Goal: Task Accomplishment & Management: Manage account settings

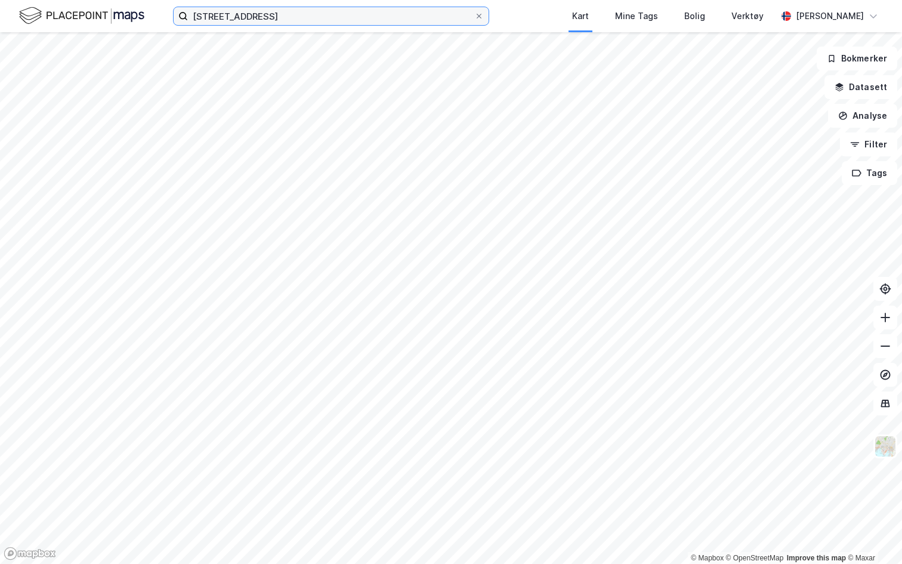
click at [225, 17] on input "[STREET_ADDRESS]" at bounding box center [331, 16] width 286 height 18
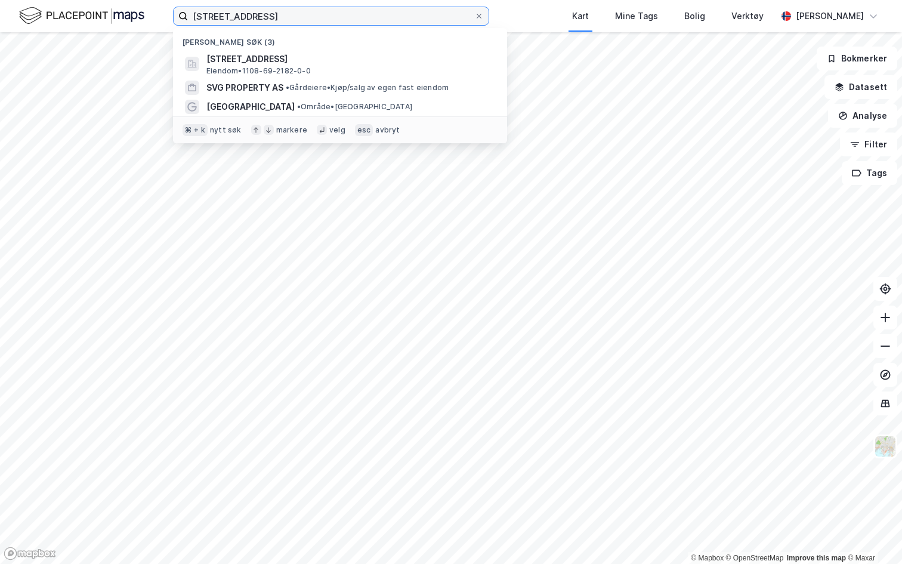
click at [252, 24] on input "luramyrveien 63" at bounding box center [331, 16] width 286 height 18
click at [248, 15] on input at bounding box center [338, 16] width 301 height 18
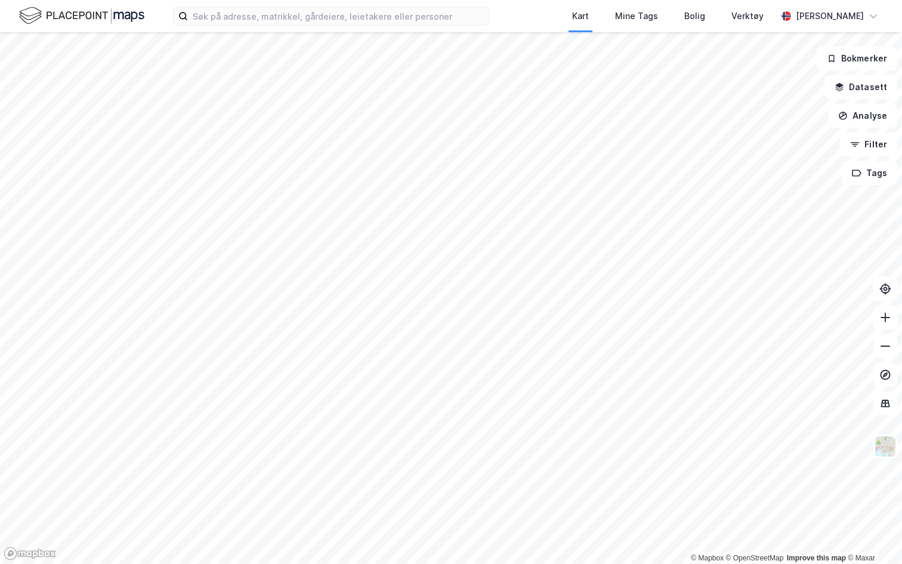
click at [495, 15] on div "Kart Mine Tags Bolig Verktøy Andreas Vestadmin" at bounding box center [451, 16] width 902 height 32
click at [85, 21] on img at bounding box center [81, 15] width 125 height 21
click at [285, 21] on input at bounding box center [338, 16] width 301 height 18
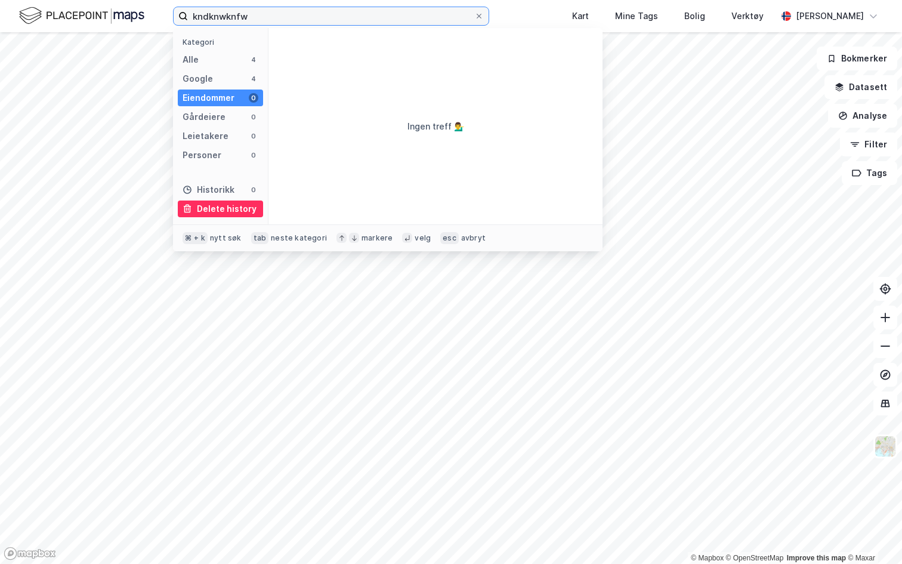
type input "kndknwknfw"
click at [219, 214] on div "Delete history" at bounding box center [227, 209] width 60 height 14
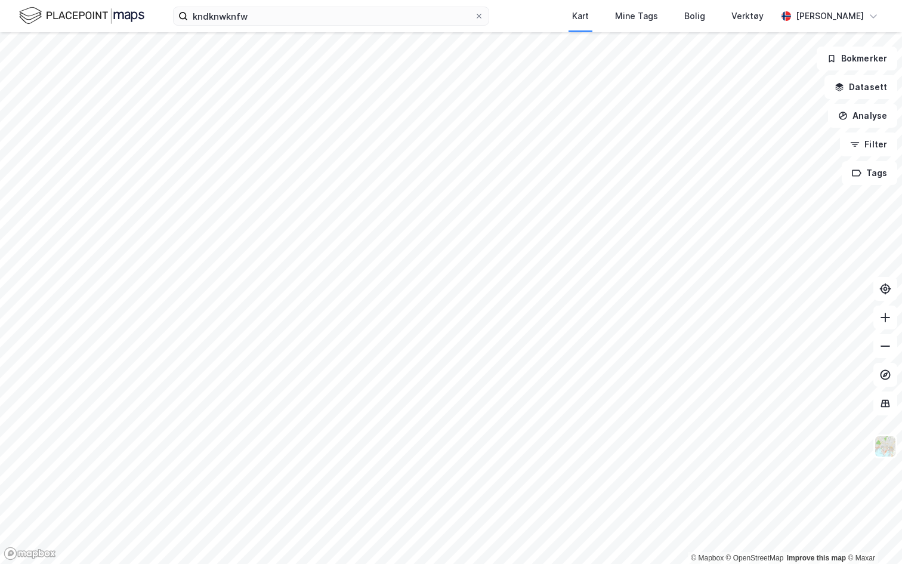
click at [128, 14] on img at bounding box center [81, 15] width 125 height 21
click at [108, 14] on img at bounding box center [81, 15] width 125 height 21
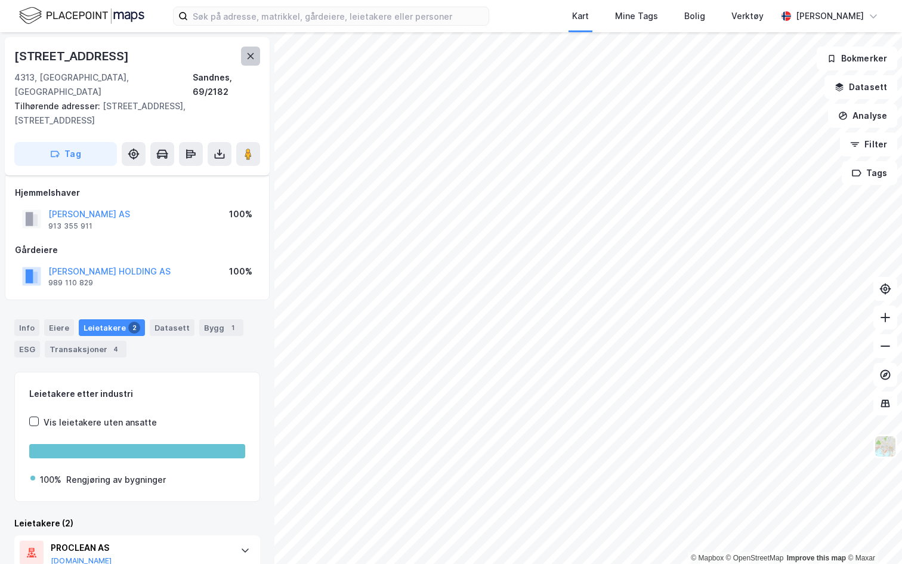
scroll to position [100, 0]
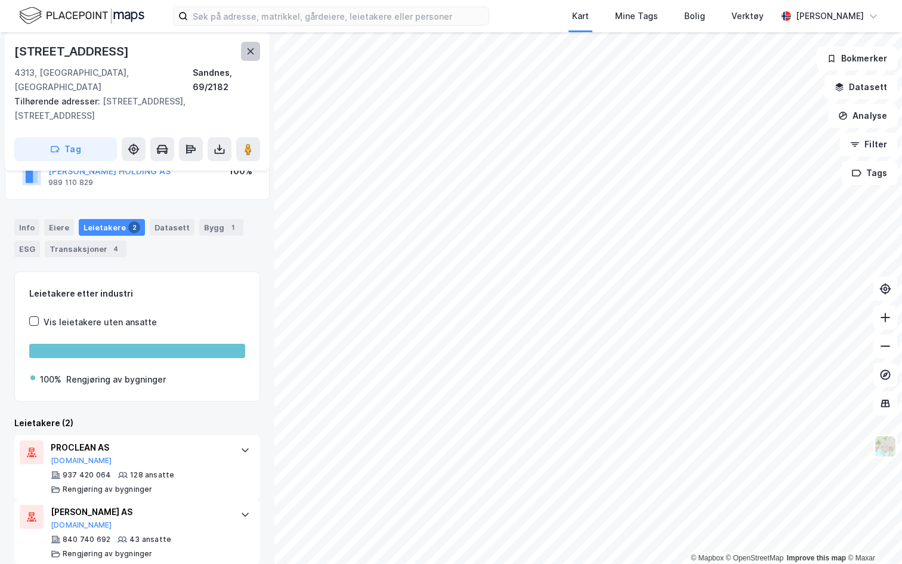
click at [253, 53] on icon at bounding box center [251, 52] width 10 height 10
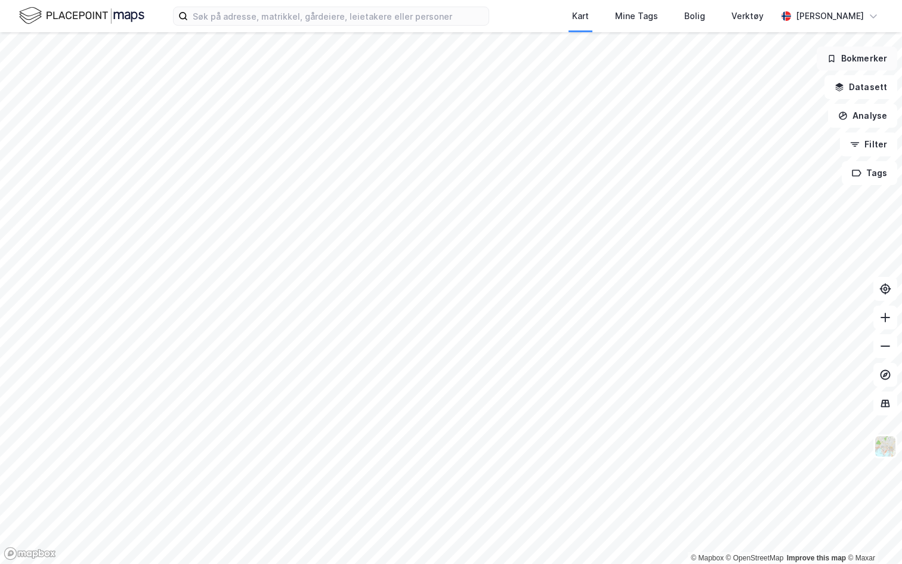
click at [855, 51] on button "Bokmerker" at bounding box center [856, 59] width 81 height 24
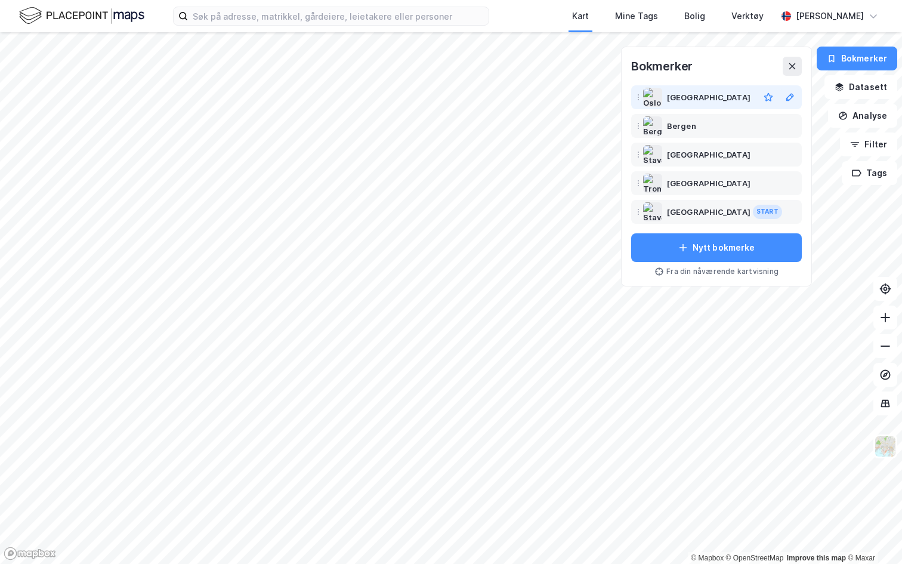
click at [725, 103] on div "[GEOGRAPHIC_DATA]" at bounding box center [710, 97] width 87 height 14
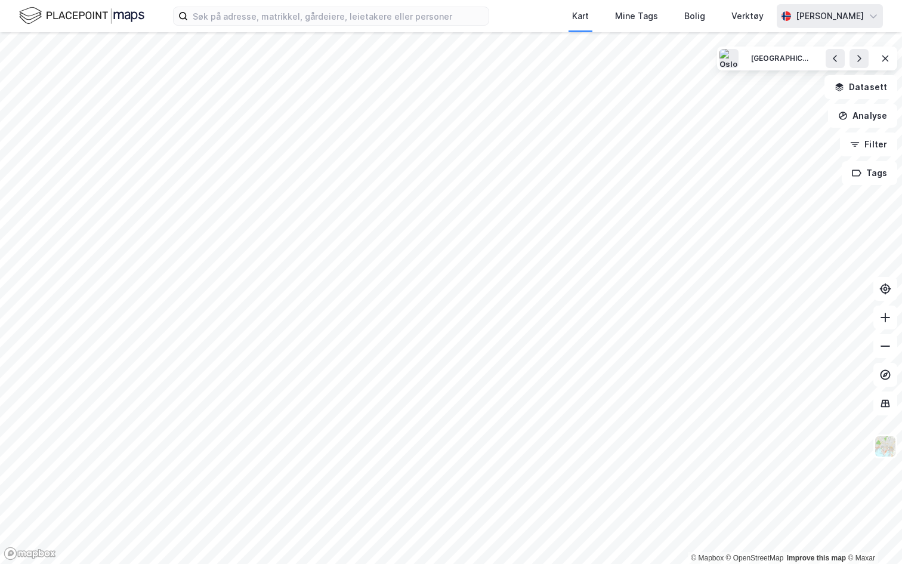
click at [864, 23] on div "[PERSON_NAME]" at bounding box center [829, 16] width 106 height 24
click at [809, 82] on div "Åpne Supervisor portalen" at bounding box center [804, 73] width 155 height 29
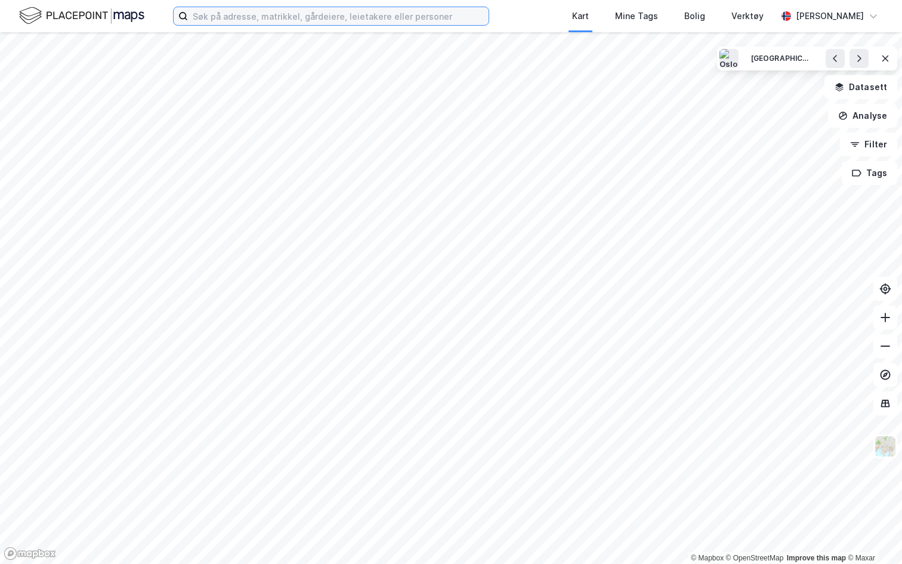
click at [225, 15] on input at bounding box center [338, 16] width 301 height 18
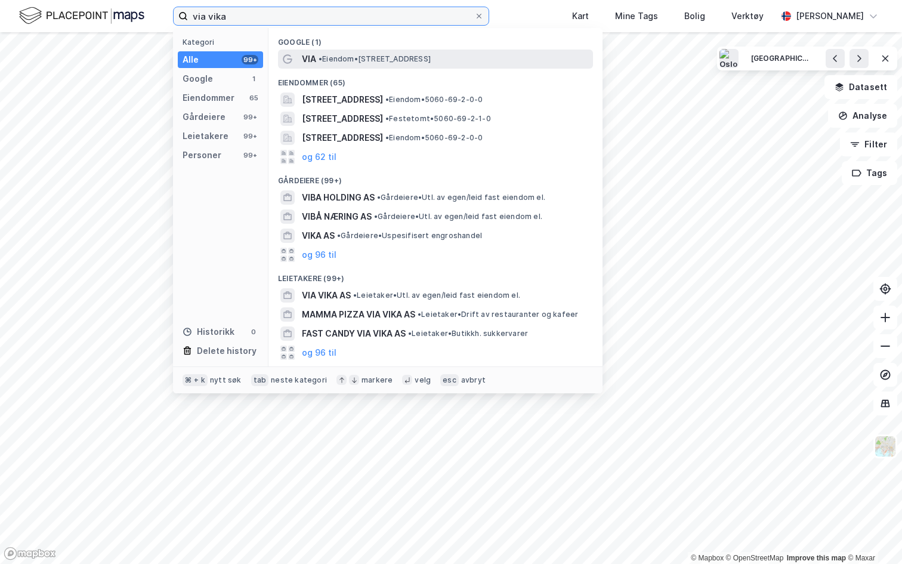
type input "via vika"
click at [318, 58] on span "•" at bounding box center [320, 58] width 4 height 9
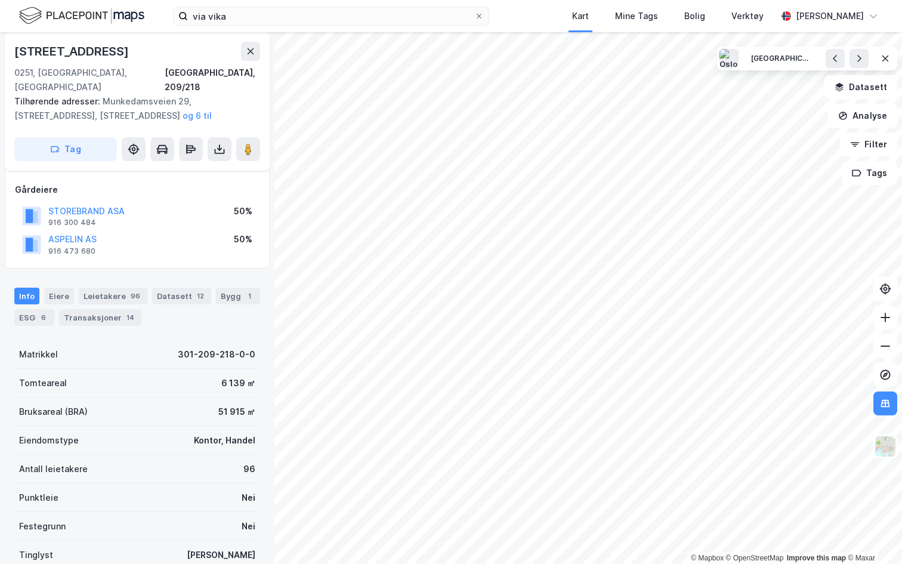
scroll to position [65, 0]
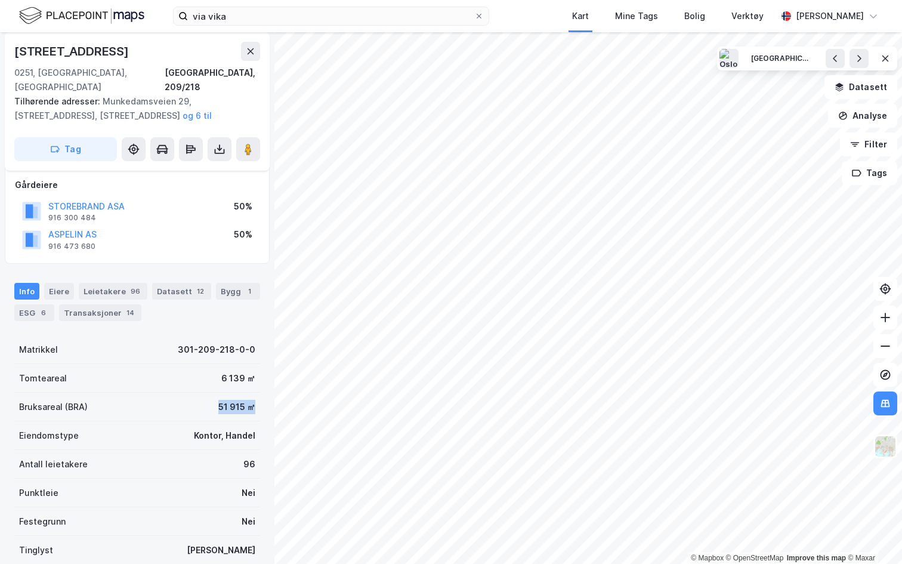
drag, startPoint x: 219, startPoint y: 393, endPoint x: 262, endPoint y: 389, distance: 43.1
click at [262, 389] on div "Munkedamsveien 27 0251, Oslo, Oslo Oslo, 209/218 Tilhørende adresser: Munkedams…" at bounding box center [137, 297] width 274 height 531
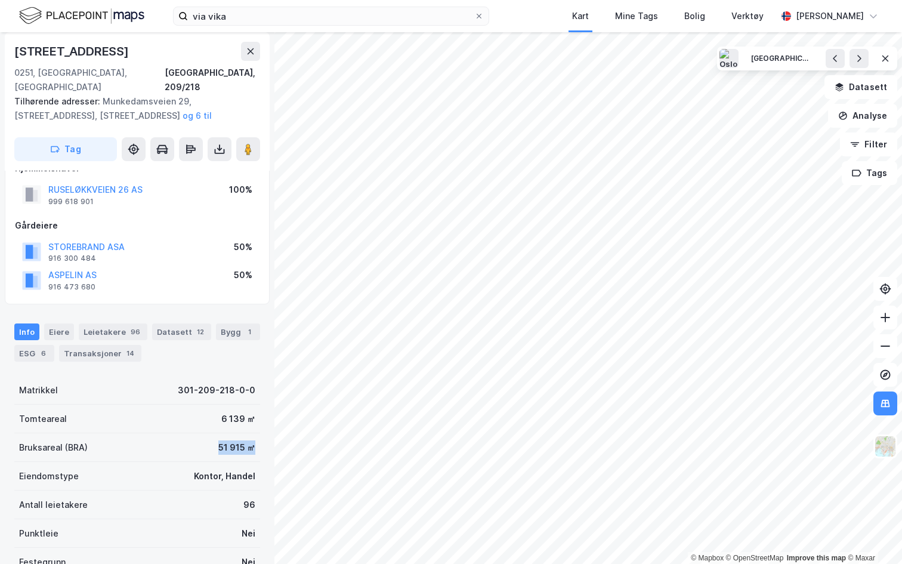
scroll to position [0, 0]
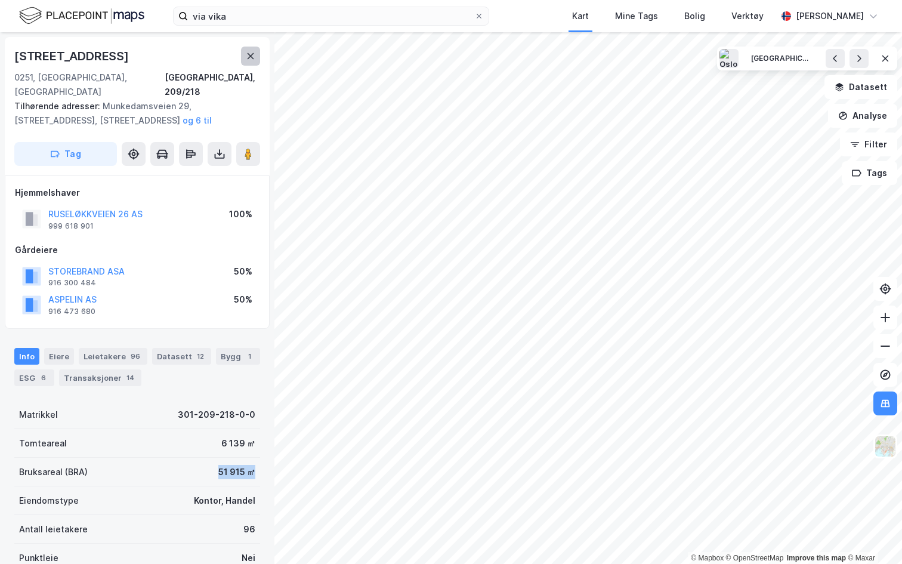
click at [246, 59] on icon at bounding box center [251, 56] width 10 height 10
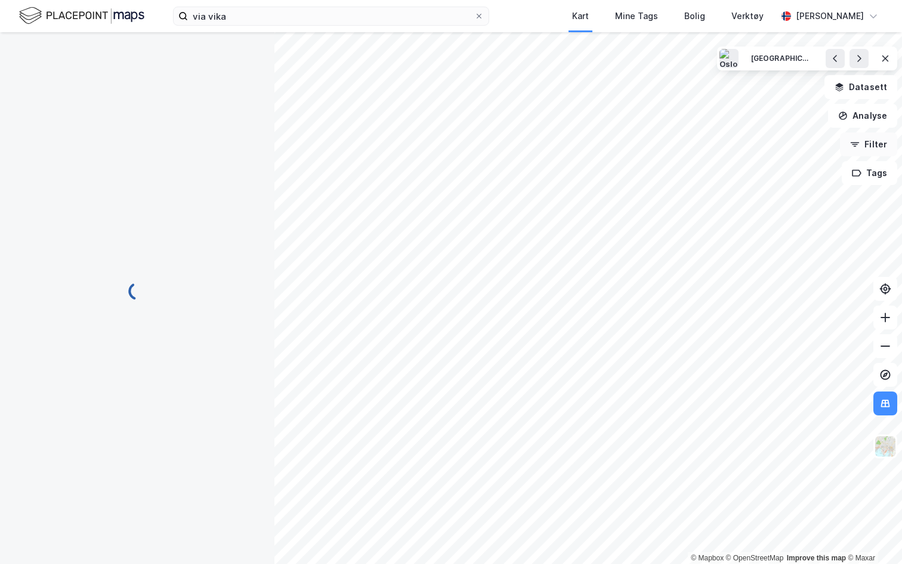
scroll to position [2, 0]
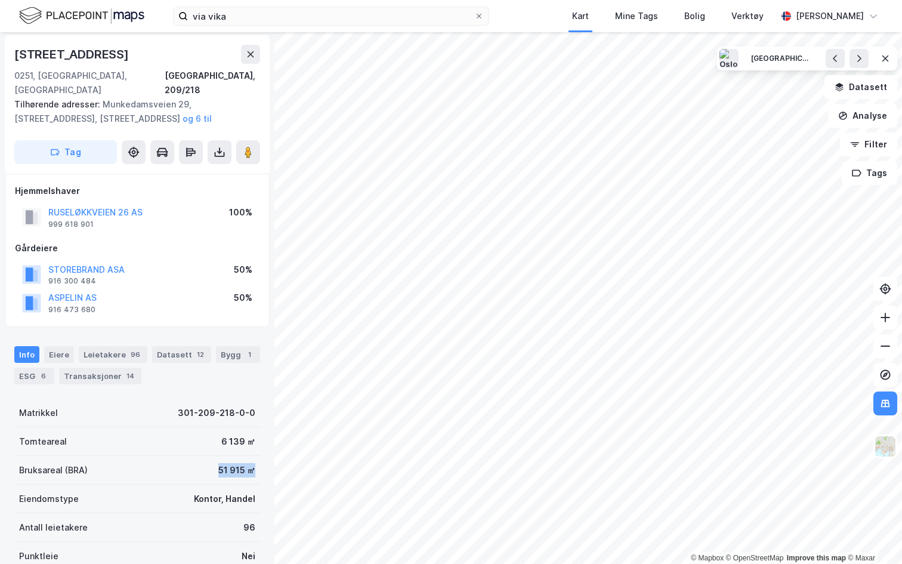
drag, startPoint x: 211, startPoint y: 456, endPoint x: 256, endPoint y: 456, distance: 45.3
click at [256, 456] on div "Bruksareal (BRA) 51 915 ㎡" at bounding box center [137, 470] width 246 height 29
click at [250, 64] on div "Munkedamsveien 27 0251, Oslo, Oslo Oslo, 209/218" at bounding box center [137, 71] width 246 height 52
click at [250, 60] on button at bounding box center [250, 54] width 19 height 19
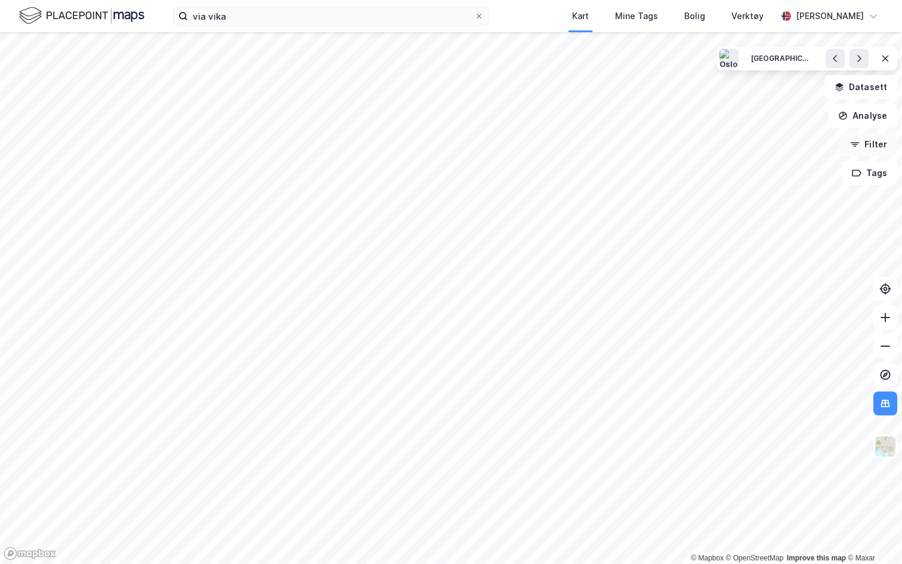
click at [876, 141] on button "Filter" at bounding box center [868, 144] width 57 height 24
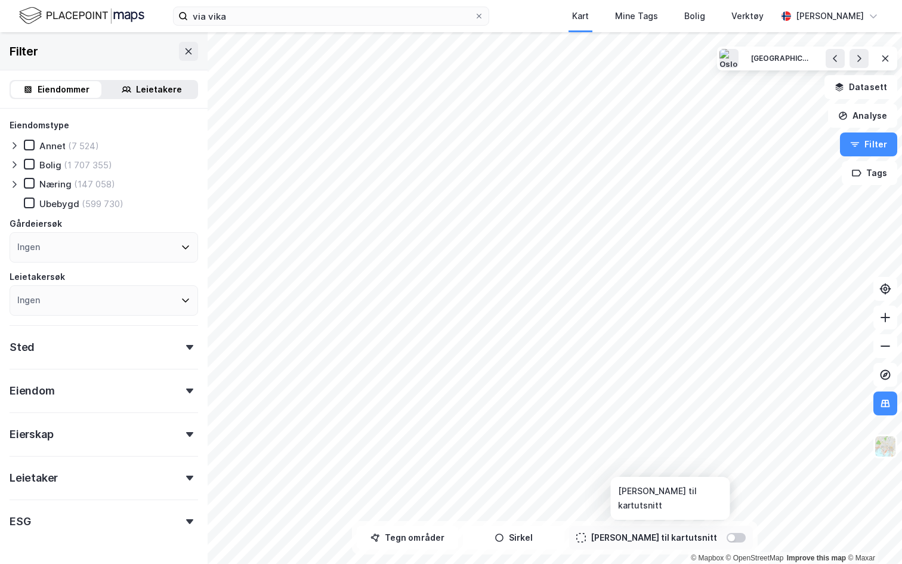
click at [727, 537] on div at bounding box center [730, 537] width 7 height 7
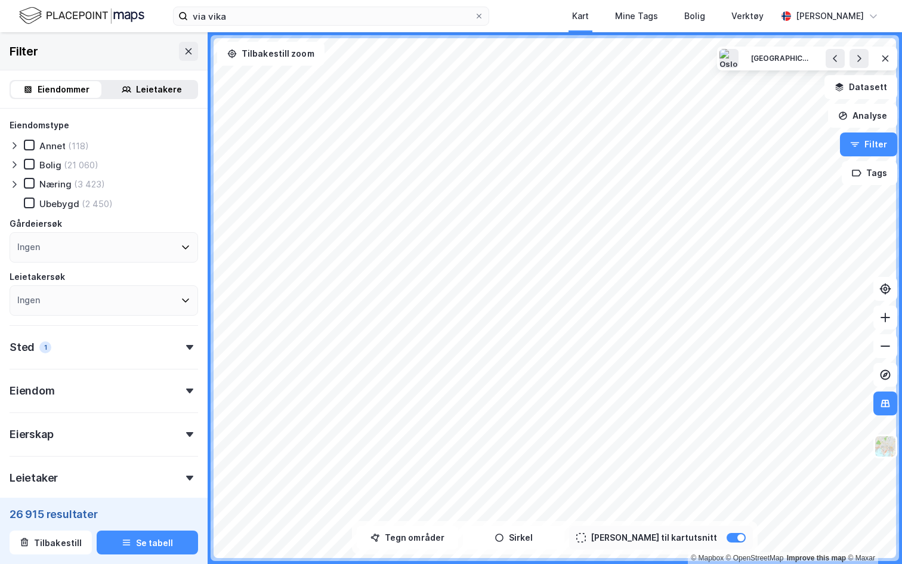
click at [10, 177] on div "Eiendomstype Annet (118) Bolig (21 060) Næring (3 423) Ubebygd (2 450) Gårdeier…" at bounding box center [104, 216] width 188 height 197
click at [11, 182] on icon at bounding box center [15, 184] width 10 height 10
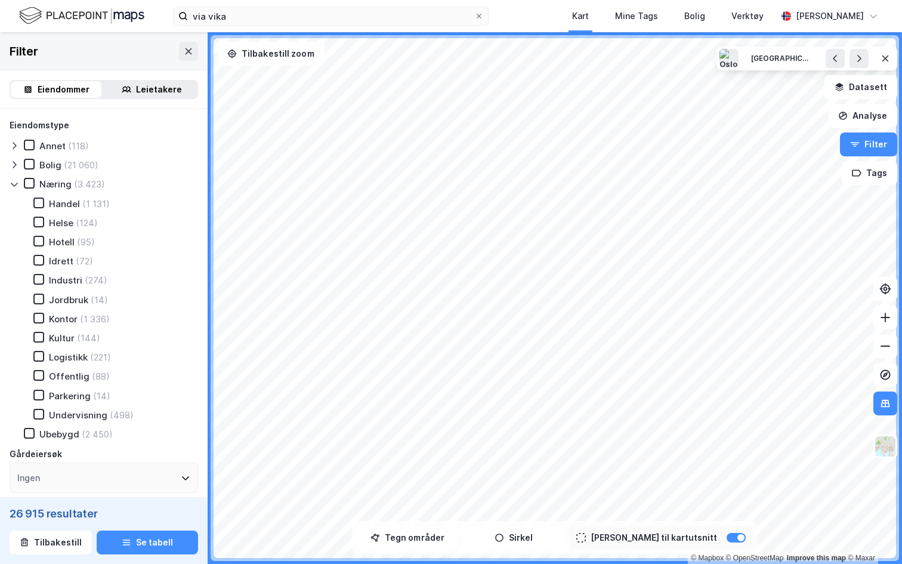
drag, startPoint x: 137, startPoint y: 59, endPoint x: 901, endPoint y: 506, distance: 885.7
click at [137, 59] on div "Filter" at bounding box center [104, 51] width 208 height 38
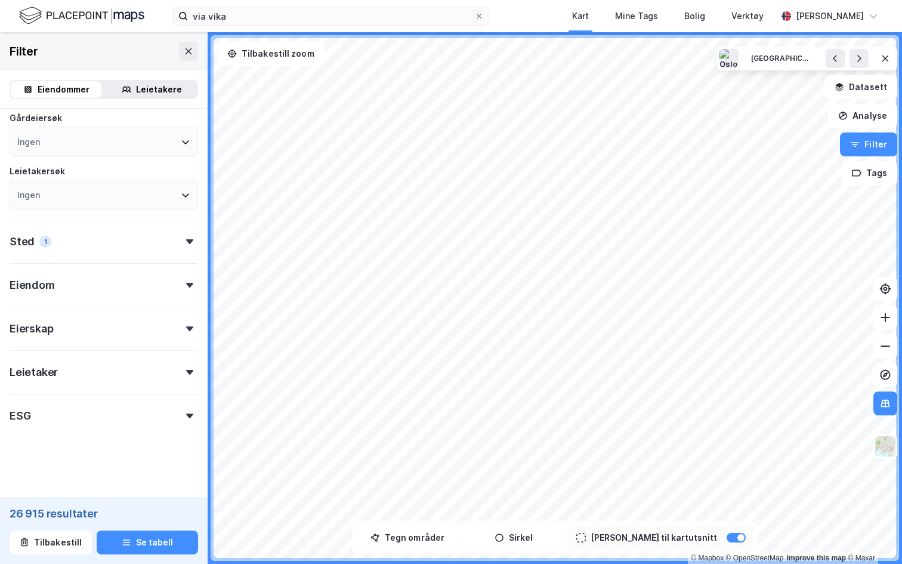
click at [145, 243] on div "Sted 1" at bounding box center [104, 236] width 188 height 34
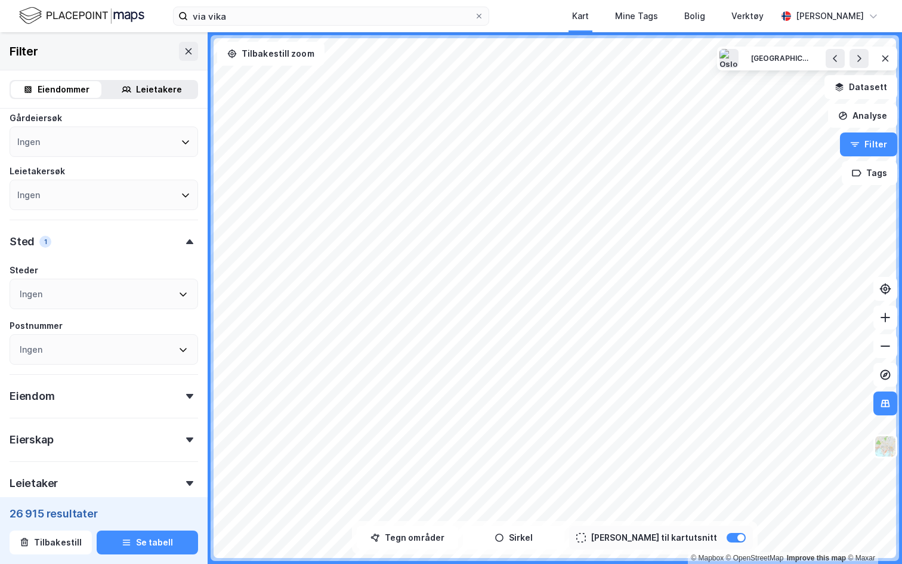
click at [188, 243] on icon at bounding box center [189, 241] width 7 height 5
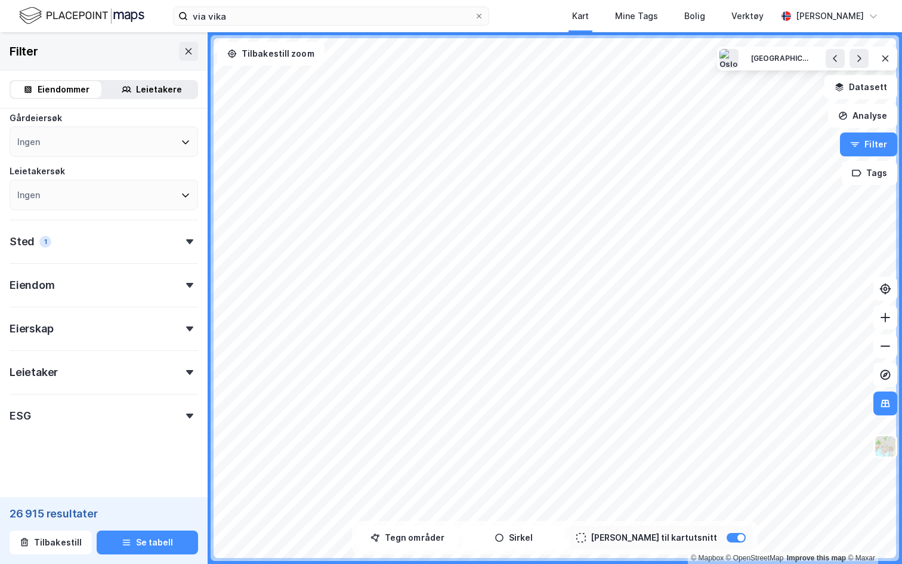
scroll to position [141, 0]
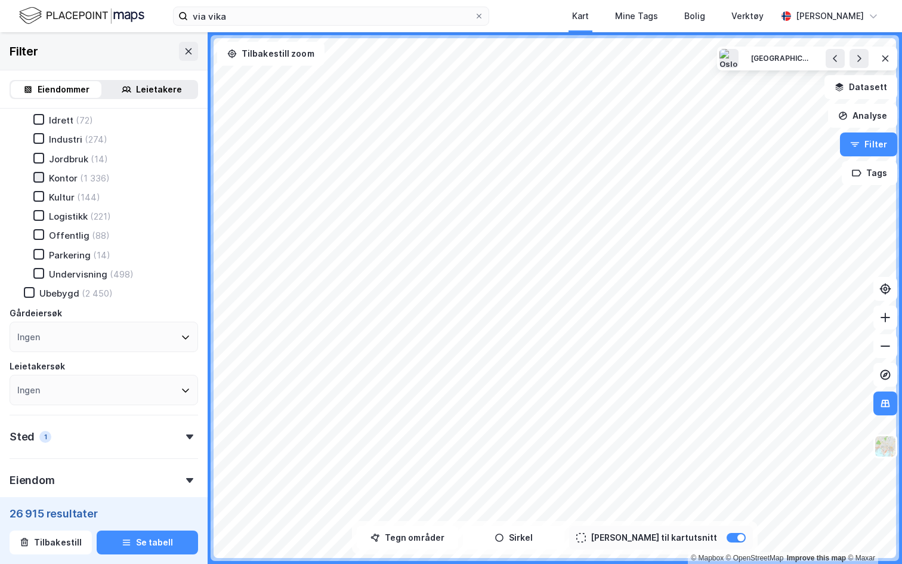
click at [37, 179] on icon at bounding box center [39, 177] width 8 height 8
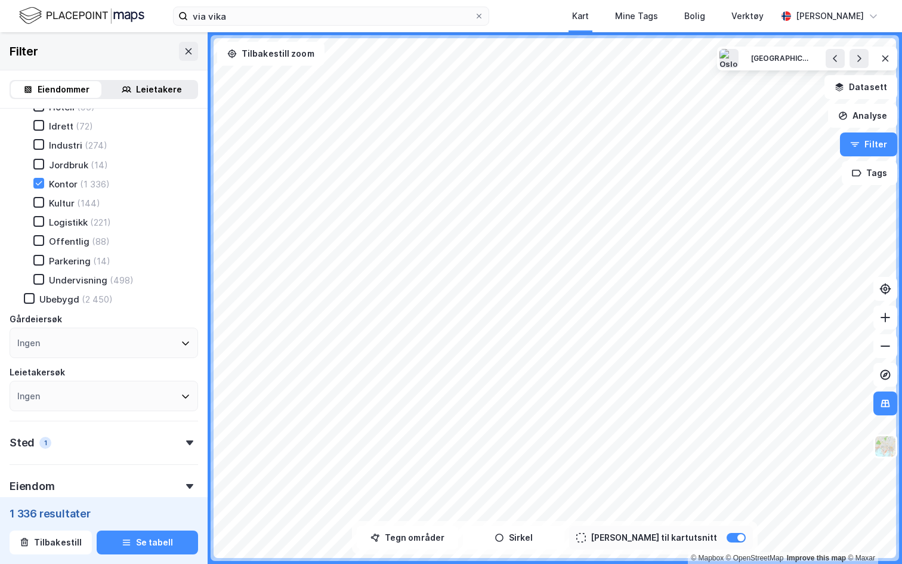
scroll to position [178, 0]
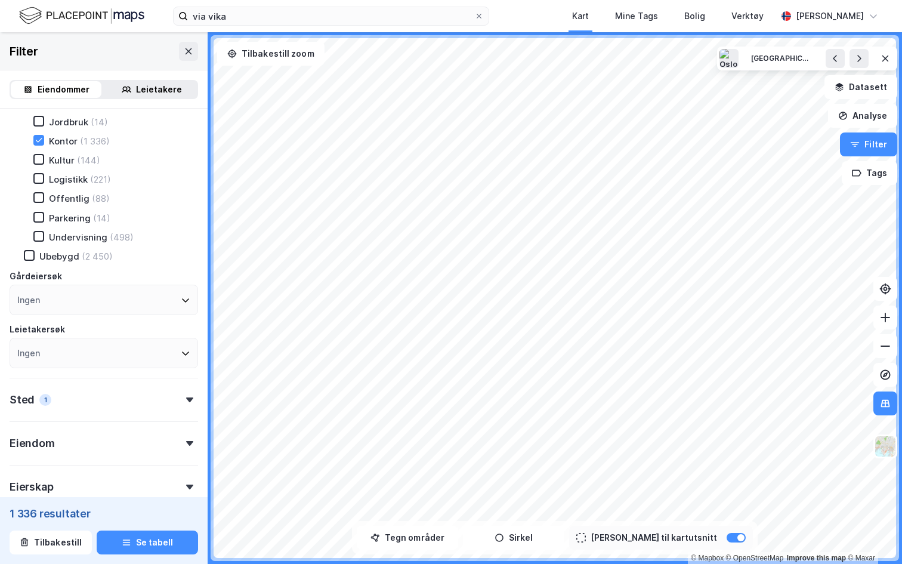
click at [107, 439] on div "Eiendom" at bounding box center [104, 438] width 188 height 34
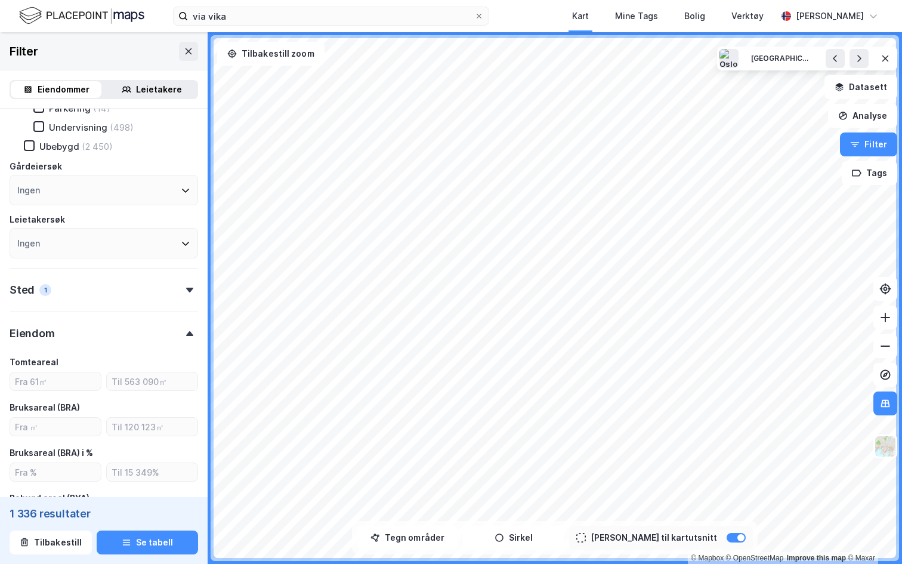
scroll to position [315, 0]
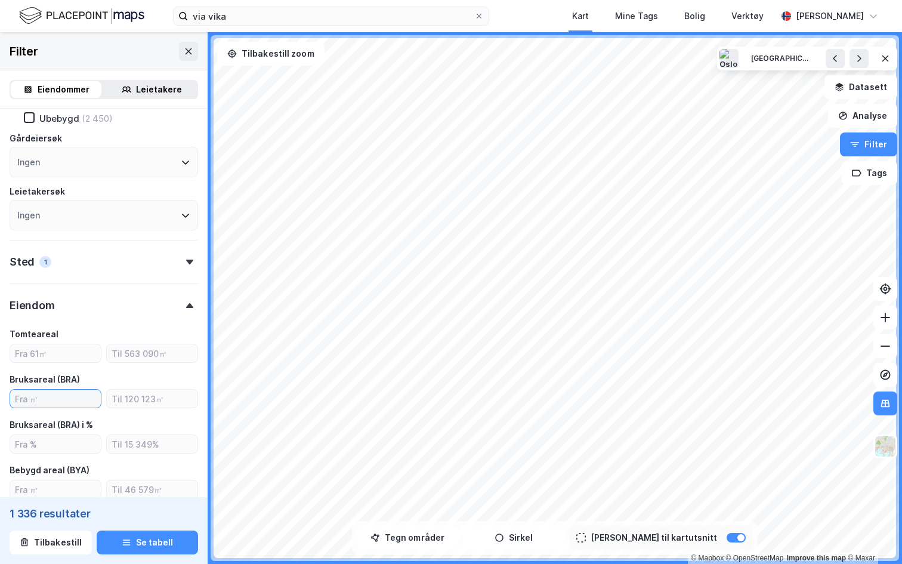
click at [51, 401] on input "number" at bounding box center [55, 398] width 91 height 18
type input "2000"
type input "Inkluder (868)"
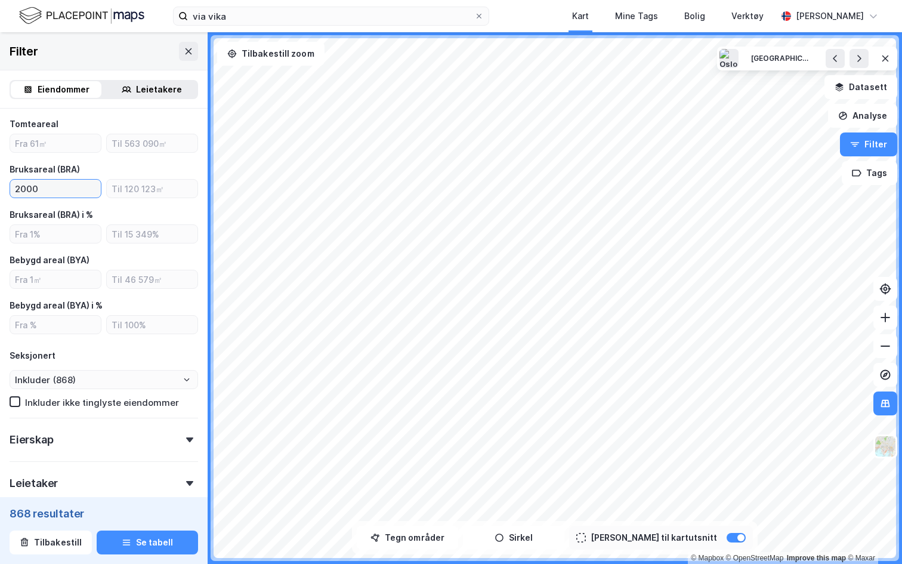
scroll to position [558, 0]
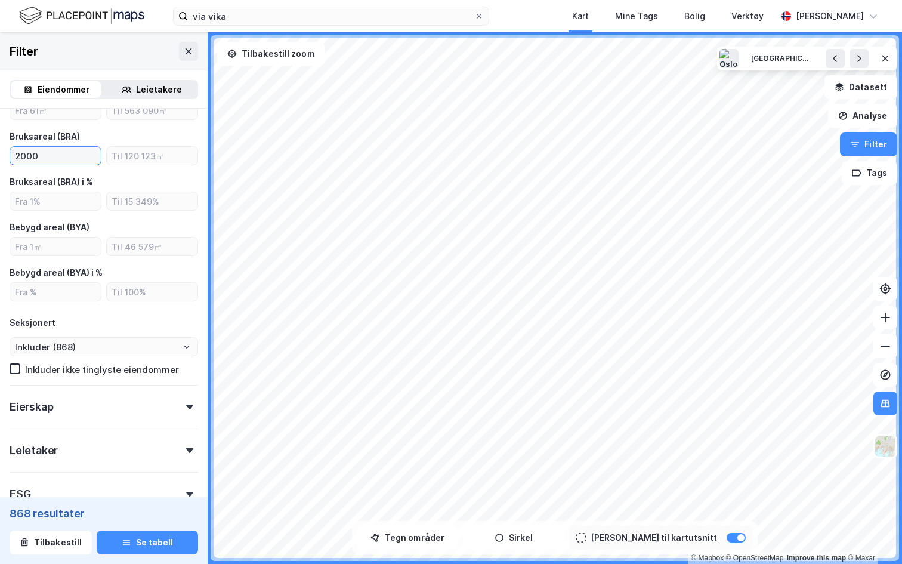
type input "2000"
click at [113, 410] on div "Eierskap" at bounding box center [104, 402] width 188 height 34
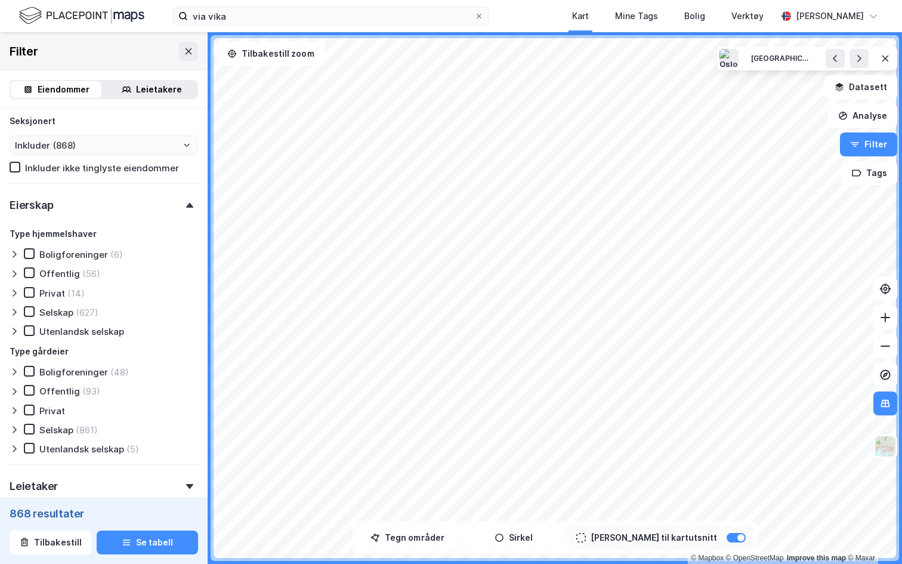
scroll to position [772, 0]
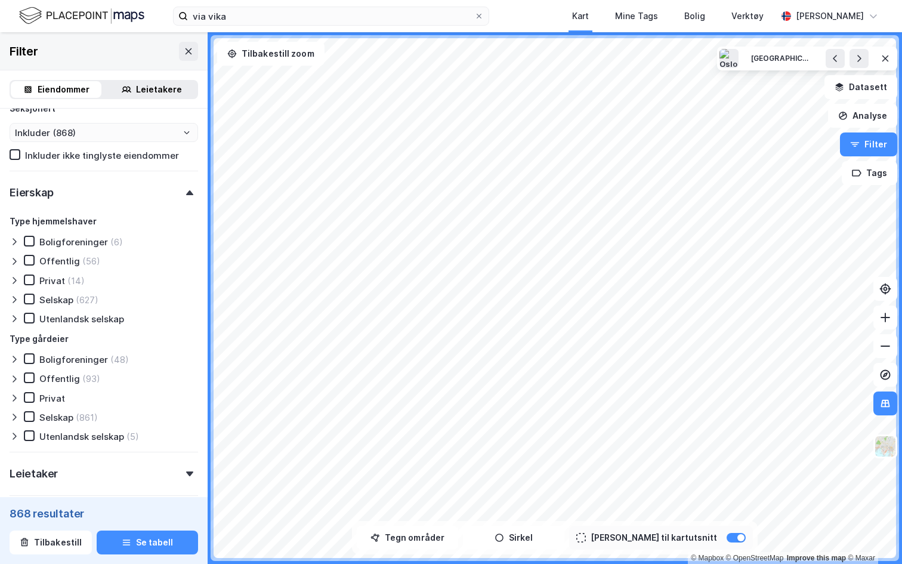
click at [17, 417] on icon at bounding box center [15, 417] width 10 height 10
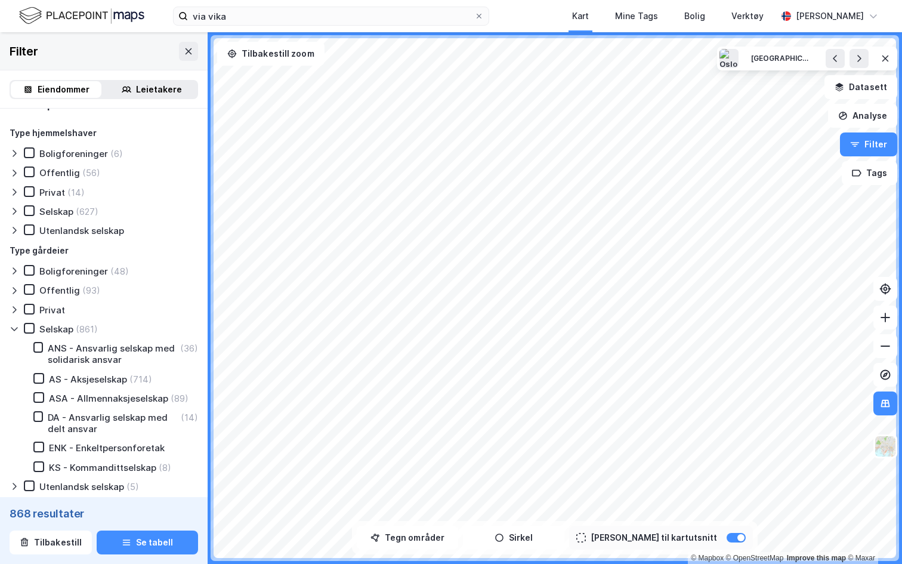
scroll to position [875, 0]
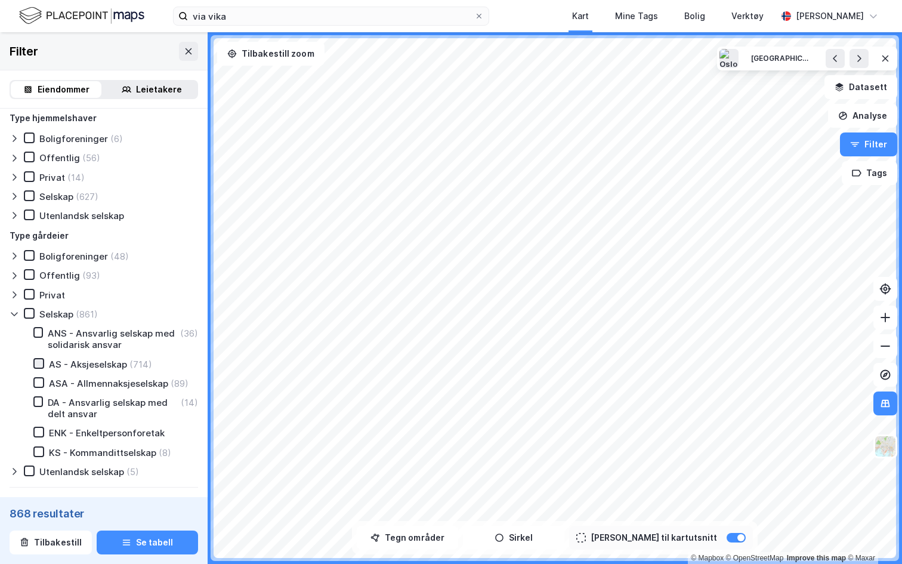
click at [42, 362] on icon at bounding box center [39, 363] width 8 height 8
type input "Inkluder (714)"
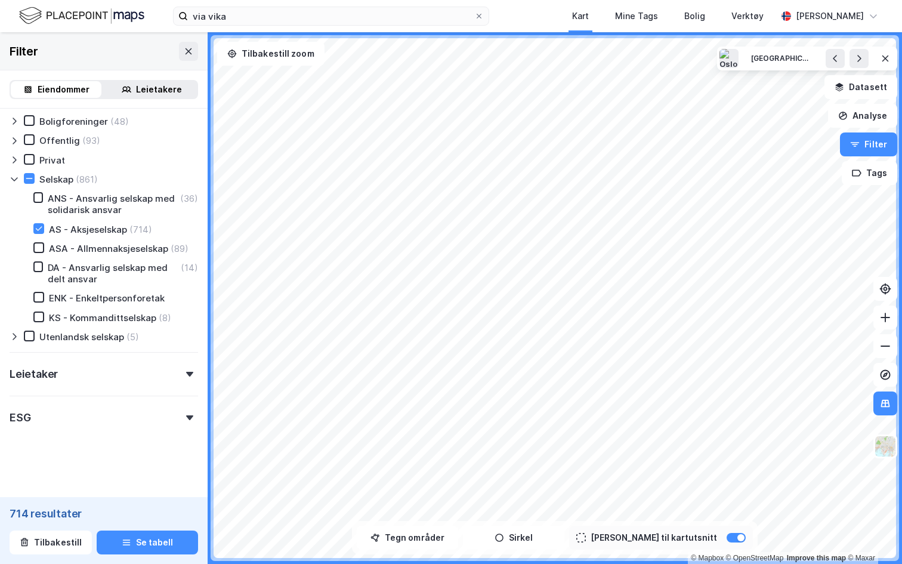
scroll to position [1011, 0]
click at [163, 413] on div "ESG" at bounding box center [104, 411] width 188 height 34
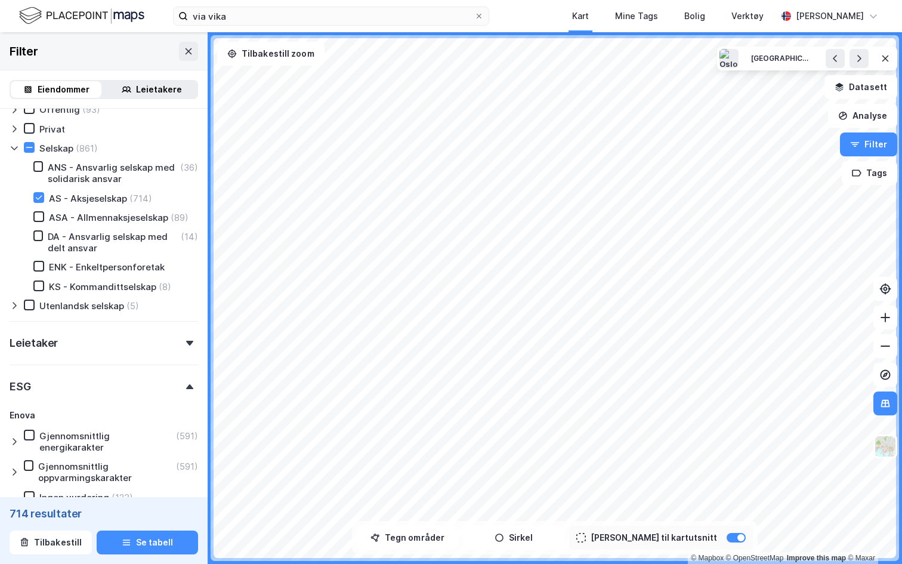
scroll to position [1013, 0]
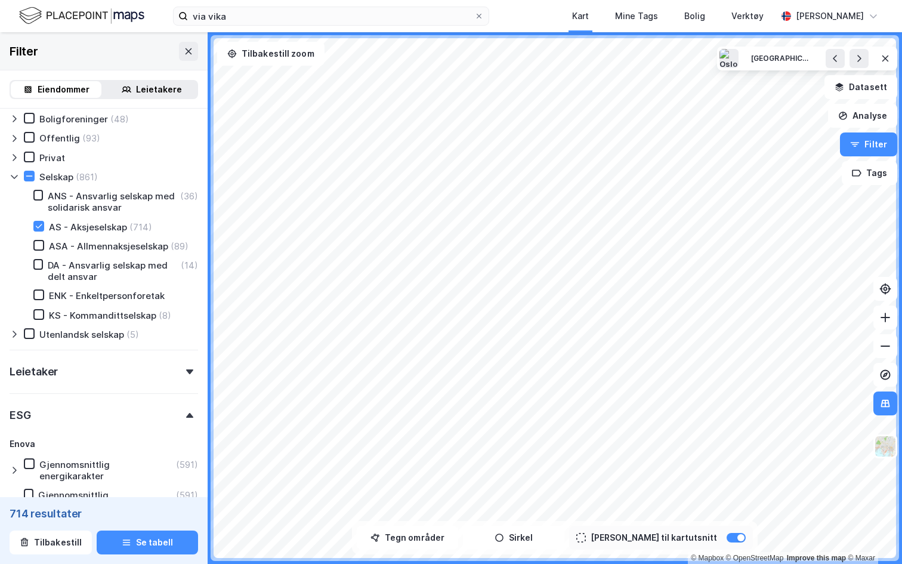
click at [182, 374] on div "Leietaker" at bounding box center [104, 366] width 188 height 34
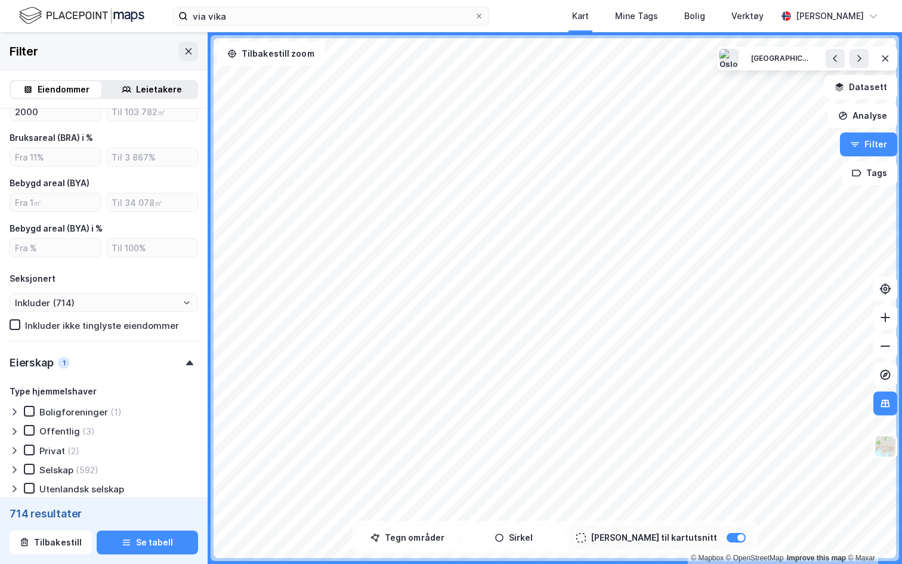
scroll to position [598, 0]
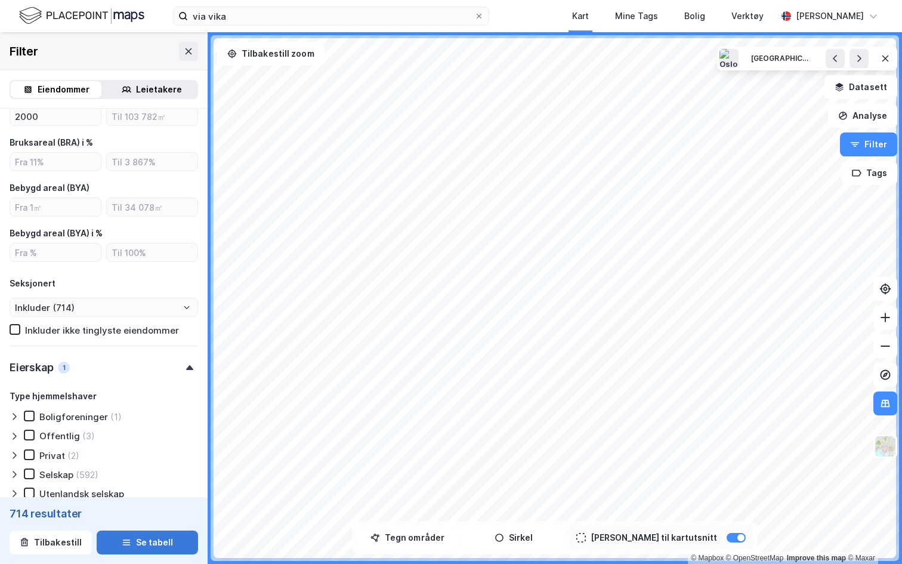
click at [134, 544] on button "Se tabell" at bounding box center [147, 542] width 101 height 24
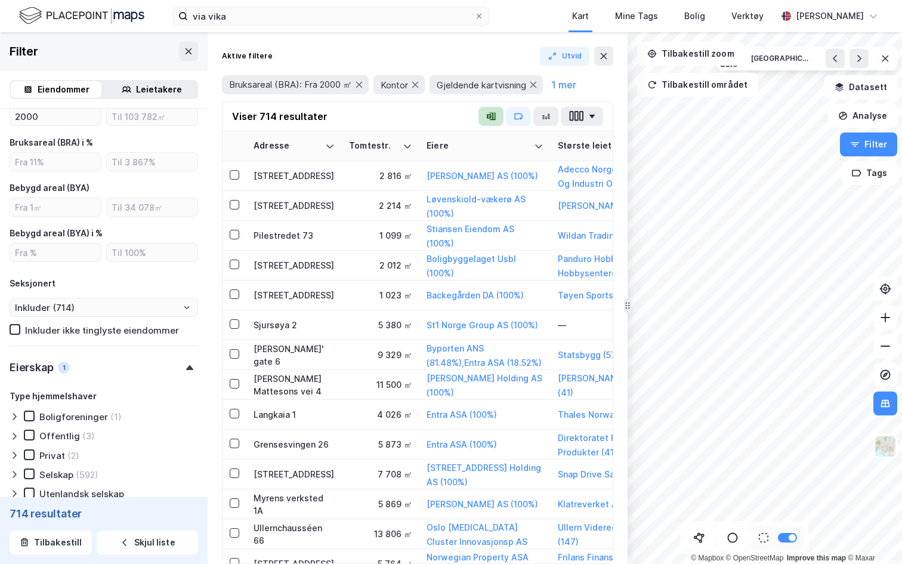
scroll to position [29, 0]
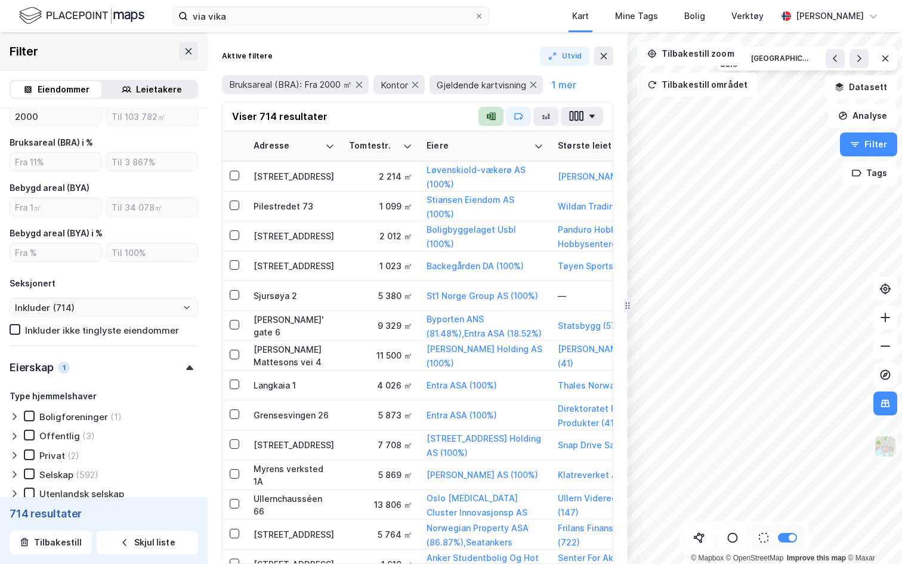
click at [490, 118] on icon "button" at bounding box center [489, 116] width 5 height 5
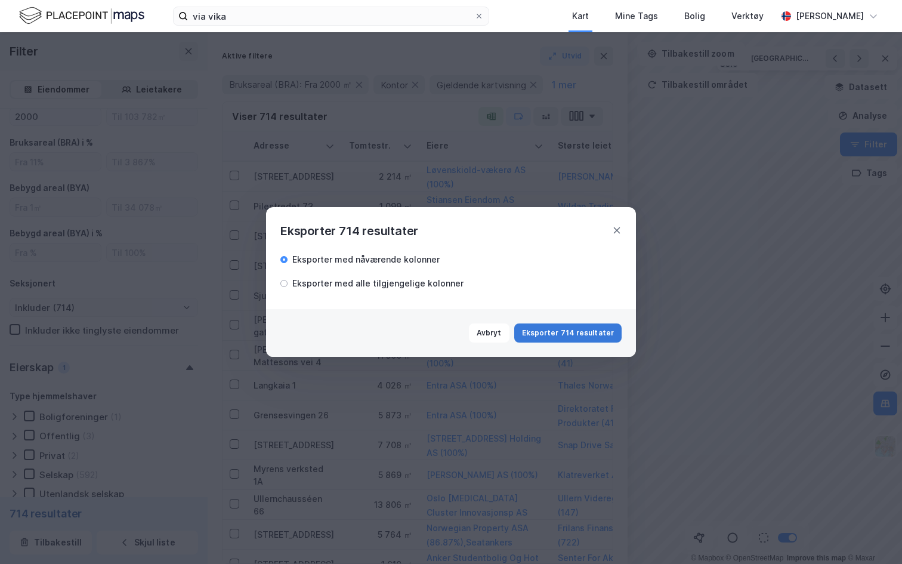
click at [559, 334] on button "Eksporter 714 resultater" at bounding box center [567, 332] width 107 height 19
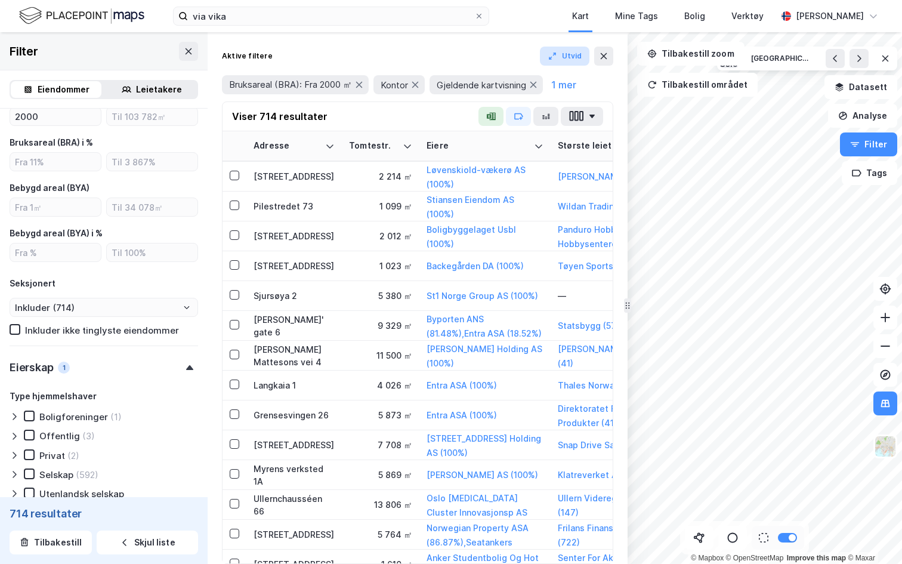
click at [568, 52] on button "Utvid" at bounding box center [565, 56] width 50 height 19
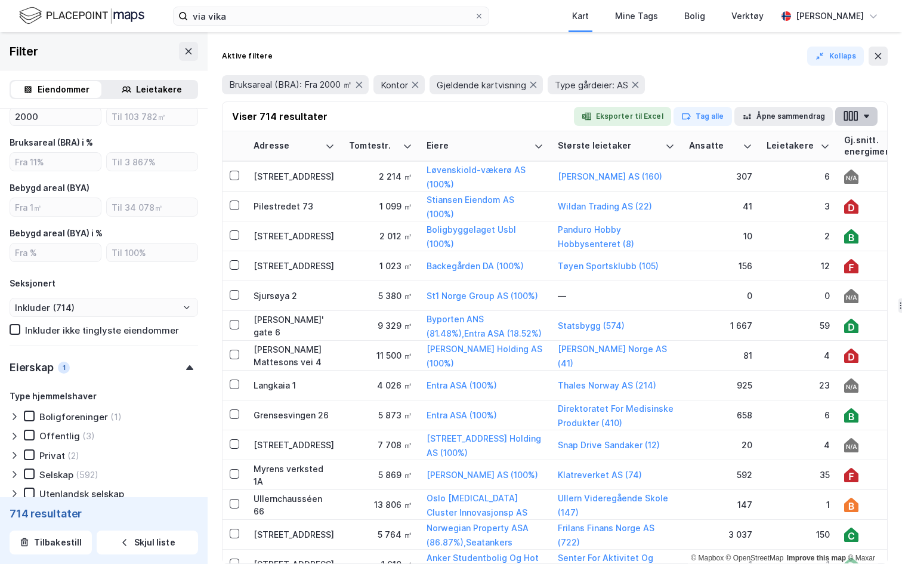
click at [859, 117] on button "button" at bounding box center [856, 116] width 42 height 19
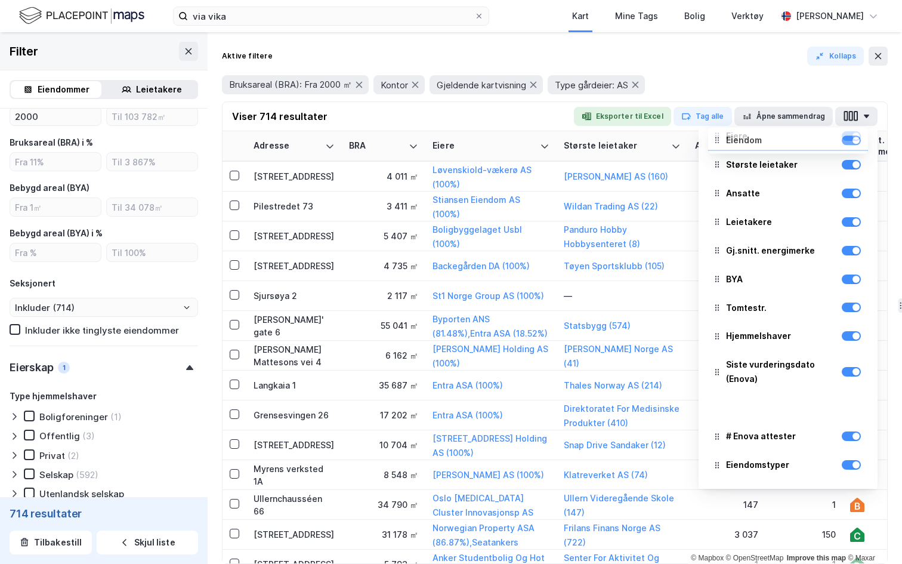
scroll to position [0, 0]
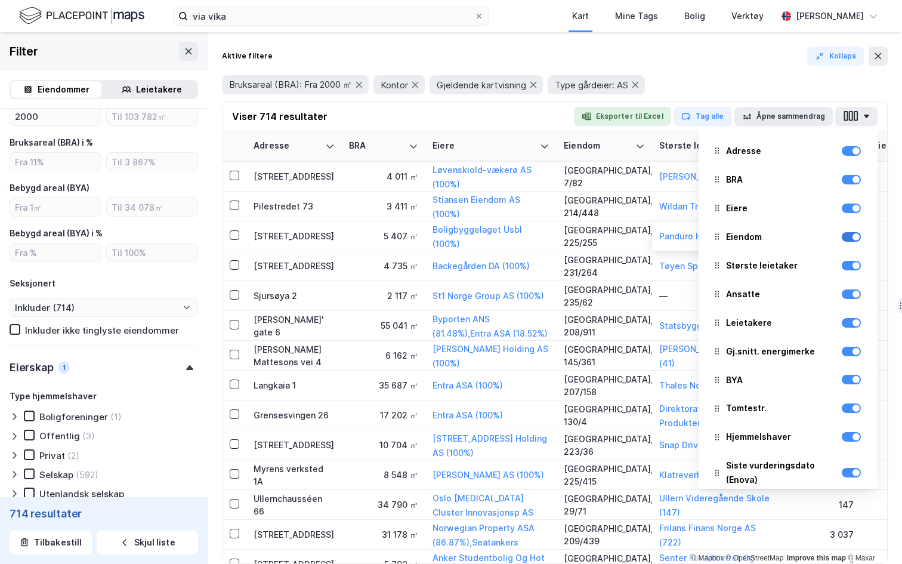
click at [849, 231] on div at bounding box center [850, 237] width 19 height 14
click at [848, 236] on div at bounding box center [850, 237] width 19 height 10
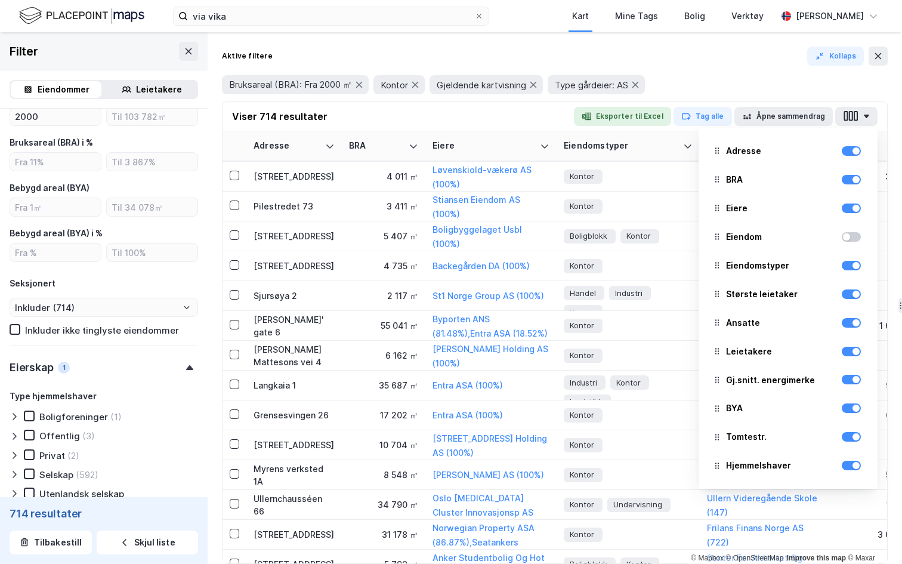
click at [702, 66] on div "Aktive filtere Kollaps Bruksareal (BRA): Fra 2000 ㎡ Kontor Gjeldende kartvisnin…" at bounding box center [554, 74] width 665 height 55
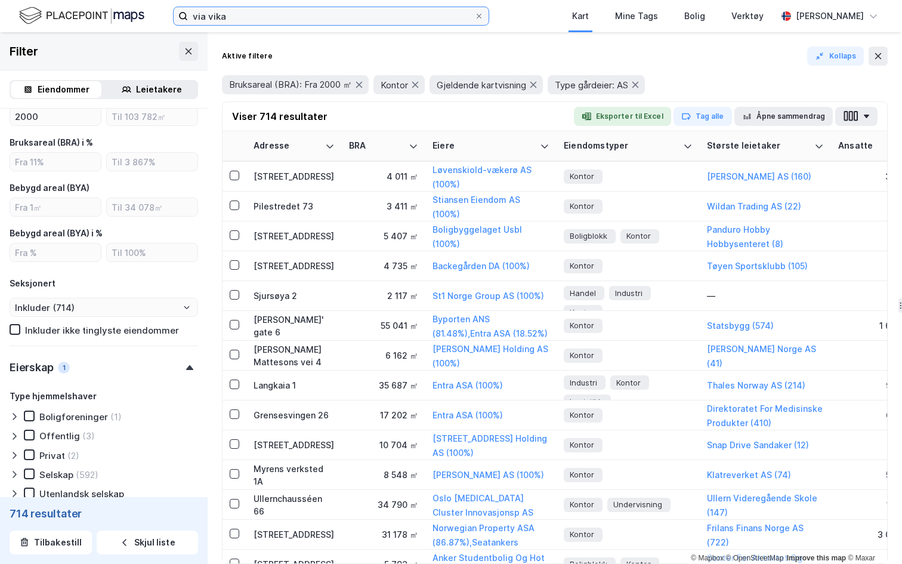
click at [253, 20] on input "via vika" at bounding box center [331, 16] width 286 height 18
click at [879, 58] on icon at bounding box center [878, 56] width 7 height 6
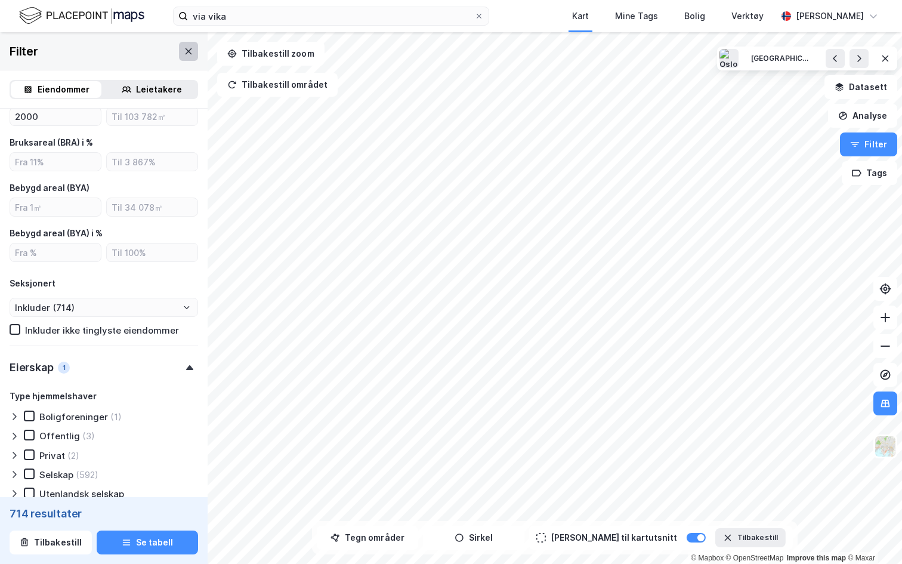
click at [187, 54] on icon at bounding box center [189, 52] width 10 height 10
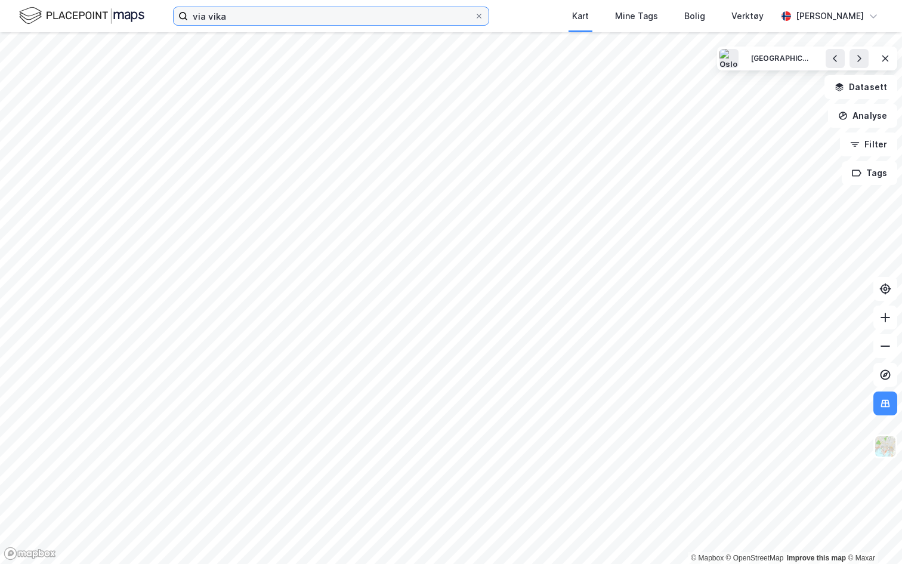
click at [236, 20] on input "via vika" at bounding box center [331, 16] width 286 height 18
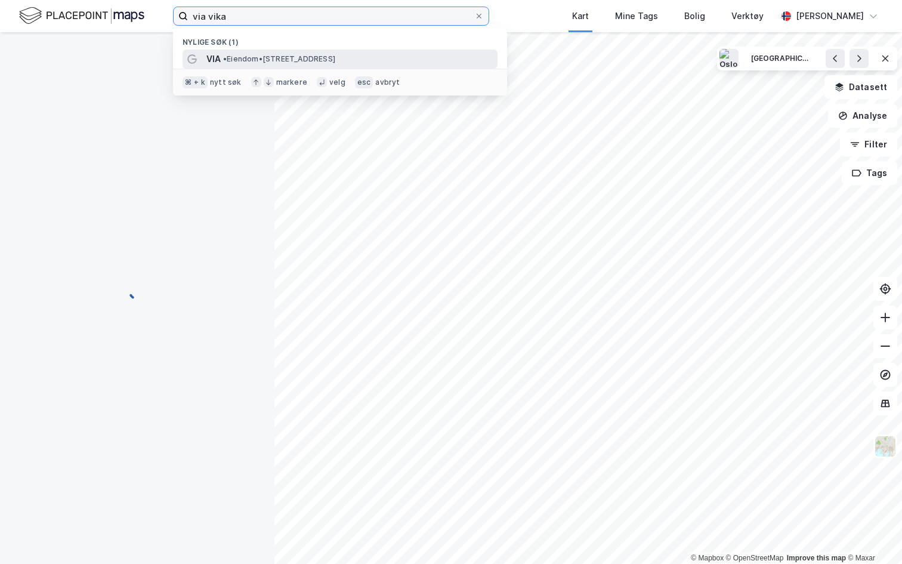
scroll to position [2, 0]
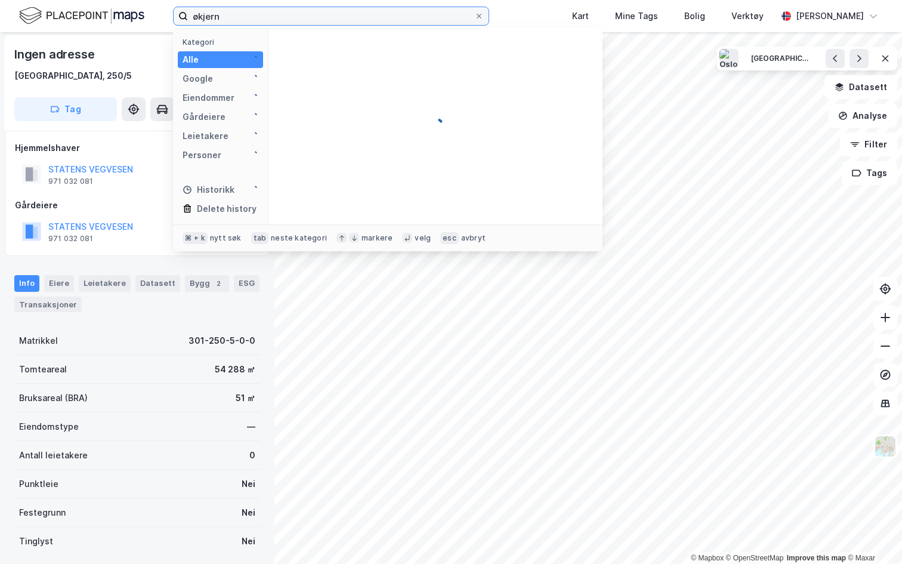
click at [261, 15] on input "økjern" at bounding box center [331, 16] width 286 height 18
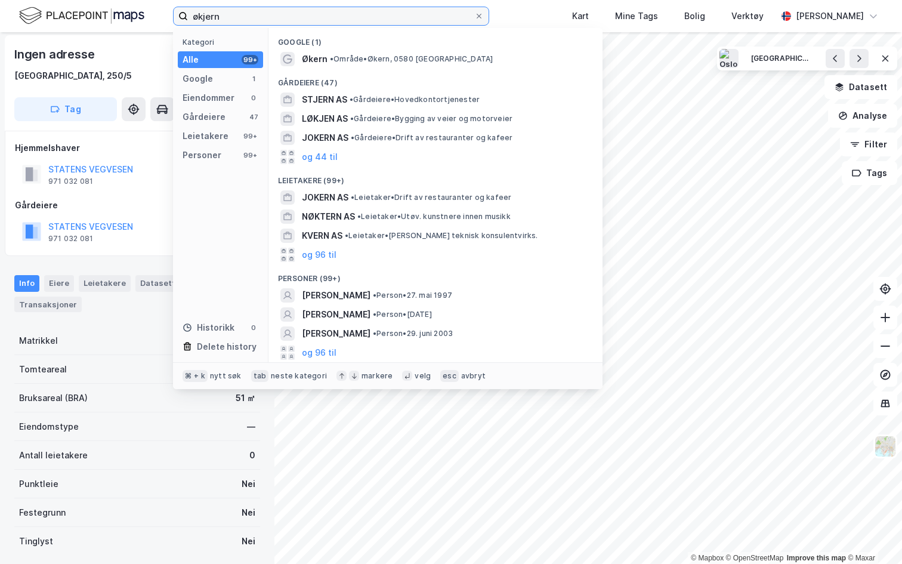
click at [261, 15] on input "økjern" at bounding box center [331, 16] width 286 height 18
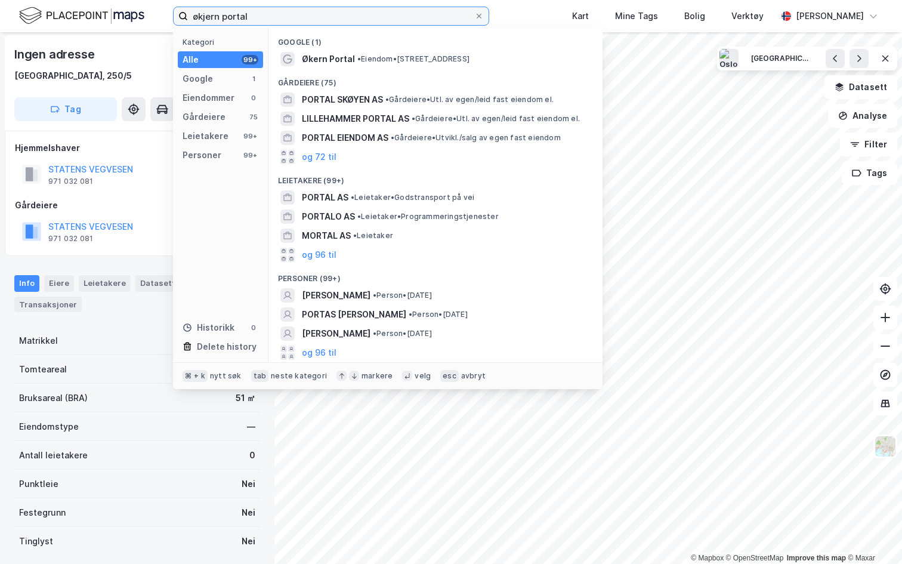
click at [281, 14] on input "økjern portal" at bounding box center [331, 16] width 286 height 18
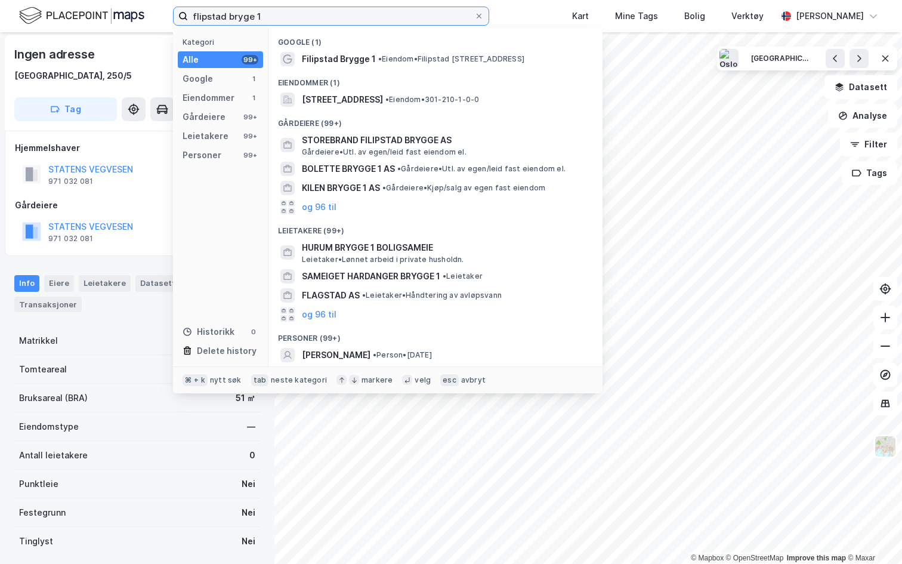
click at [254, 14] on input "flipstad bryge 1" at bounding box center [331, 16] width 286 height 18
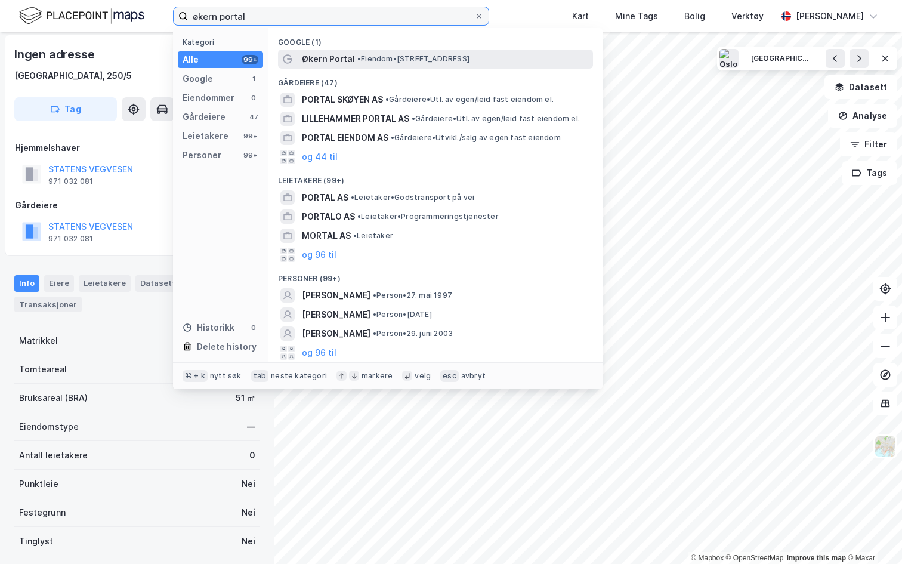
type input "økern portal"
click at [357, 58] on span "•" at bounding box center [359, 58] width 4 height 9
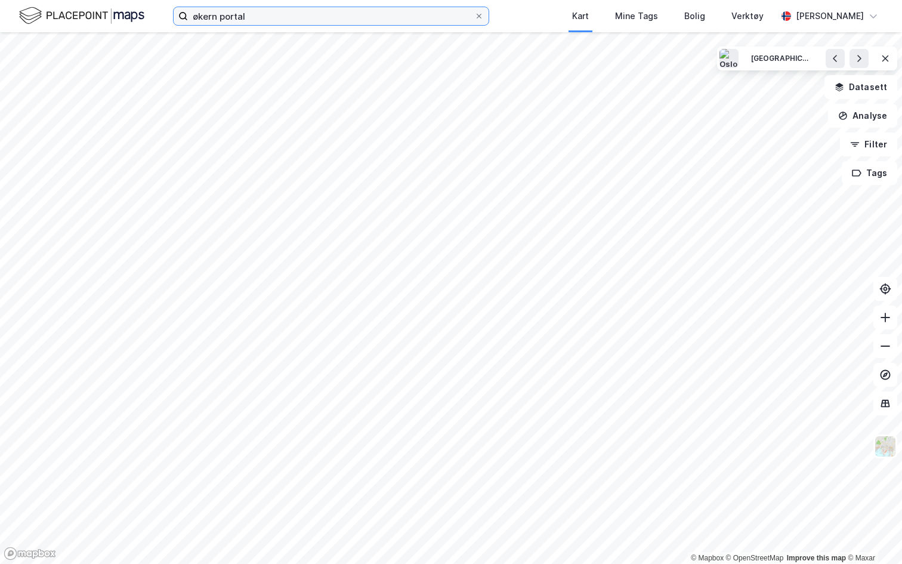
click at [289, 14] on input "økern portal" at bounding box center [331, 16] width 286 height 18
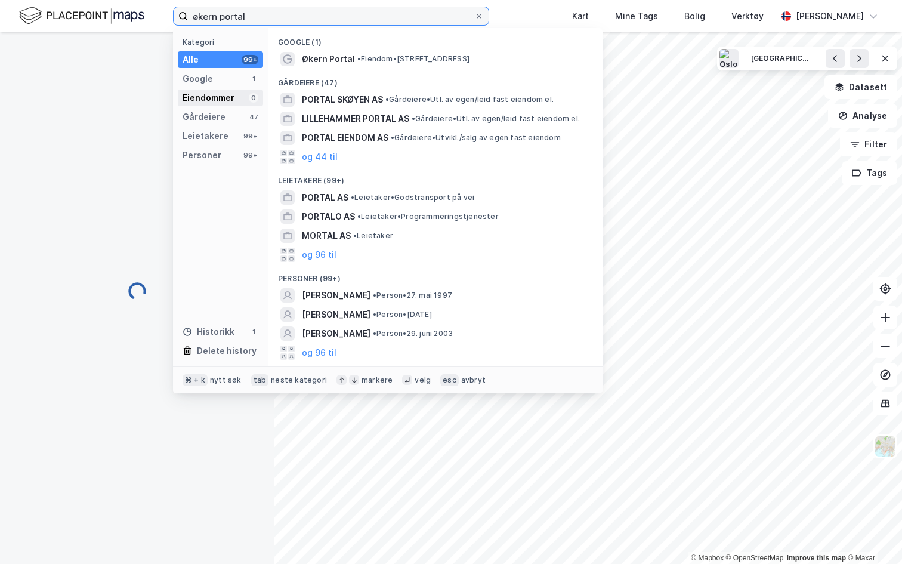
scroll to position [2, 0]
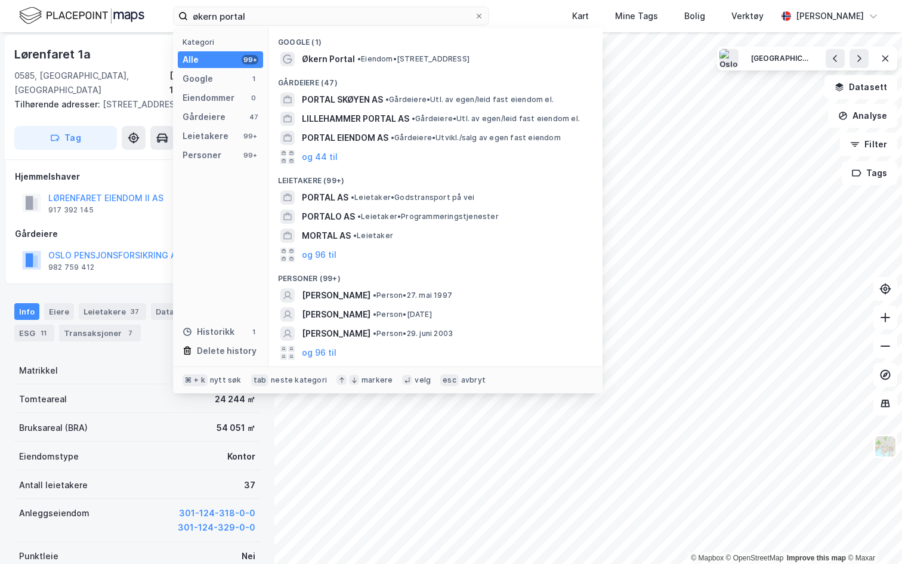
click at [134, 177] on div "Hjemmelshaver" at bounding box center [137, 176] width 244 height 14
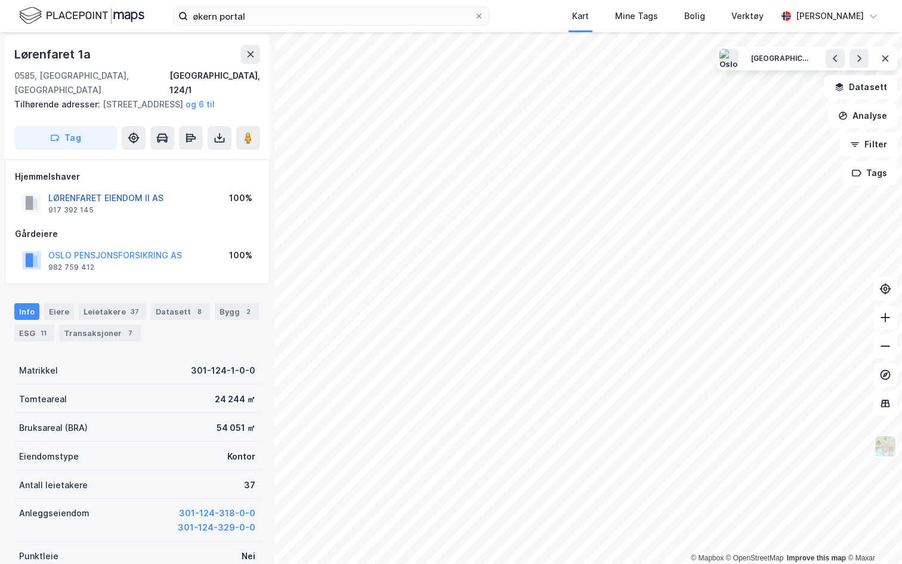
click at [0, 0] on button "LØRENFARET EIENDOM II AS" at bounding box center [0, 0] width 0 height 0
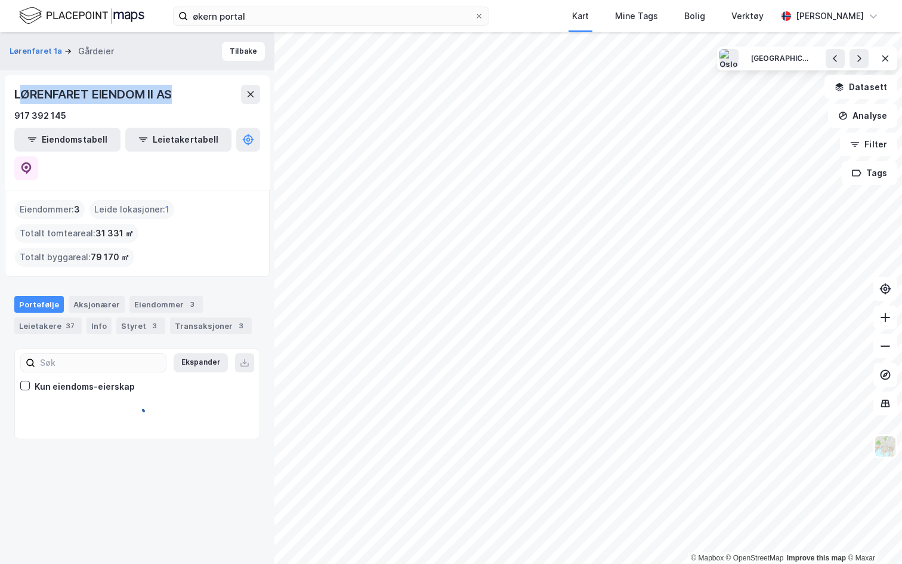
drag, startPoint x: 17, startPoint y: 92, endPoint x: 185, endPoint y: 92, distance: 168.2
click at [185, 92] on div "LØRENFARET EIENDOM II AS" at bounding box center [137, 94] width 246 height 19
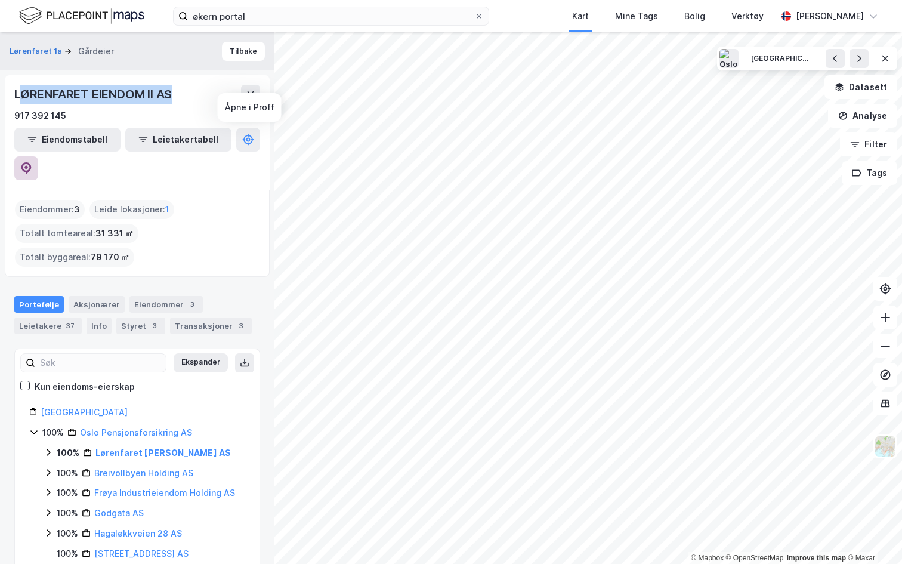
click at [32, 162] on icon at bounding box center [26, 168] width 10 height 12
click at [825, 21] on div "[PERSON_NAME]" at bounding box center [829, 16] width 68 height 14
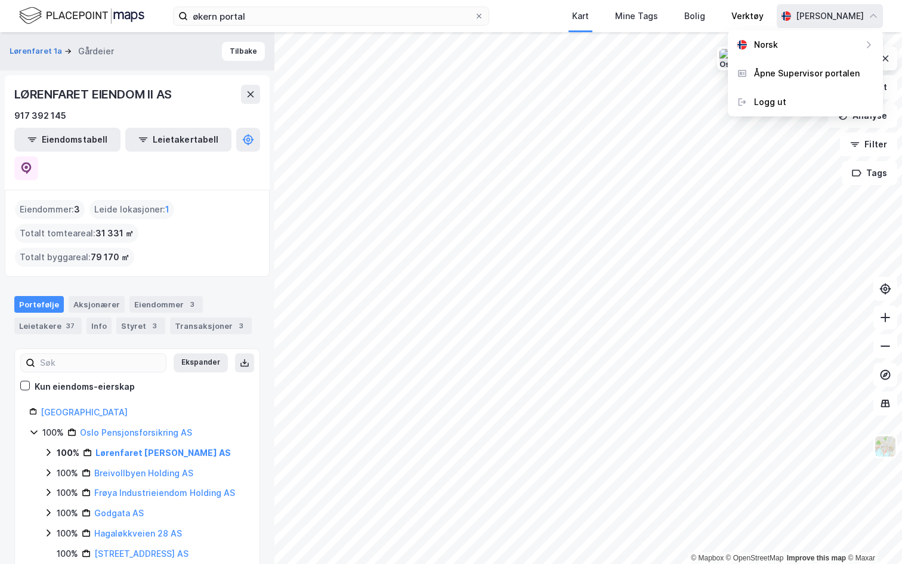
click at [737, 17] on div "Verktøy" at bounding box center [747, 16] width 32 height 14
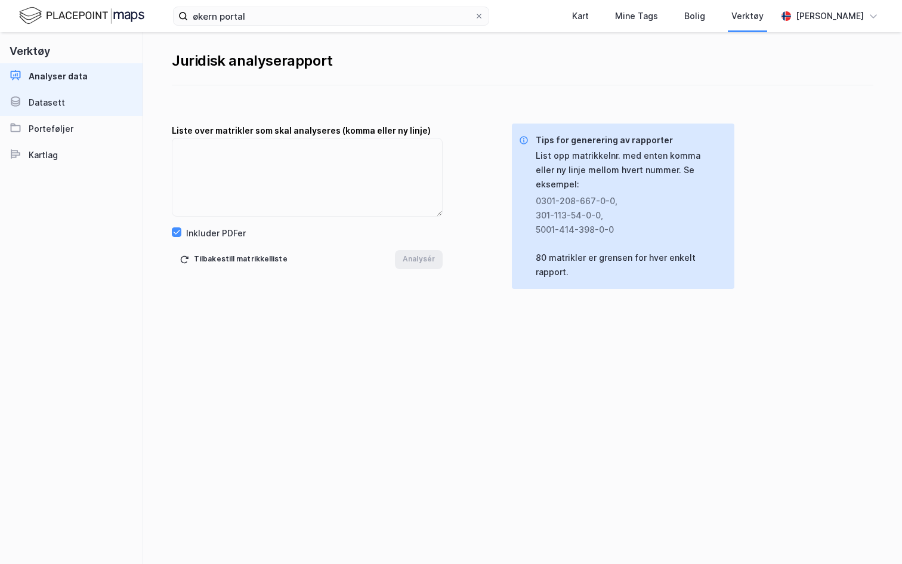
click at [63, 101] on link "Datasett" at bounding box center [71, 102] width 143 height 26
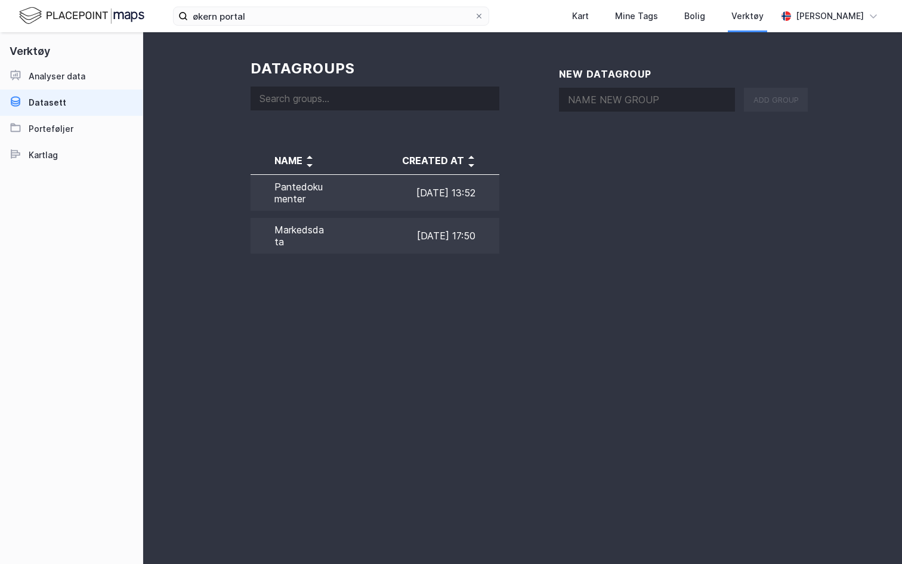
click at [402, 94] on input at bounding box center [374, 98] width 249 height 24
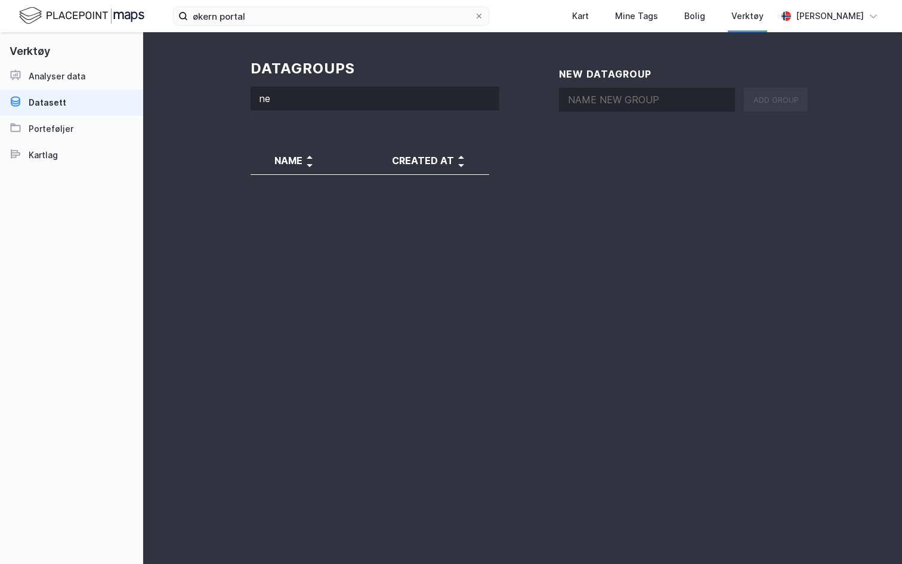
type input "n"
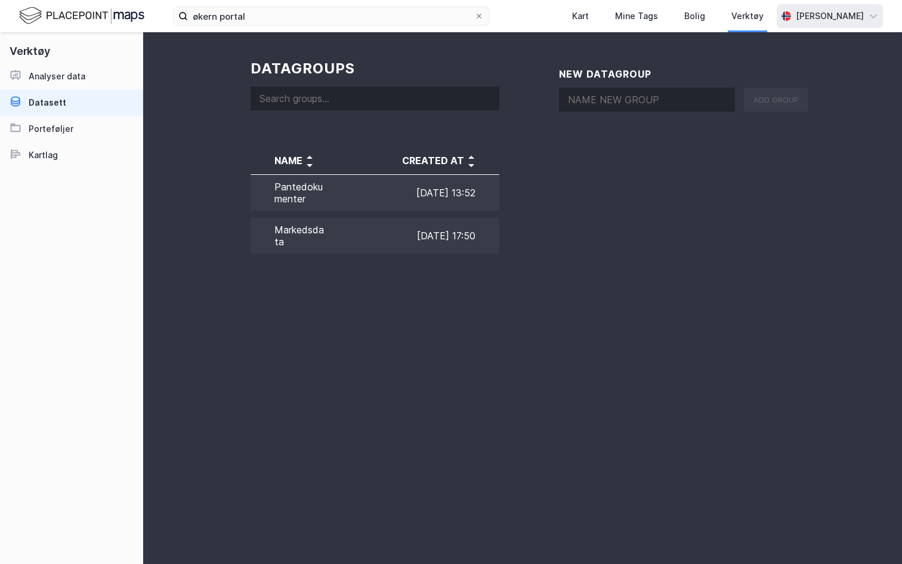
click at [808, 19] on div "[PERSON_NAME]" at bounding box center [829, 16] width 68 height 14
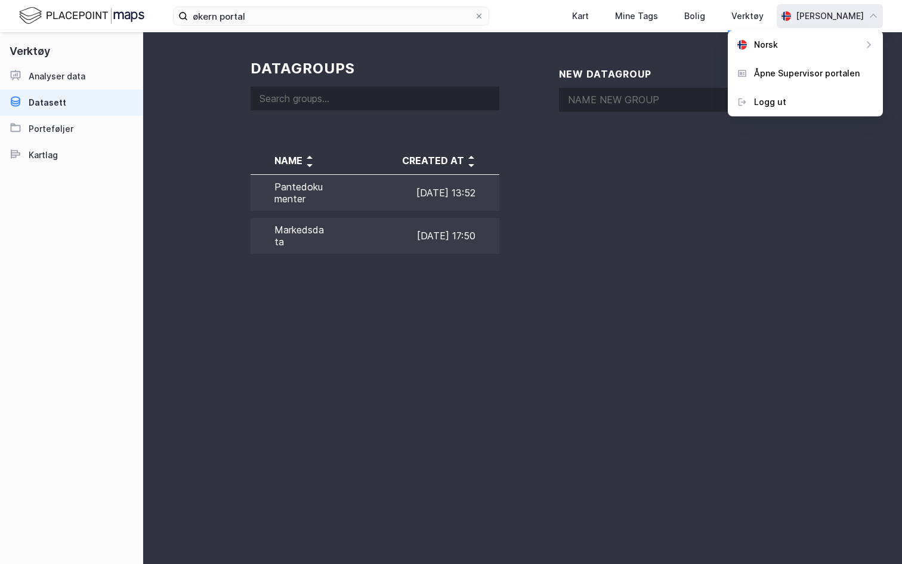
click at [547, 244] on div "datagroups NAME CREATED AT Pantedokumenter 28. nov. 2024, 13:52 Markedsdata 18.…" at bounding box center [522, 314] width 759 height 564
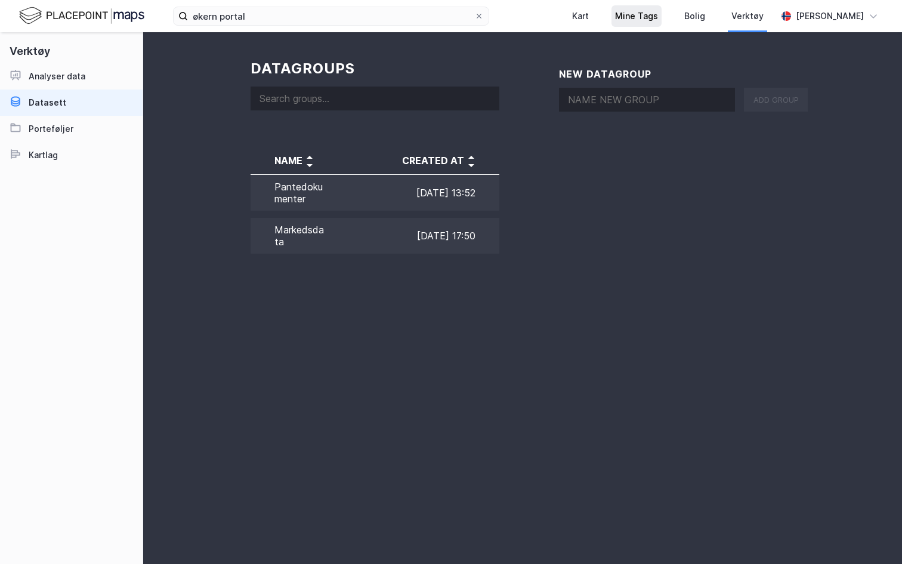
click at [637, 14] on div "Mine Tags" at bounding box center [636, 16] width 43 height 14
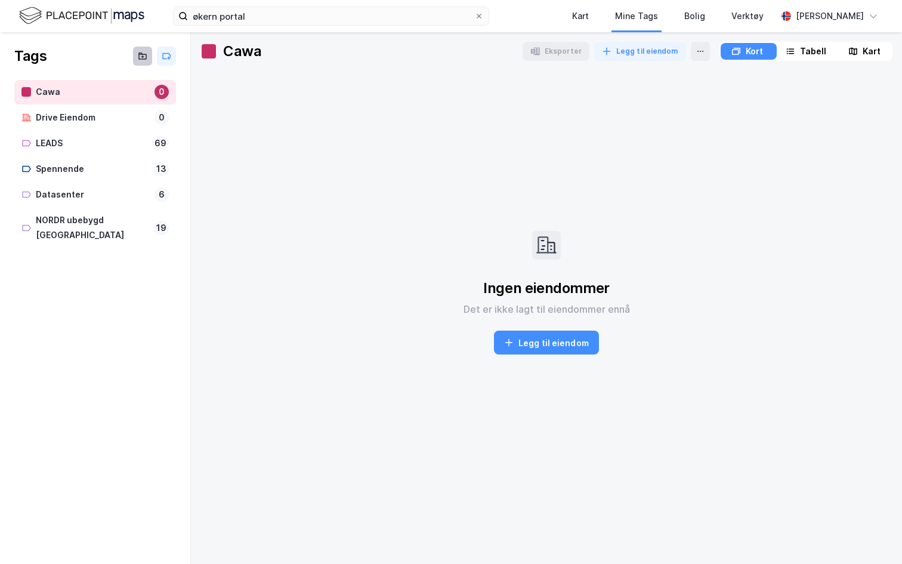
click at [139, 58] on icon at bounding box center [142, 56] width 7 height 5
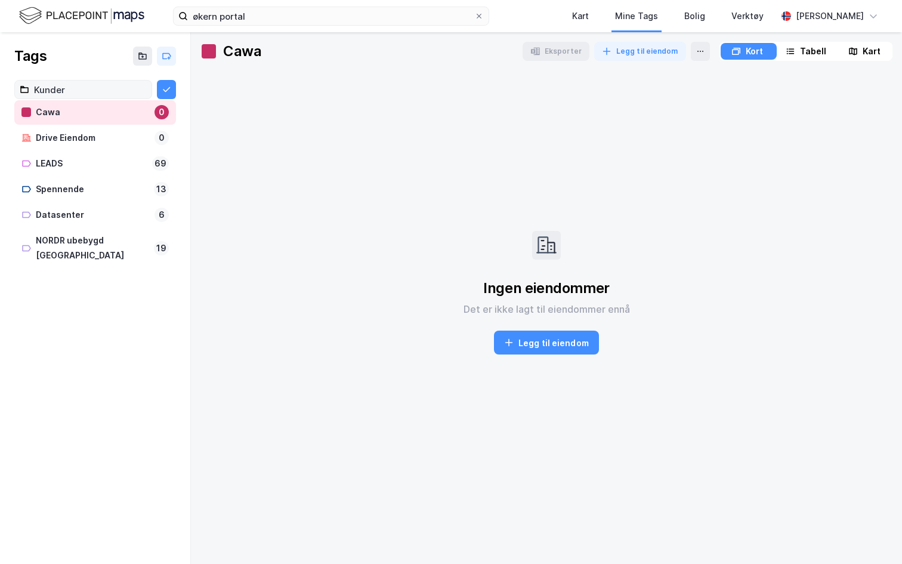
type input "Kunder"
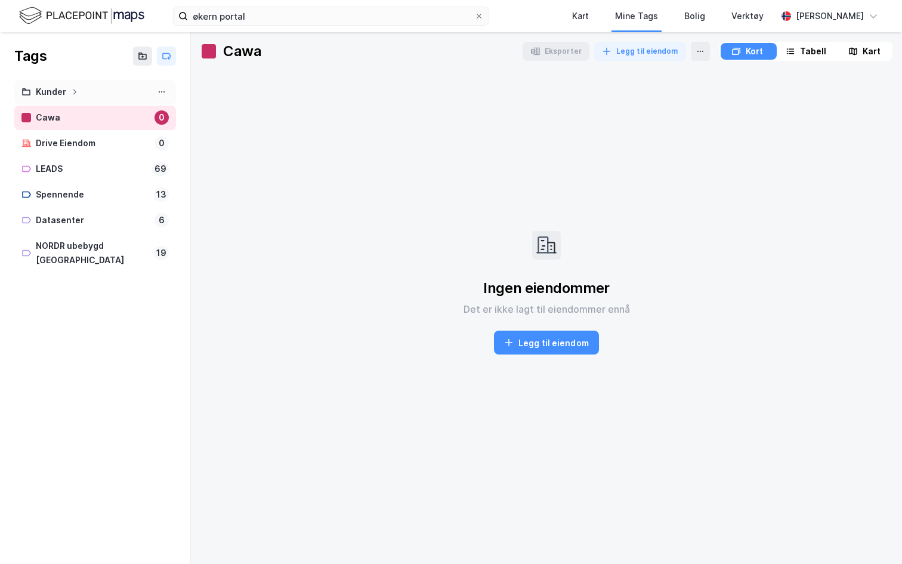
click at [75, 95] on icon at bounding box center [74, 91] width 7 height 7
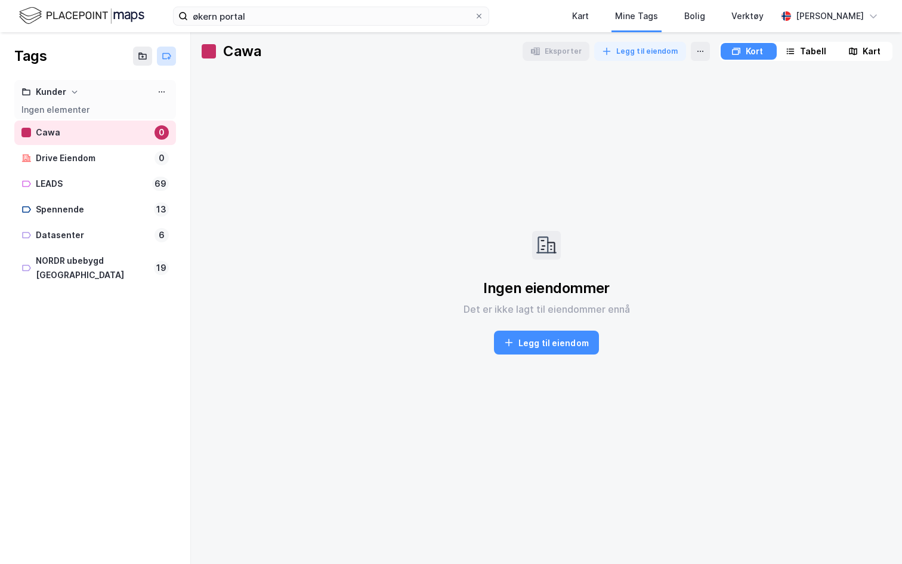
click at [168, 54] on icon at bounding box center [167, 56] width 8 height 5
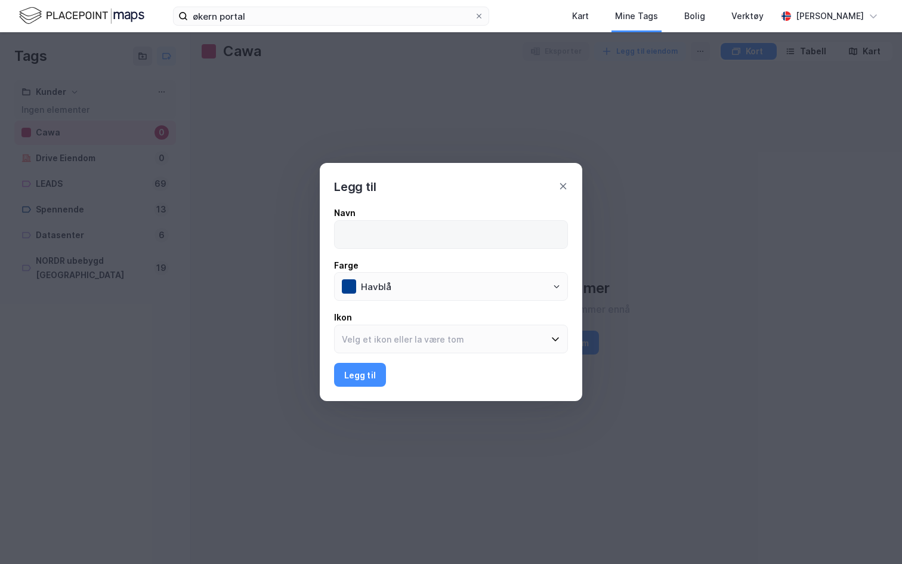
type input "<"
type input "Kunde"
click at [334, 363] on button "Legg til" at bounding box center [360, 375] width 52 height 24
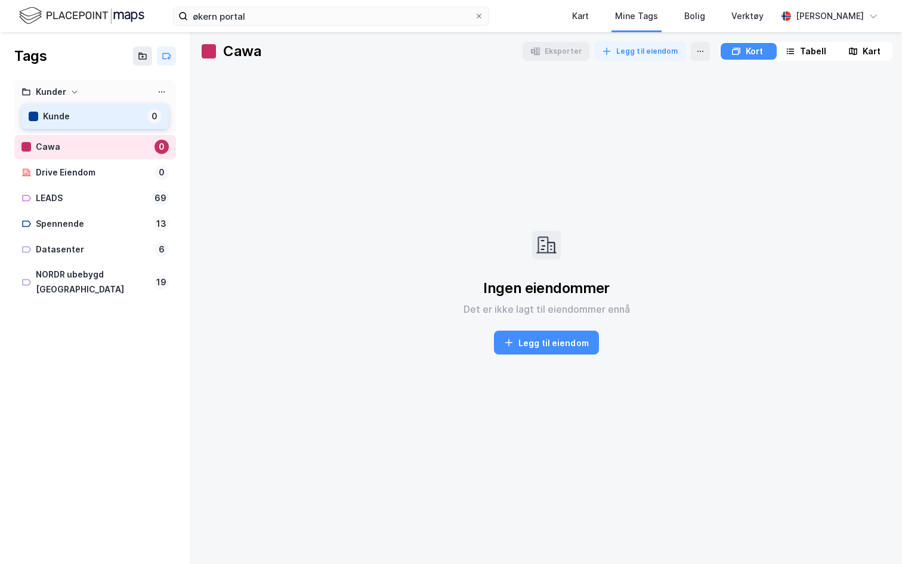
click at [59, 119] on div "Kunde" at bounding box center [93, 116] width 100 height 15
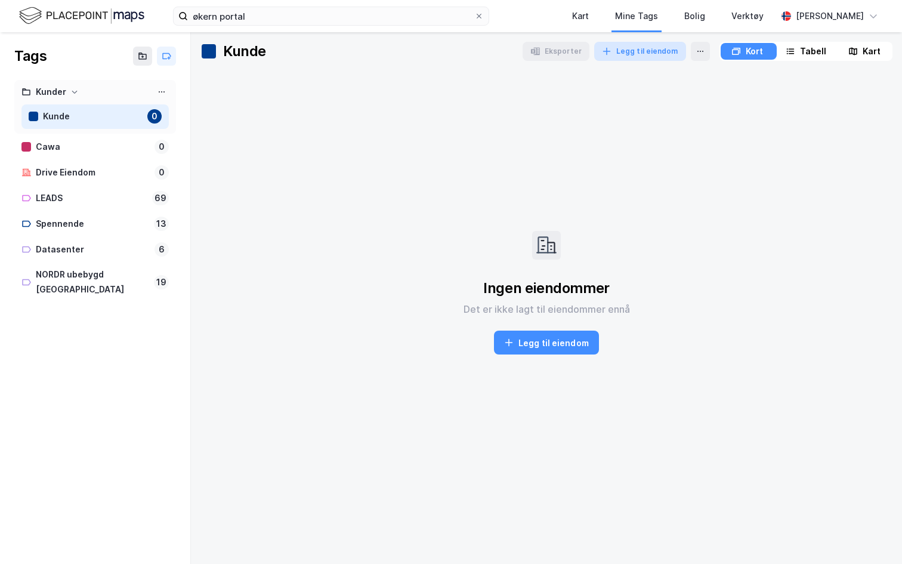
click at [603, 51] on icon "button" at bounding box center [607, 51] width 8 height 1
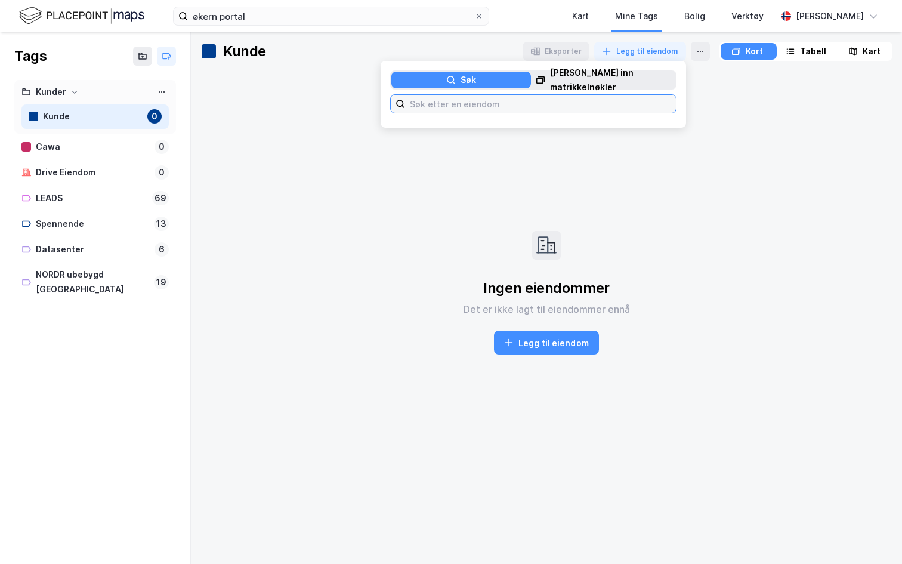
click at [497, 105] on input at bounding box center [540, 104] width 271 height 18
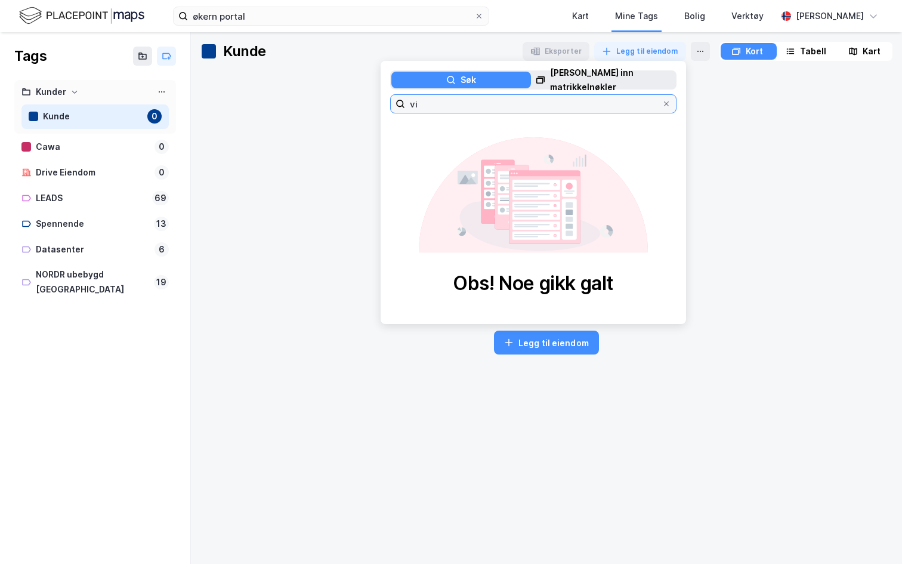
type input "v"
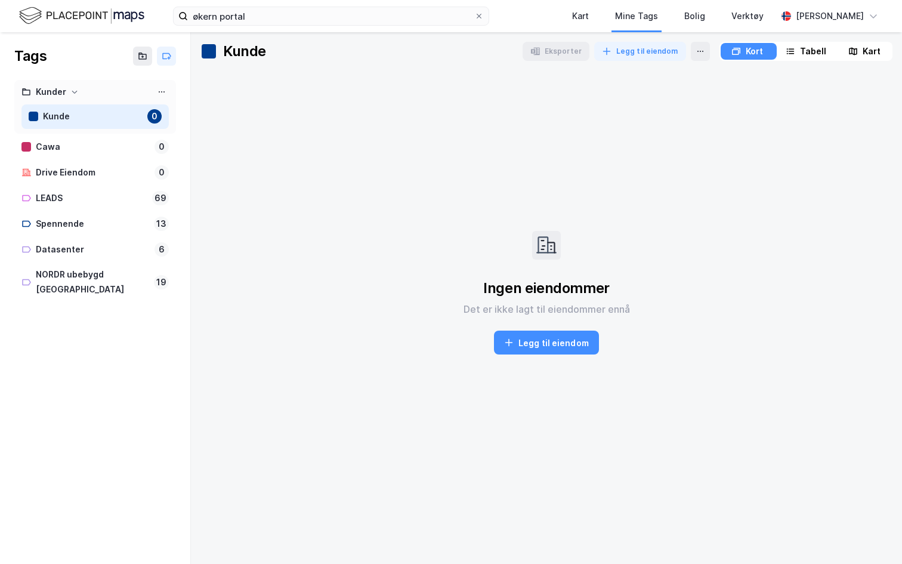
click at [684, 117] on div "Ingen eiendommer Det er ikke lagt til eiendommer ennå Legg til eiendom" at bounding box center [546, 292] width 692 height 444
click at [640, 45] on button "Legg til eiendom" at bounding box center [640, 51] width 92 height 19
click at [584, 81] on div "Lim inn matrikkelnøkler" at bounding box center [612, 80] width 125 height 29
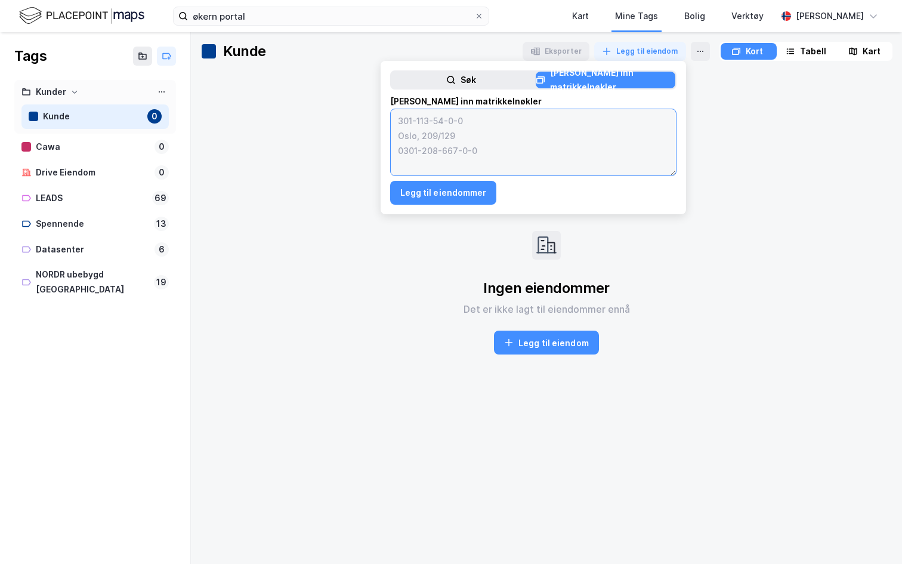
click at [484, 118] on textarea at bounding box center [533, 142] width 285 height 66
paste textarea "301-130-103-0-0 301-130-114-0-0 301-130-150-0-0 301-130-167-0-0 301-130-4-0-0 3…"
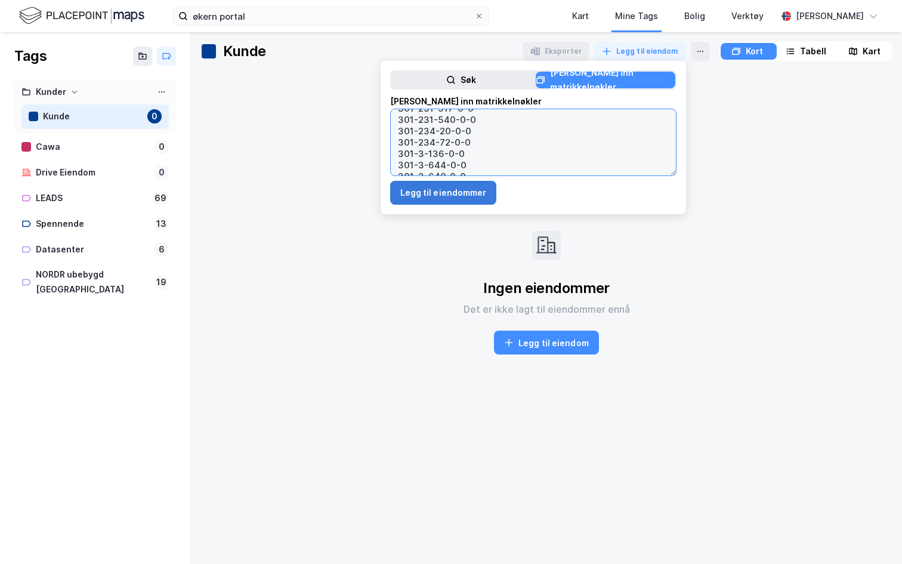
type textarea "301-130-103-0-0 301-130-114-0-0 301-130-150-0-0 301-130-167-0-0 301-130-4-0-0 3…"
click at [432, 188] on button "Legg til eiendommer" at bounding box center [443, 193] width 107 height 24
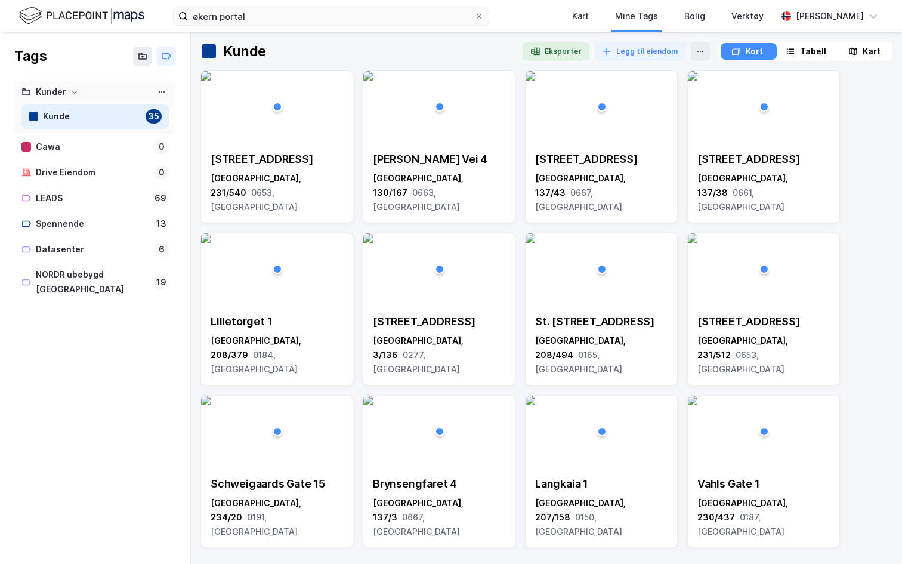
click at [241, 41] on div "Kunde Eksporter Legg til eiendom Kort Tabell Kart Hagegata 23 Oslo, 231/540 065…" at bounding box center [546, 297] width 711 height 531
click at [211, 45] on div at bounding box center [209, 51] width 14 height 14
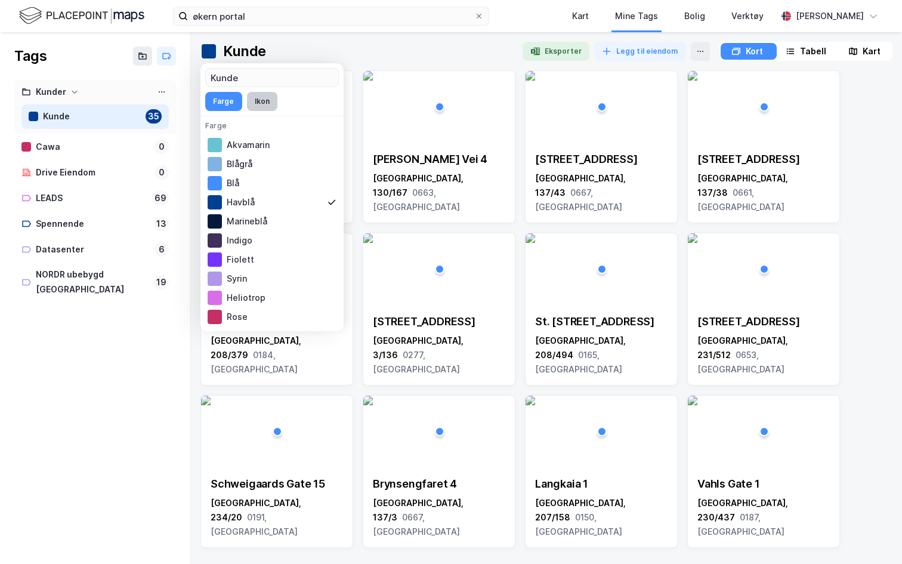
click at [258, 96] on button "Ikon" at bounding box center [262, 101] width 30 height 19
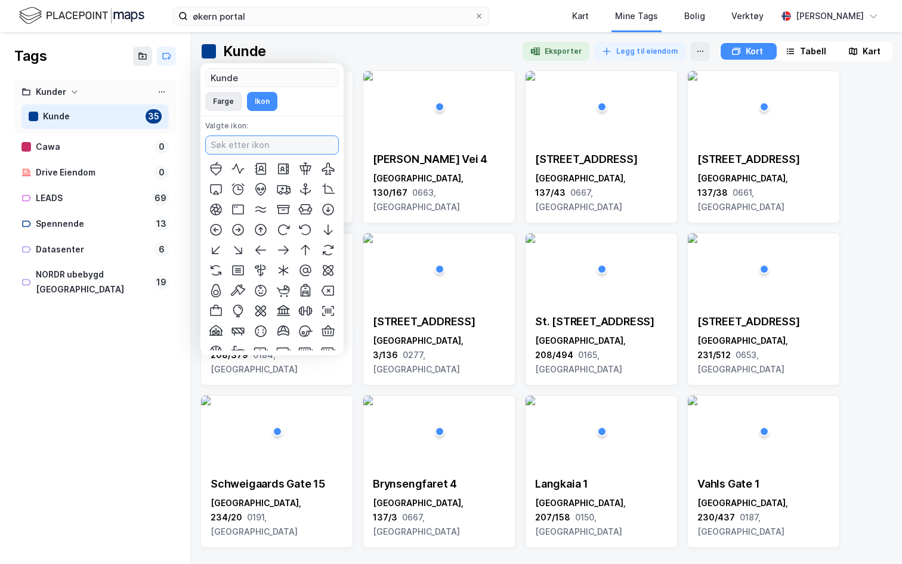
click at [249, 153] on input at bounding box center [272, 145] width 132 height 18
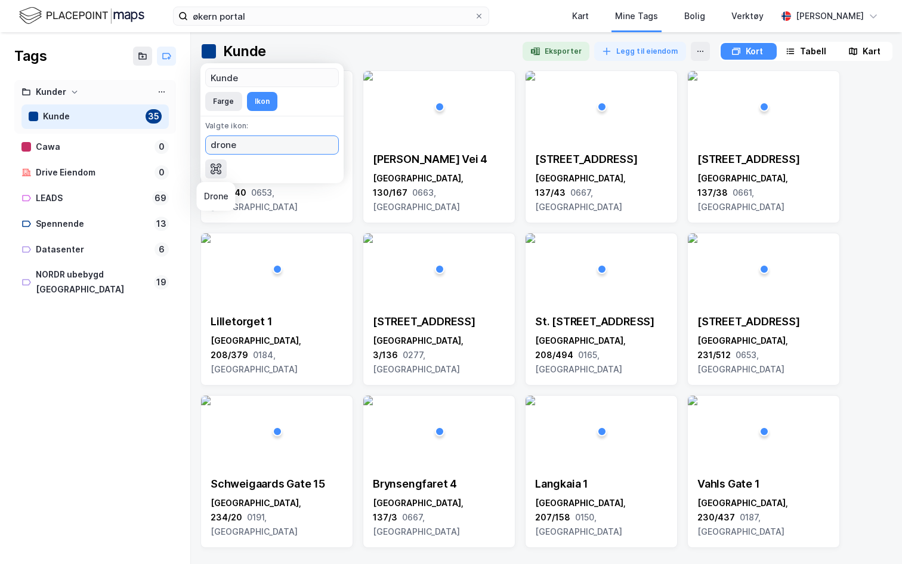
type input "drone"
click at [212, 169] on icon at bounding box center [216, 169] width 14 height 14
click at [217, 55] on div at bounding box center [211, 51] width 19 height 19
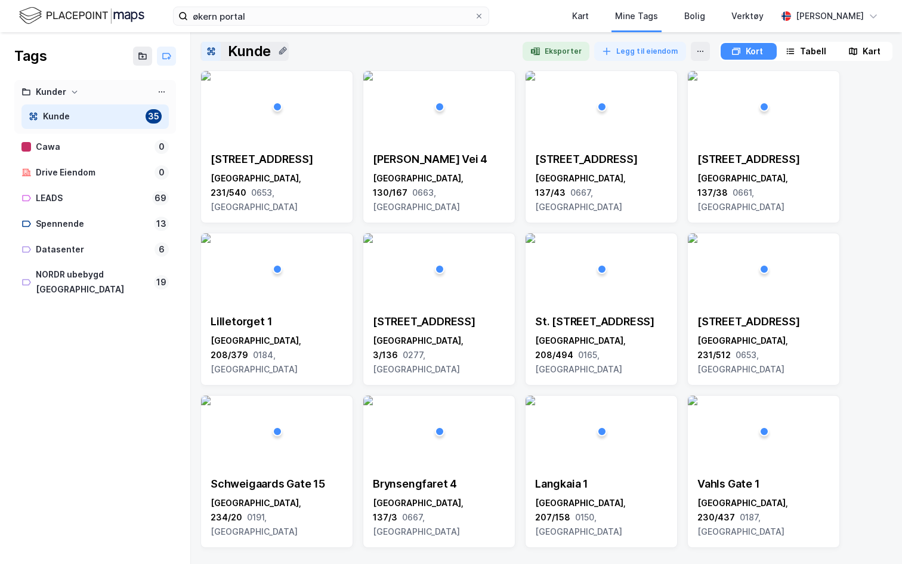
click at [221, 55] on div "Kunde" at bounding box center [244, 51] width 88 height 19
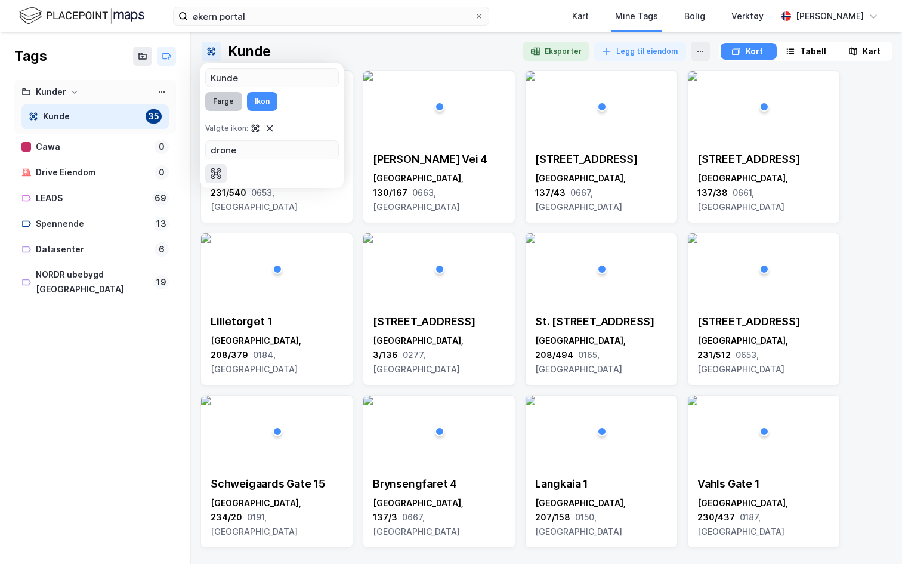
click at [227, 92] on button "Farge" at bounding box center [223, 101] width 37 height 19
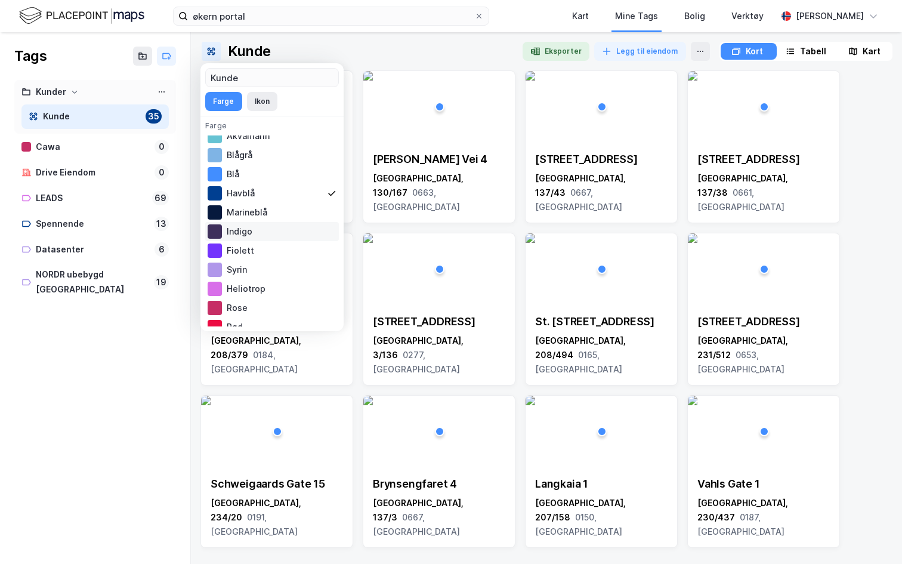
scroll to position [9, 0]
click at [233, 175] on div "Blå" at bounding box center [272, 174] width 134 height 19
click at [253, 198] on div "Havblå" at bounding box center [272, 193] width 134 height 19
click at [432, 59] on div at bounding box center [405, 51] width 215 height 19
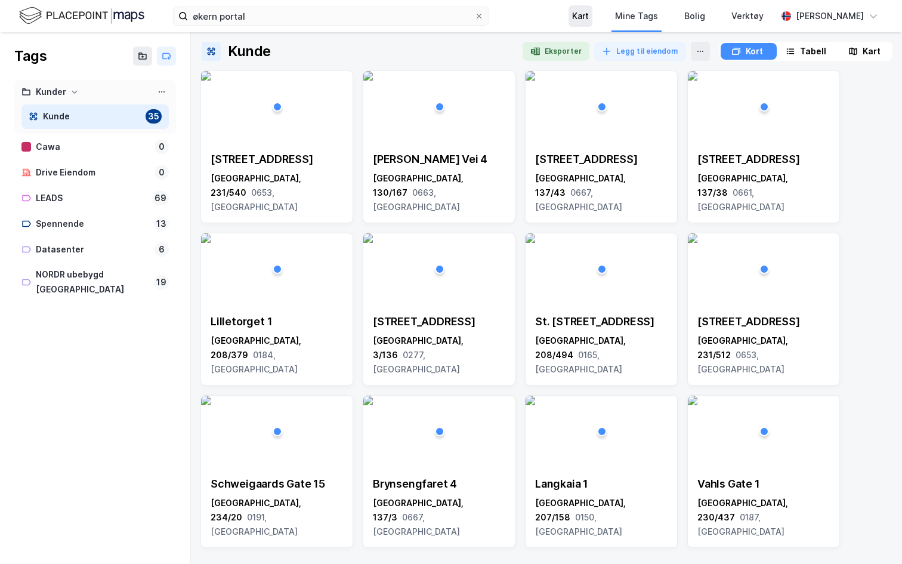
click at [572, 18] on div "Kart" at bounding box center [580, 16] width 17 height 14
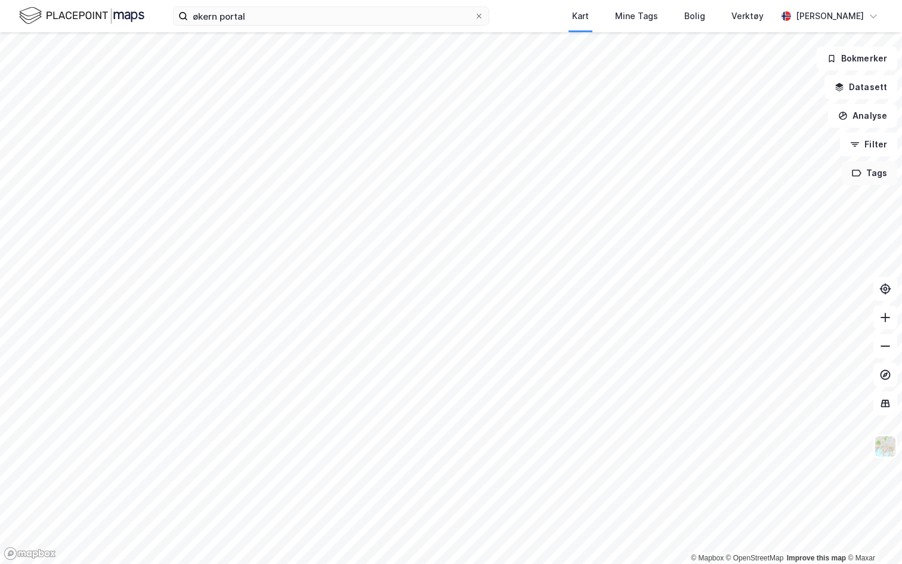
click at [875, 172] on button "Tags" at bounding box center [868, 173] width 55 height 24
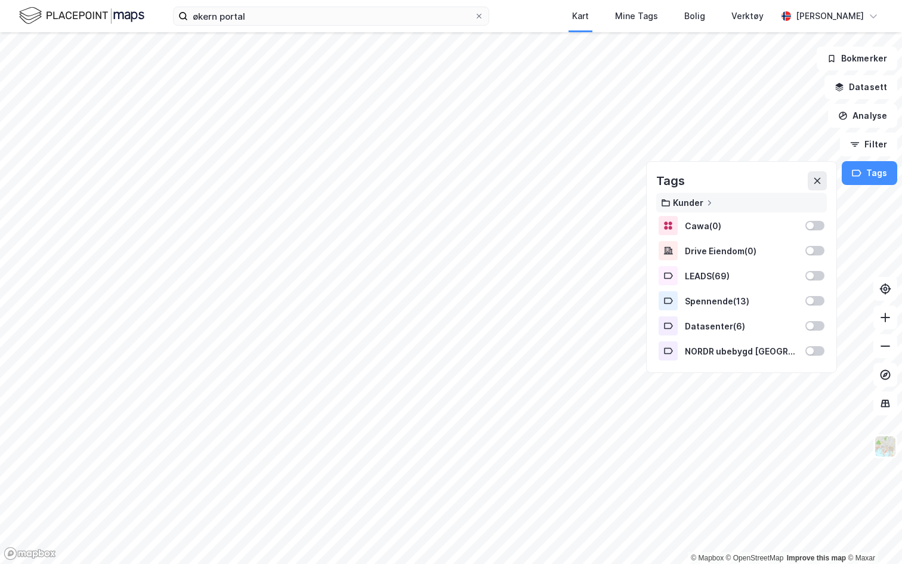
click at [701, 206] on div "Kunder" at bounding box center [688, 202] width 30 height 10
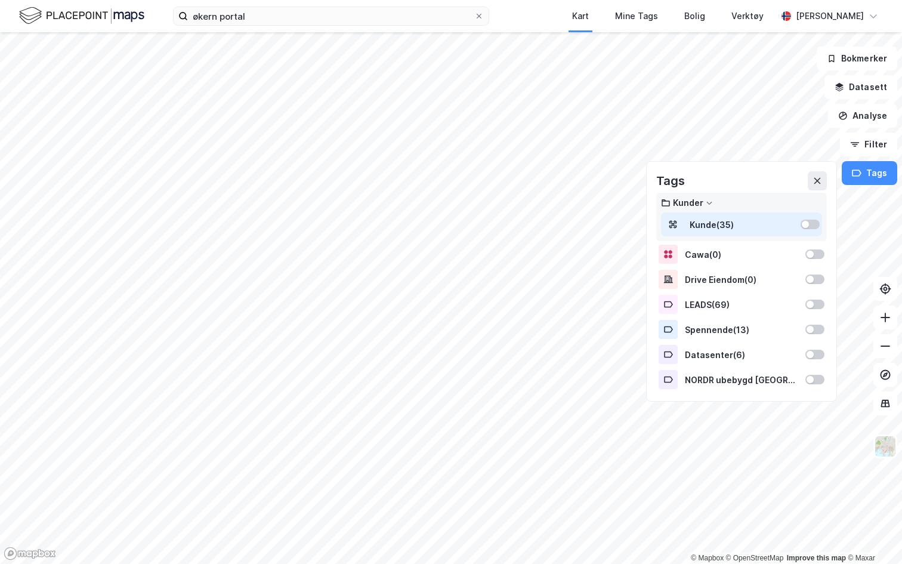
click at [806, 222] on div at bounding box center [804, 224] width 7 height 7
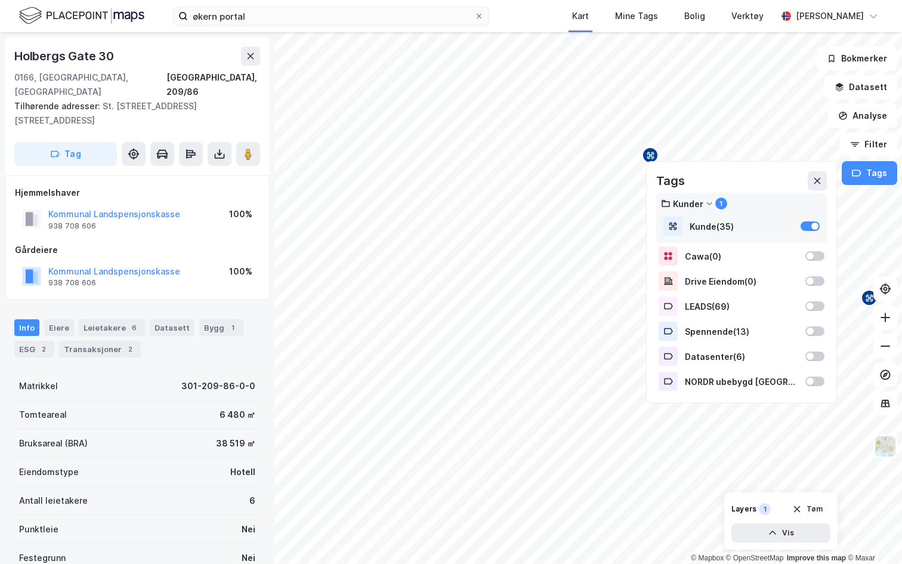
scroll to position [2, 0]
click at [817, 182] on icon at bounding box center [816, 181] width 7 height 7
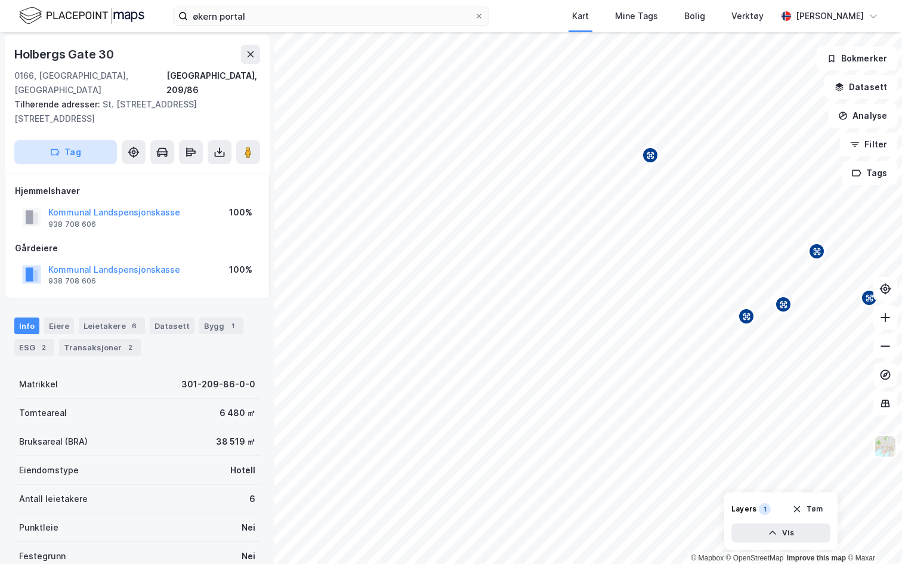
click at [81, 140] on button "Tag" at bounding box center [65, 152] width 103 height 24
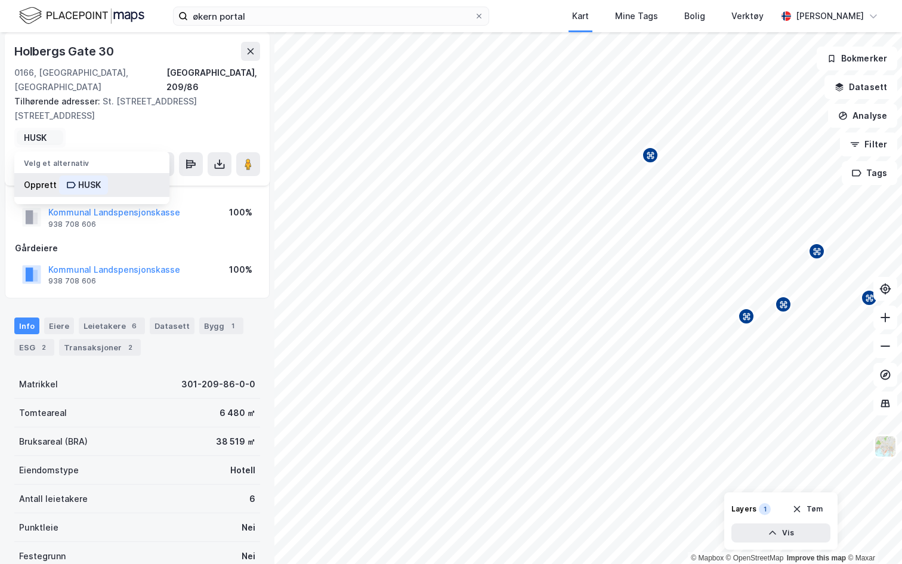
type input "HUSK"
click at [82, 178] on div "HUSK" at bounding box center [89, 185] width 23 height 14
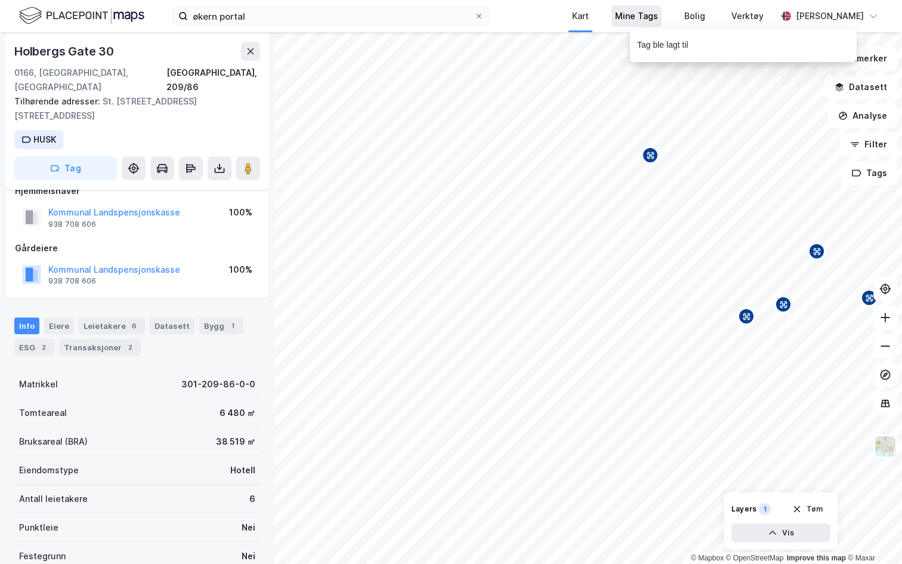
click at [624, 16] on div "Mine Tags" at bounding box center [636, 16] width 43 height 14
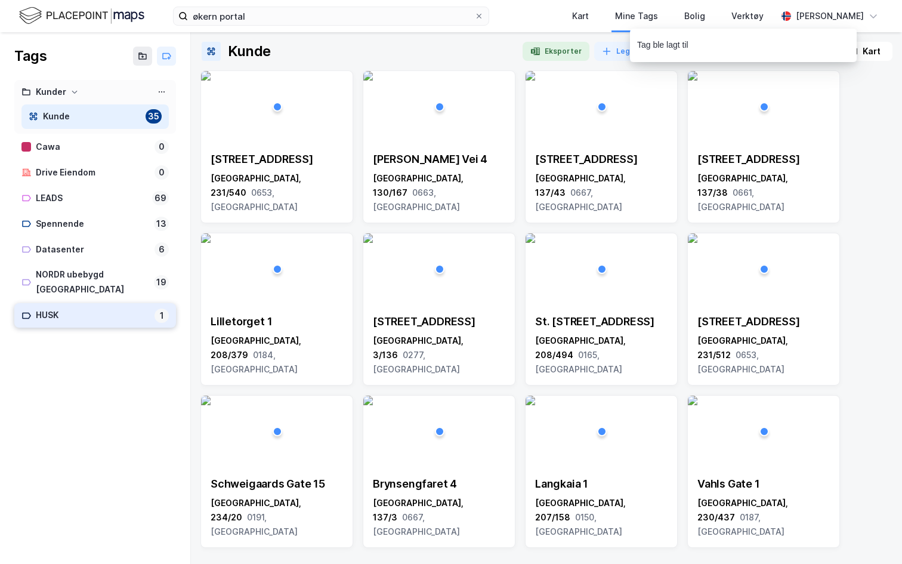
click at [66, 308] on div "HUSK" at bounding box center [93, 315] width 114 height 15
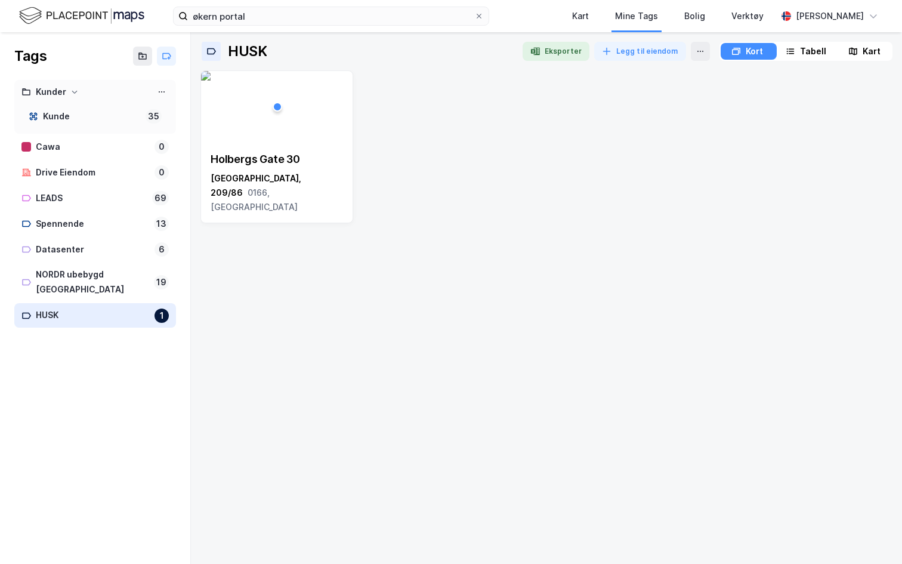
click at [210, 81] on img at bounding box center [206, 76] width 10 height 10
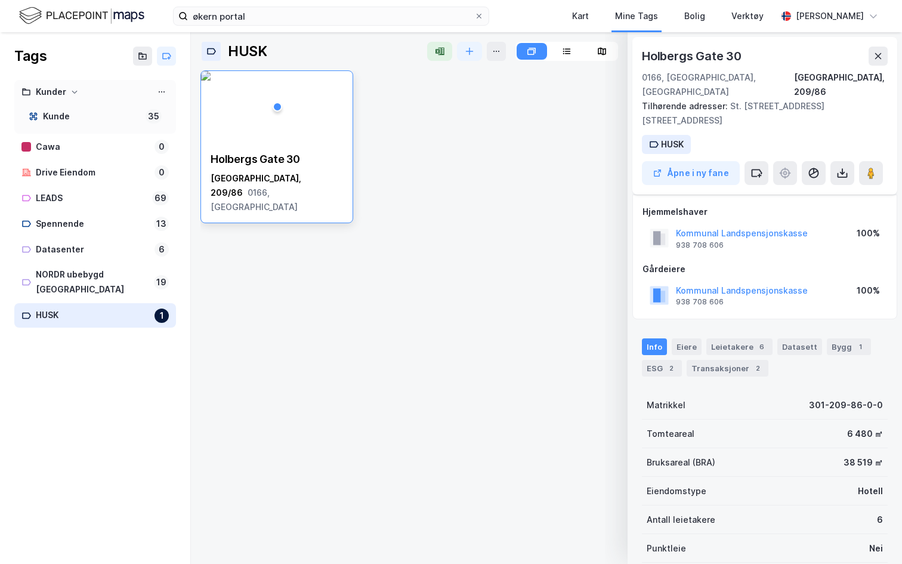
scroll to position [21, 0]
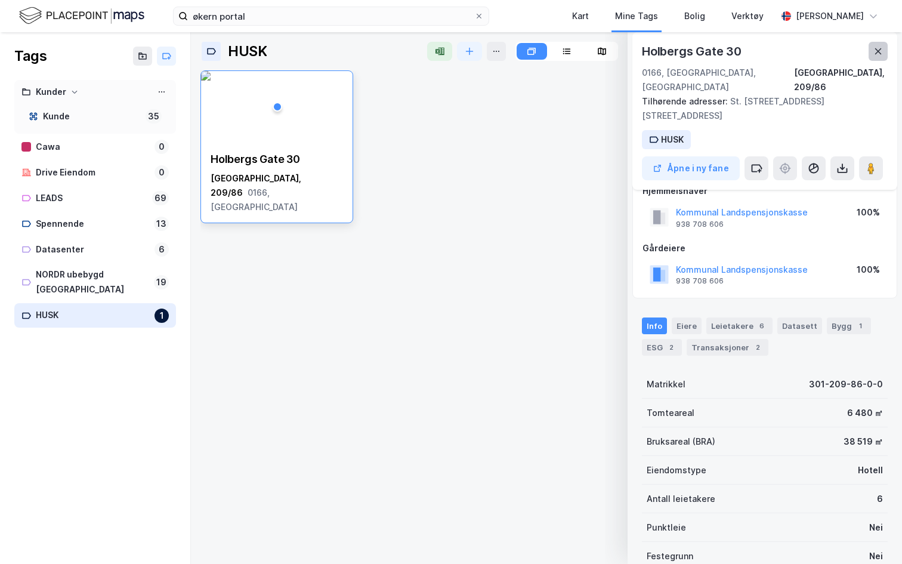
click at [880, 48] on icon at bounding box center [878, 52] width 10 height 10
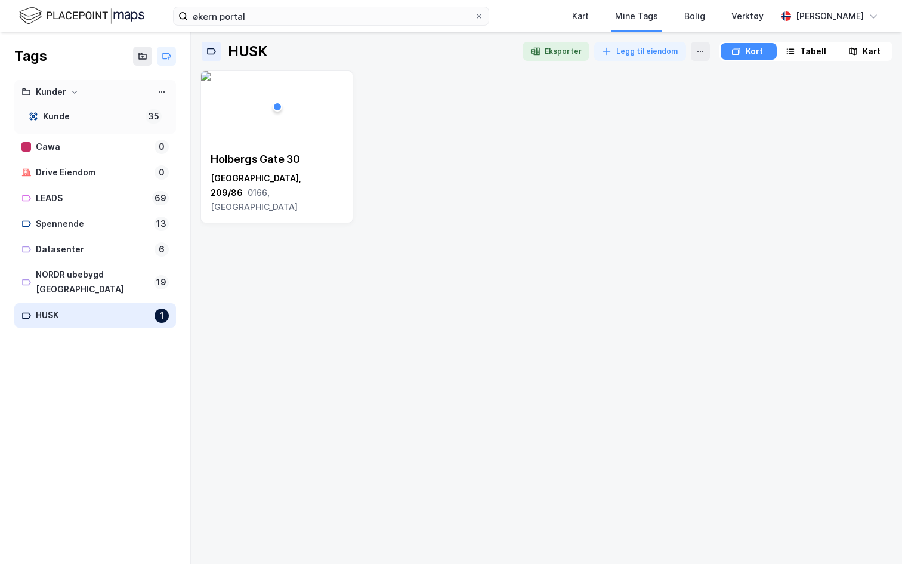
click at [773, 49] on div "Kort Tabell Kart" at bounding box center [805, 51] width 173 height 19
click at [800, 52] on div "Tabell" at bounding box center [813, 51] width 26 height 14
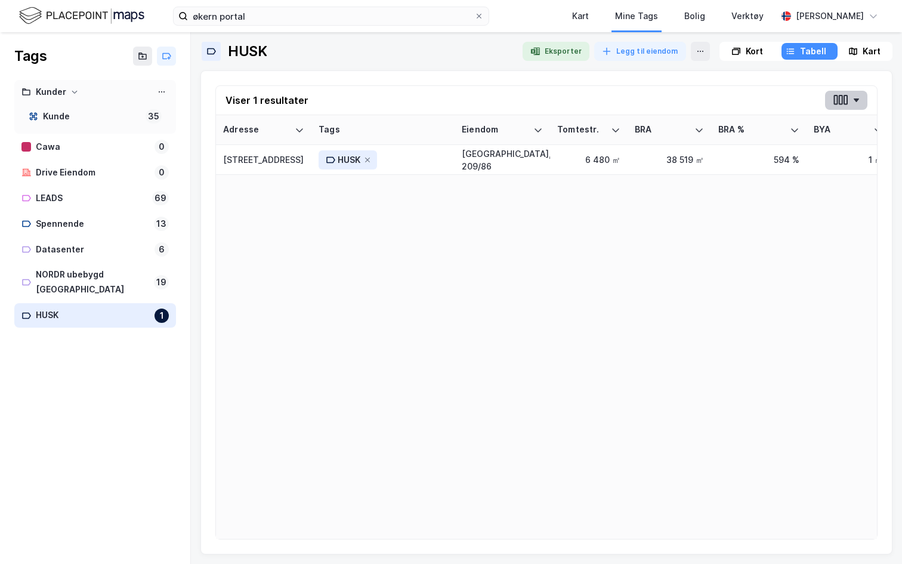
click at [834, 107] on button "button" at bounding box center [846, 100] width 42 height 19
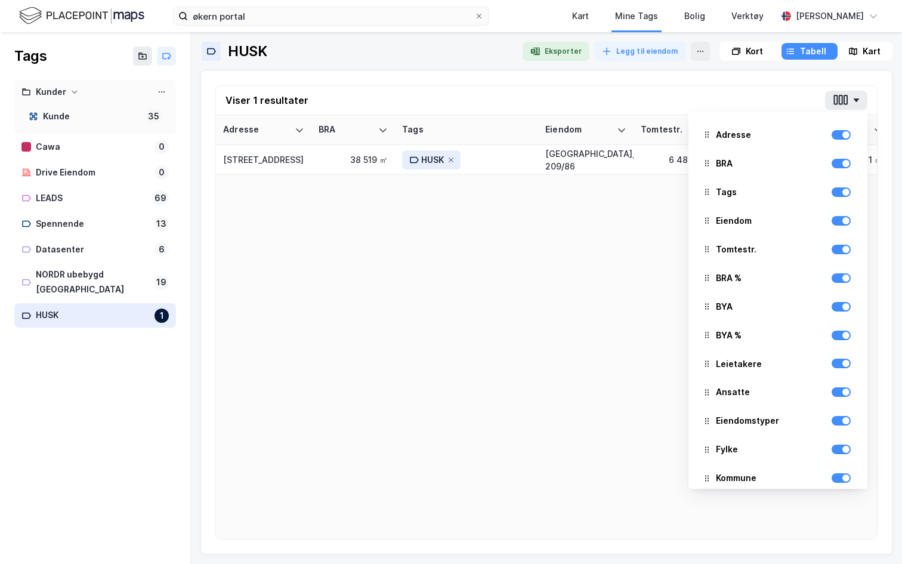
click at [485, 83] on div "Viser 1 resultater Adresse BRA Tags Eiendom Tomtestr. BRA % BYA BYA % Leietaker…" at bounding box center [546, 312] width 692 height 484
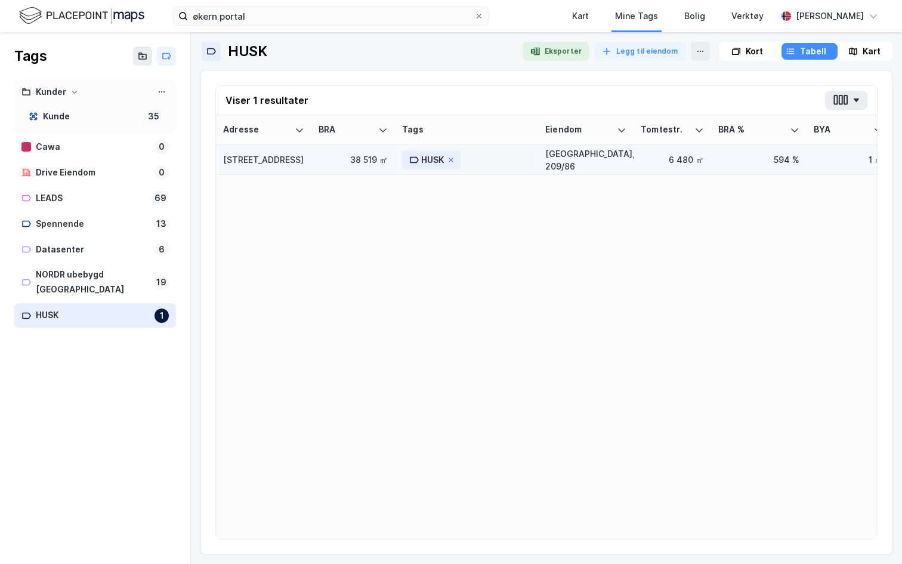
click at [418, 159] on icon at bounding box center [414, 160] width 10 height 10
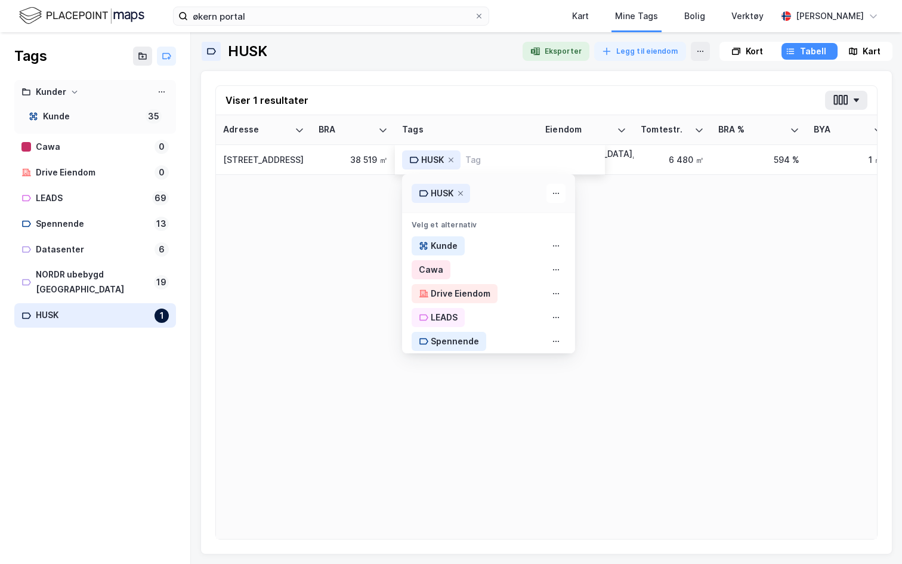
click at [605, 243] on div "Adresse BRA Tags Eiendom Tomtestr. BRA % BYA BYA % Leietakere Ansatte Eiendomst…" at bounding box center [546, 326] width 661 height 423
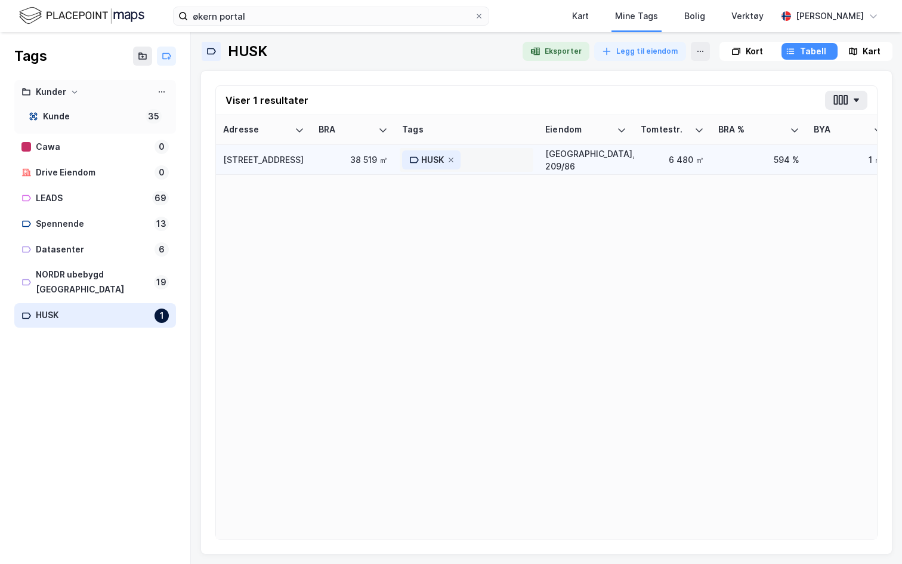
click at [417, 155] on icon at bounding box center [414, 160] width 10 height 10
click at [243, 52] on div "HUSK" at bounding box center [247, 51] width 39 height 19
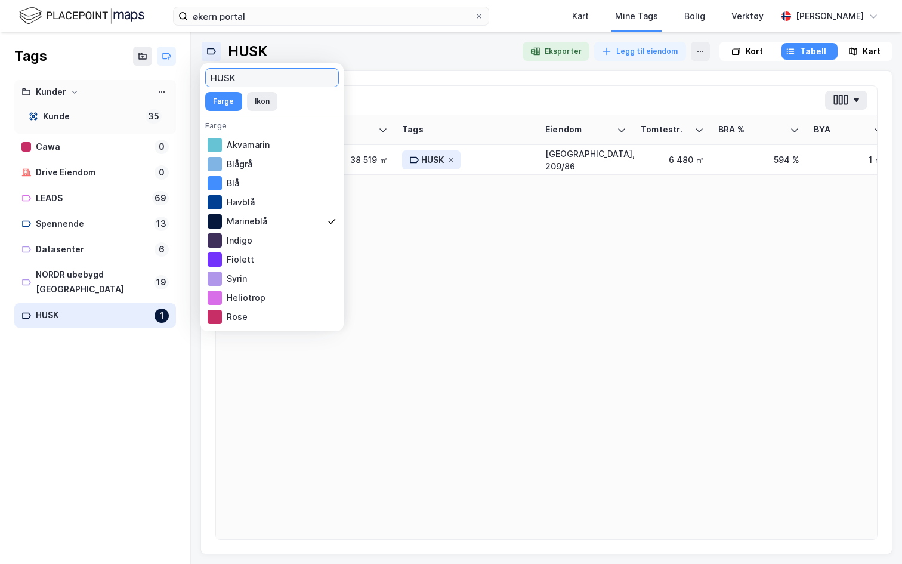
click at [253, 83] on input "HUSK" at bounding box center [272, 78] width 132 height 18
type input "HUSK - gunnar gundersen 9245690"
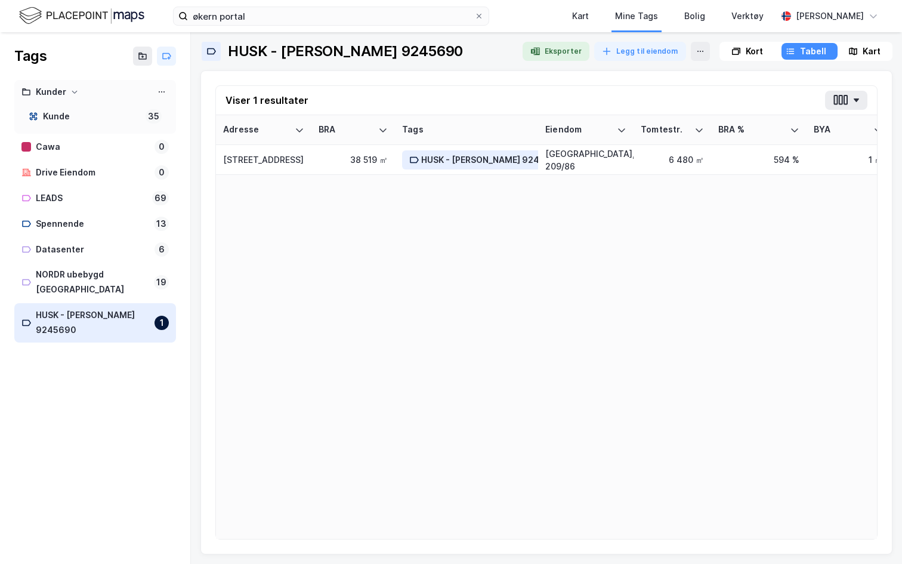
scroll to position [0, 0]
click at [478, 411] on div "Adresse BRA Tags Eiendom Tomtestr. BRA % BYA BYA % Leietakere Ansatte Eiendomst…" at bounding box center [546, 326] width 661 height 423
click at [612, 163] on div "Oslo, 209/86" at bounding box center [585, 159] width 81 height 25
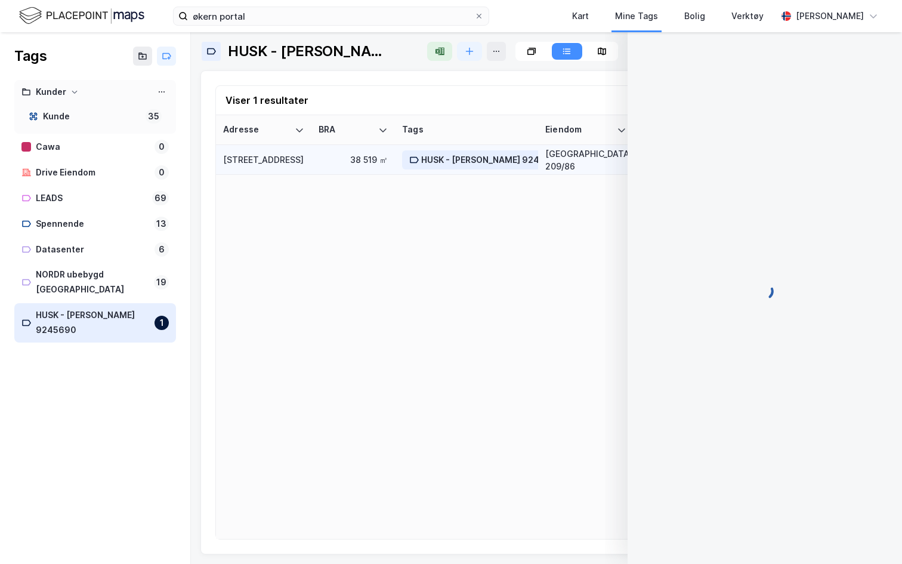
scroll to position [21, 0]
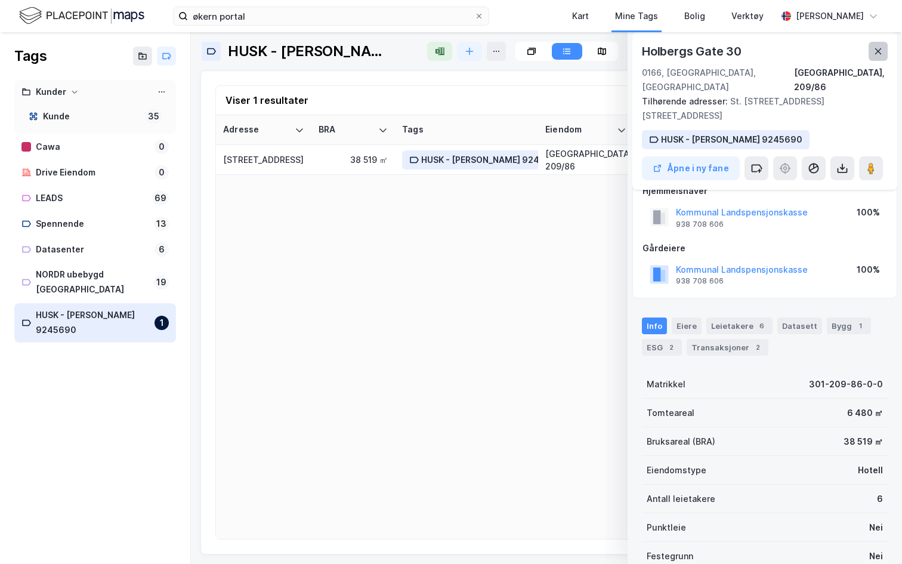
click at [878, 51] on icon at bounding box center [878, 51] width 7 height 6
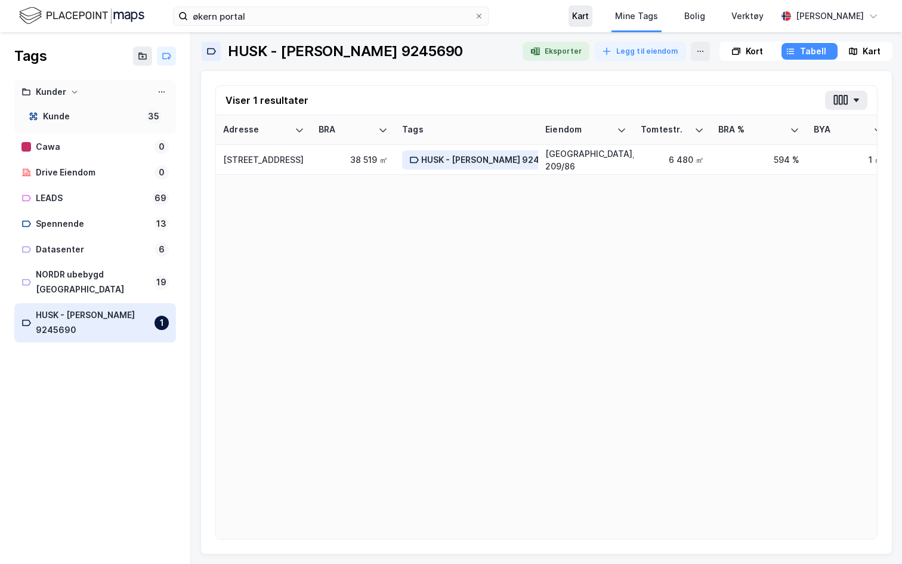
click at [577, 19] on div "Kart" at bounding box center [580, 16] width 17 height 14
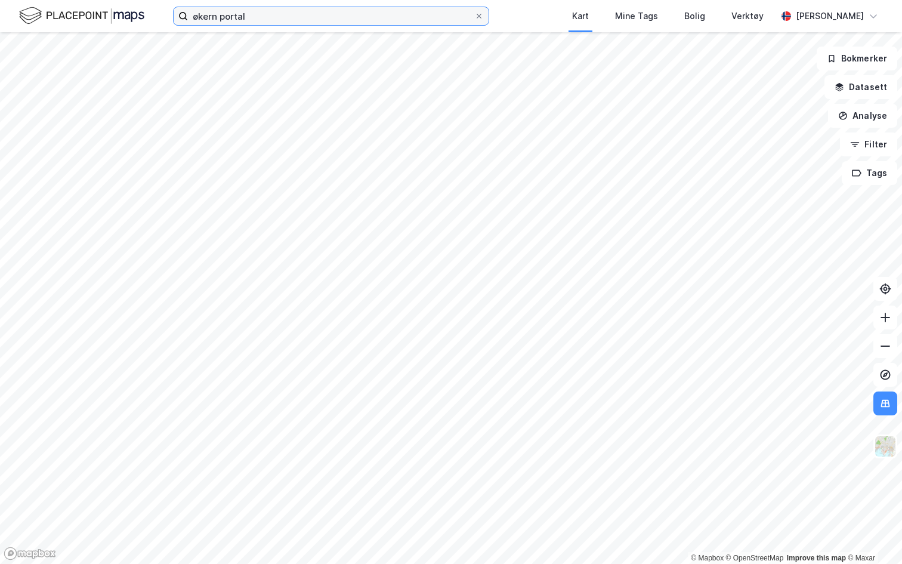
click at [243, 21] on input "økern portal" at bounding box center [331, 16] width 286 height 18
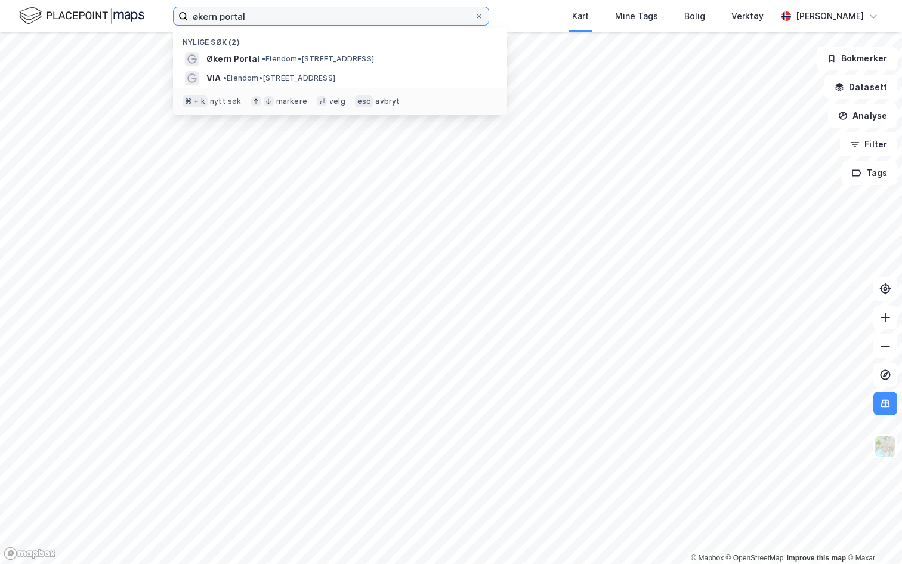
click at [243, 21] on input "økern portal" at bounding box center [331, 16] width 286 height 18
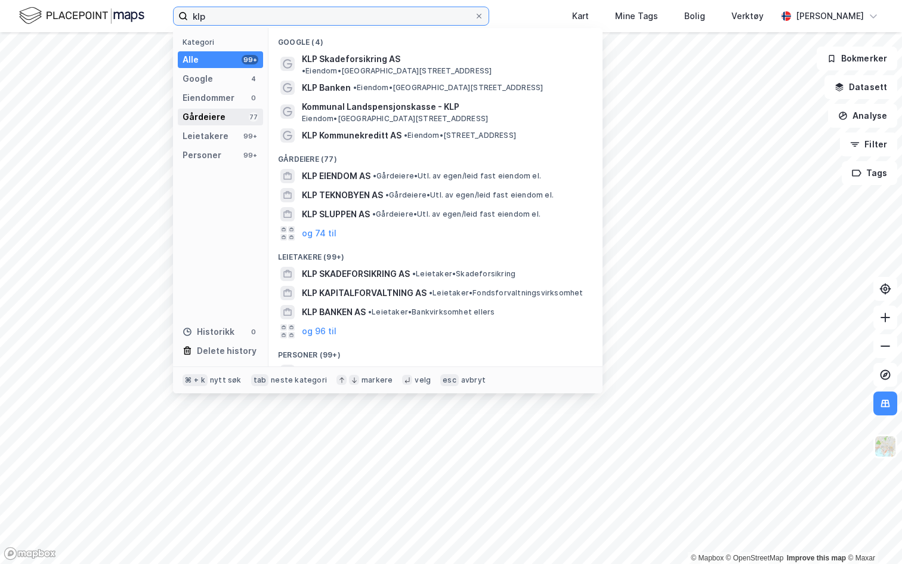
type input "klp"
click at [216, 113] on div "Gårdeiere" at bounding box center [203, 117] width 43 height 14
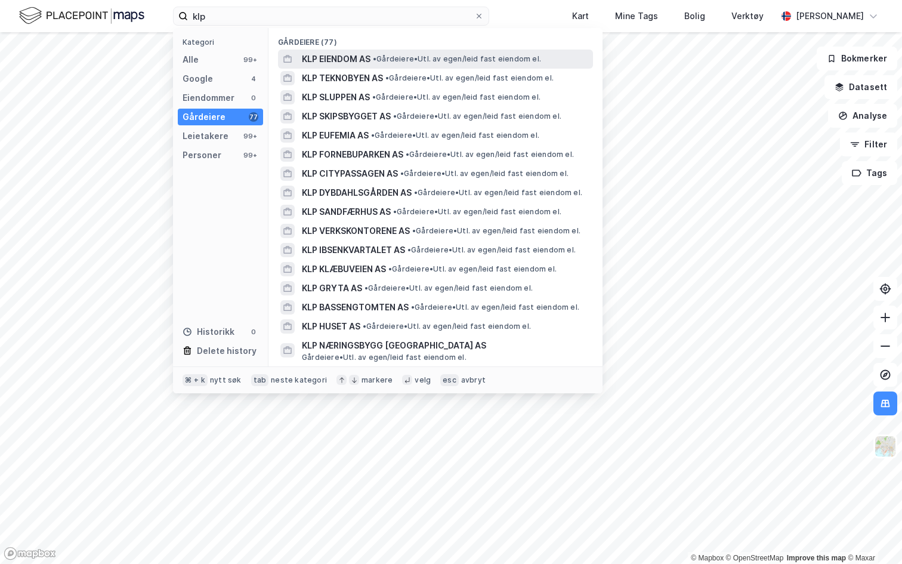
click at [367, 55] on span "KLP EIENDOM AS" at bounding box center [336, 59] width 69 height 14
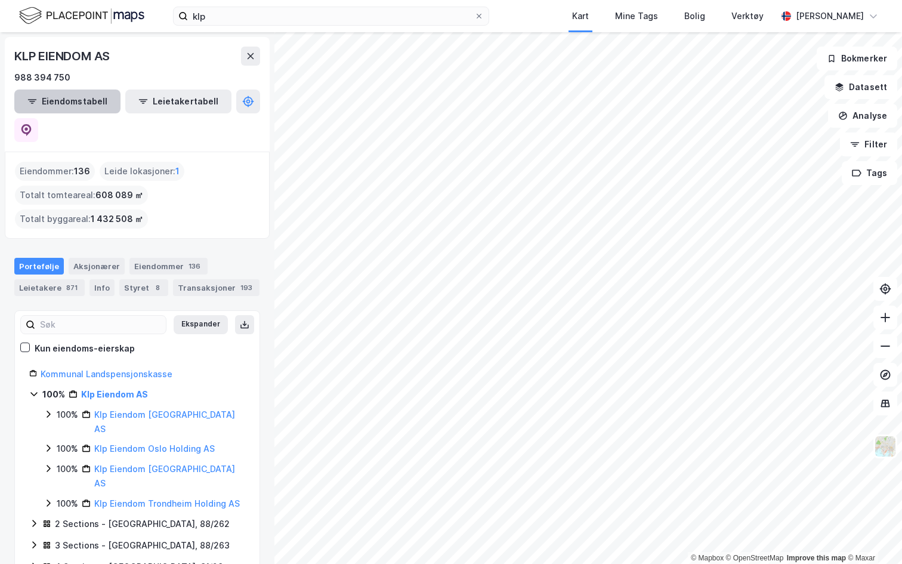
click at [73, 99] on button "Eiendomstabell" at bounding box center [67, 101] width 106 height 24
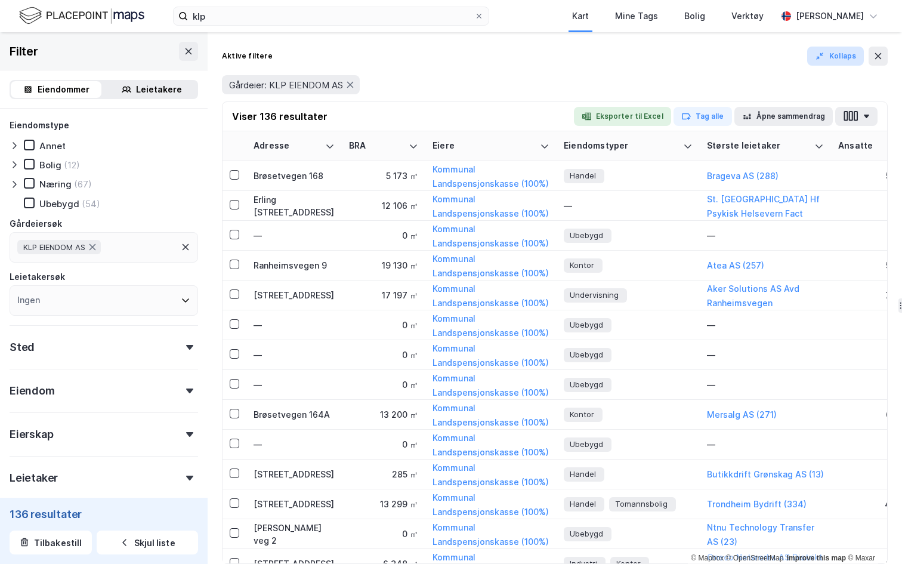
click at [823, 60] on icon "button" at bounding box center [820, 56] width 10 height 10
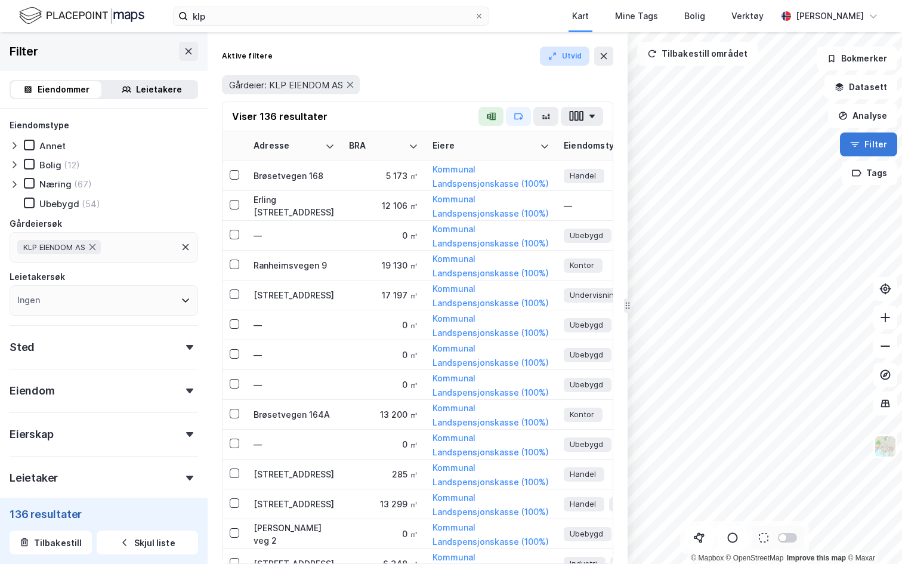
click at [871, 148] on button "Filter" at bounding box center [868, 144] width 57 height 24
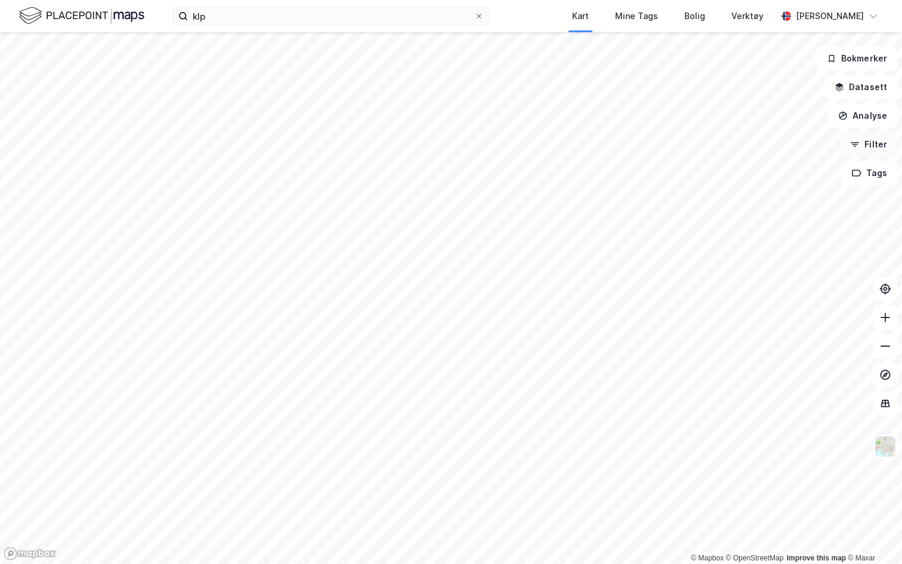
click at [871, 148] on button "Filter" at bounding box center [868, 144] width 57 height 24
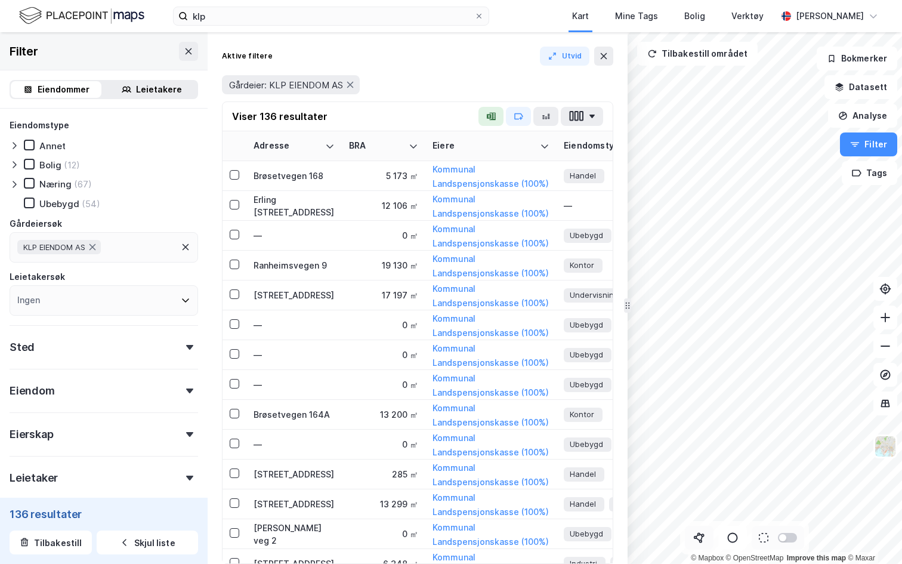
click at [698, 535] on icon at bounding box center [699, 537] width 12 height 12
click at [797, 288] on div "135 263,6m" at bounding box center [774, 273] width 53 height 43
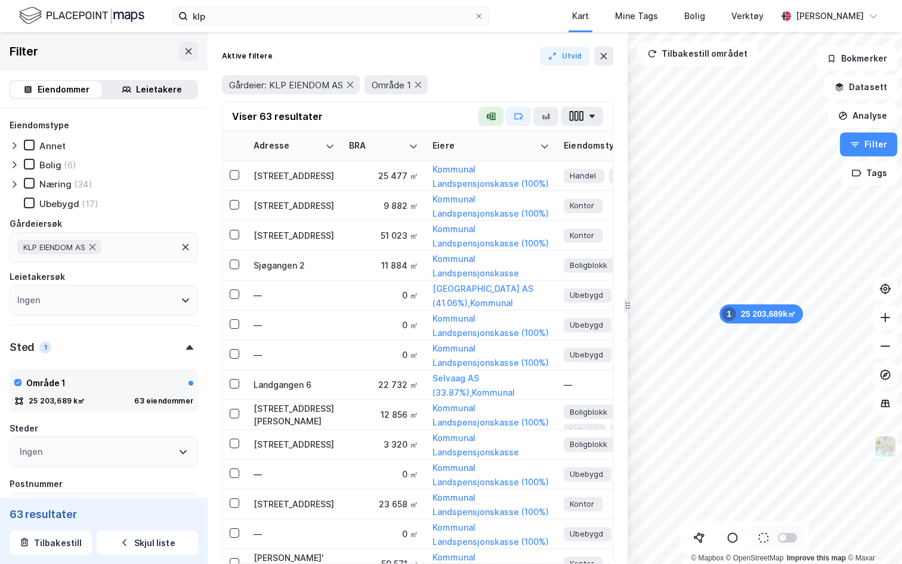
click at [14, 186] on icon at bounding box center [15, 184] width 4 height 7
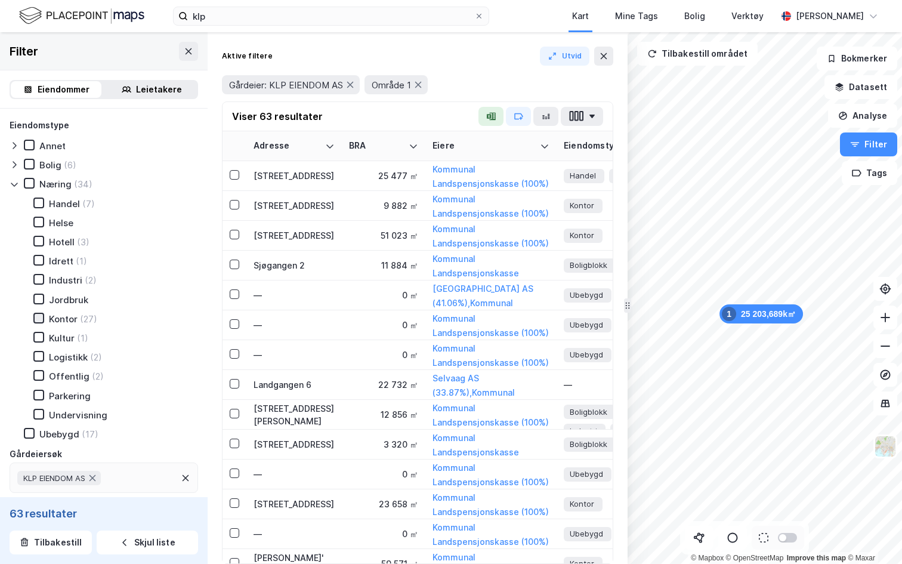
click at [39, 322] on div at bounding box center [38, 317] width 11 height 11
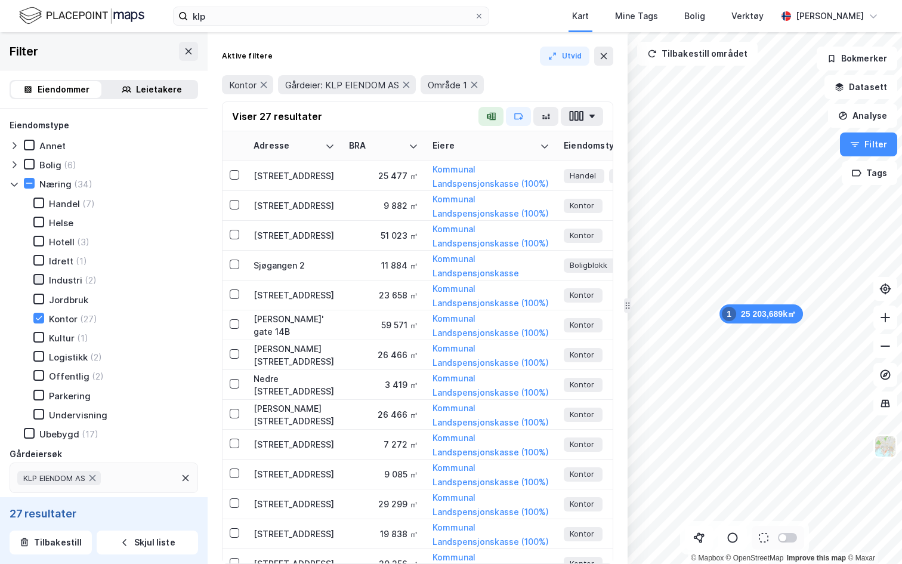
click at [34, 281] on div at bounding box center [38, 279] width 11 height 11
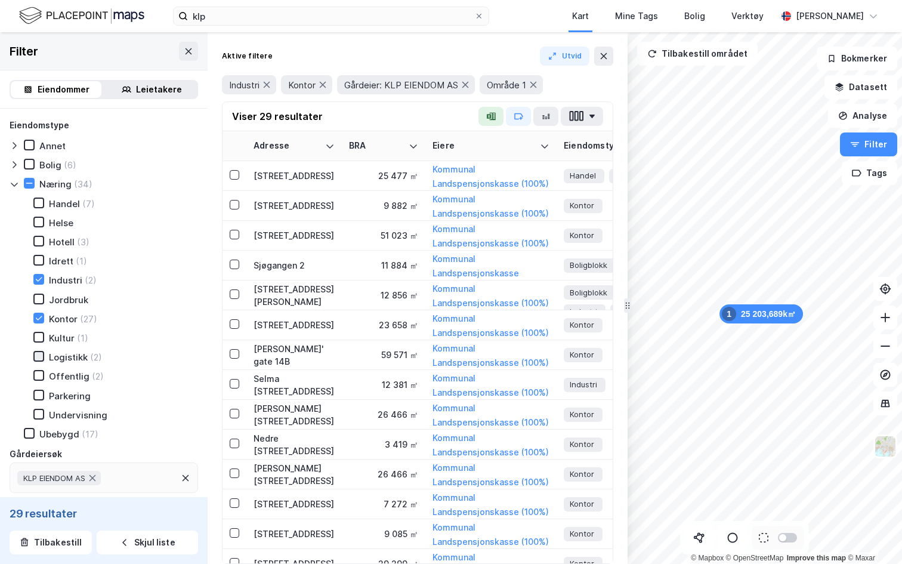
click at [36, 352] on icon at bounding box center [39, 356] width 8 height 8
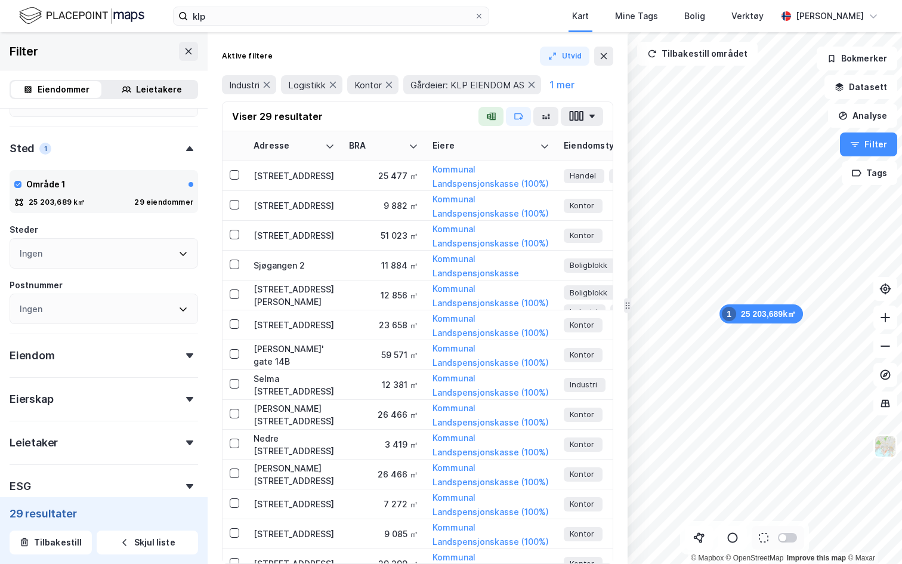
scroll to position [499, 0]
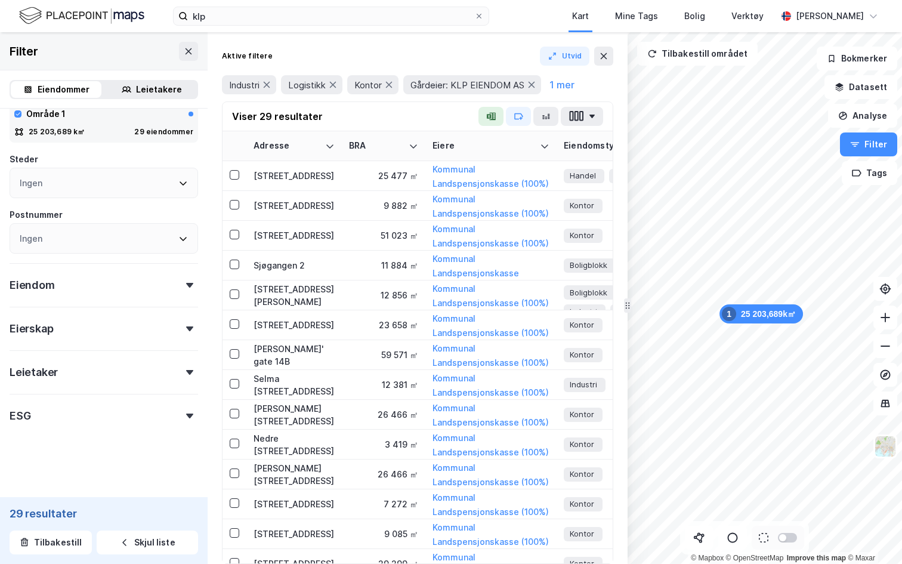
click at [113, 292] on div "Eiendom" at bounding box center [104, 280] width 188 height 34
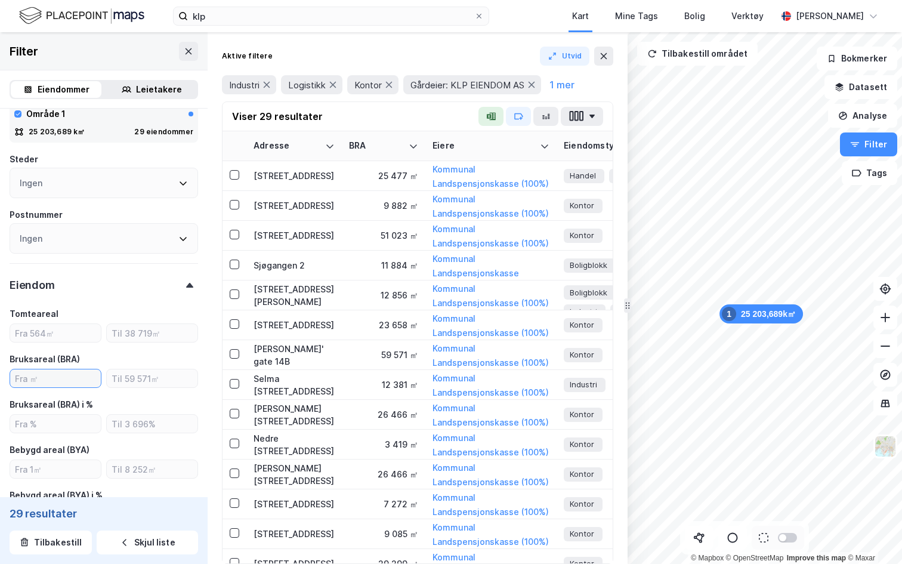
click at [83, 386] on input "number" at bounding box center [55, 378] width 91 height 18
type input "3000"
type input "Inkluder (27)"
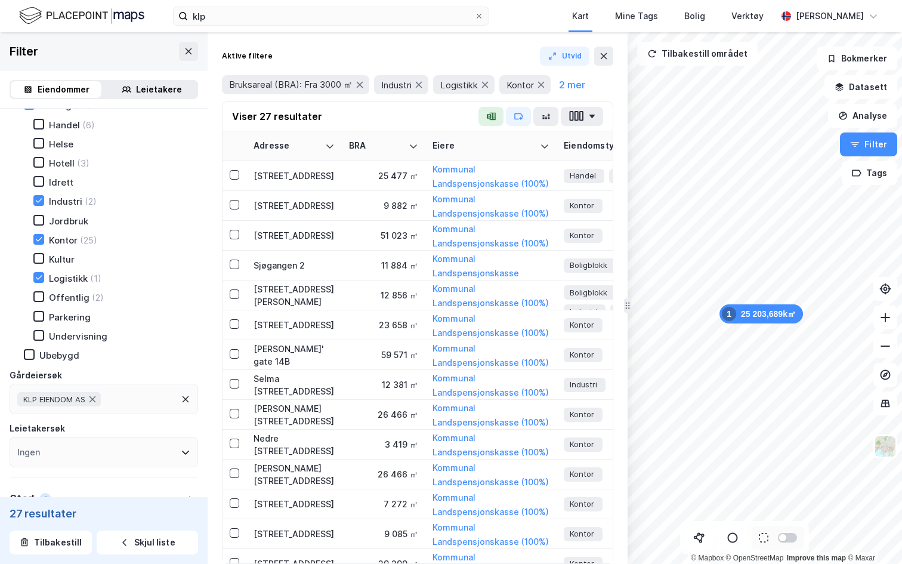
scroll to position [101, 0]
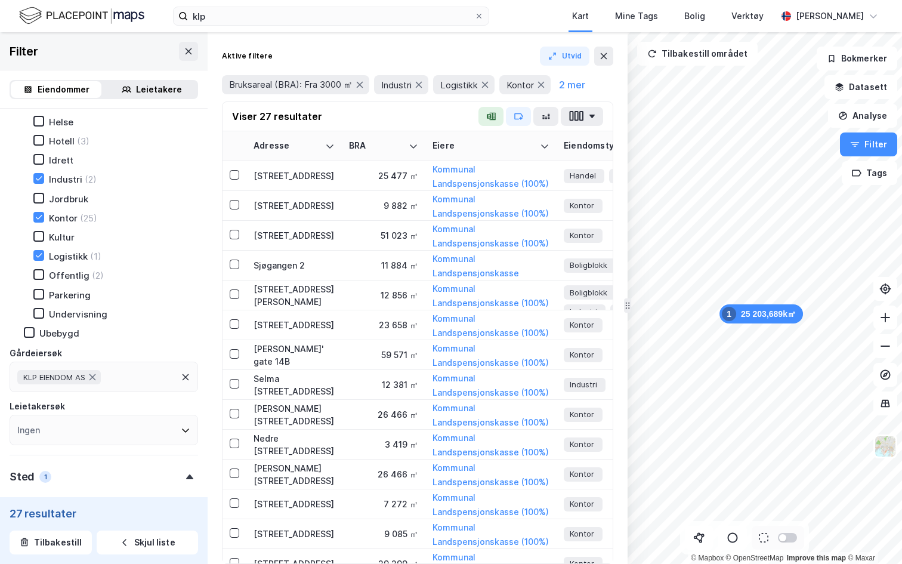
type input "3000"
click at [123, 371] on div "KLP EIENDOM AS" at bounding box center [104, 376] width 188 height 30
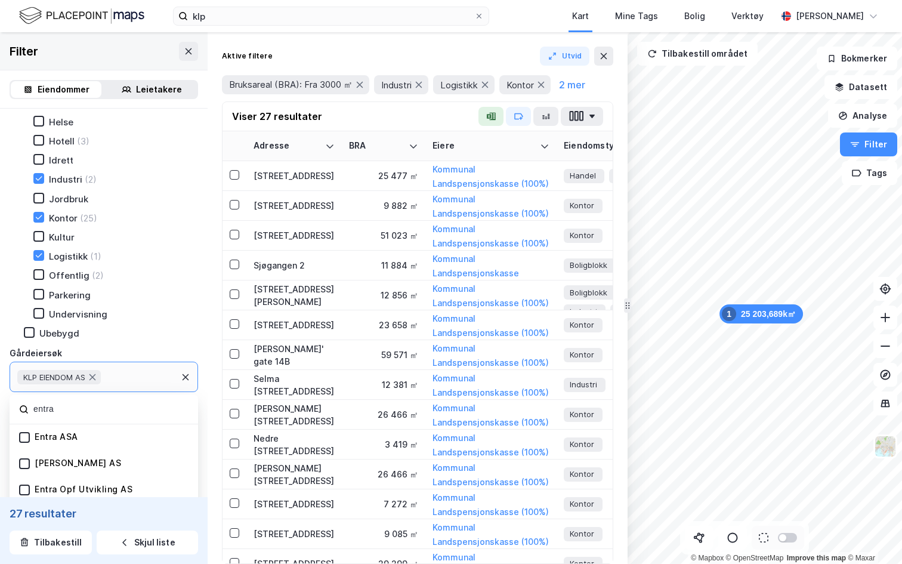
type input "entra"
click at [31, 442] on div "Entra ASA" at bounding box center [104, 437] width 188 height 26
click at [29, 434] on div "Entra ASA" at bounding box center [48, 436] width 59 height 11
click at [17, 437] on div "Entra ASA" at bounding box center [104, 437] width 188 height 26
click at [20, 437] on icon at bounding box center [24, 437] width 8 height 8
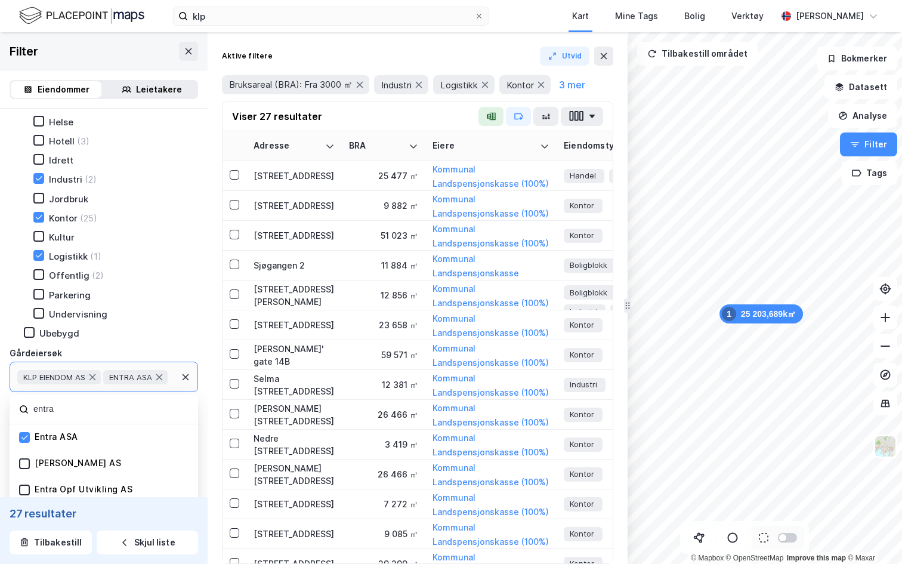
click at [51, 411] on input "entra" at bounding box center [110, 409] width 156 height 16
type input "Inkluder (74)"
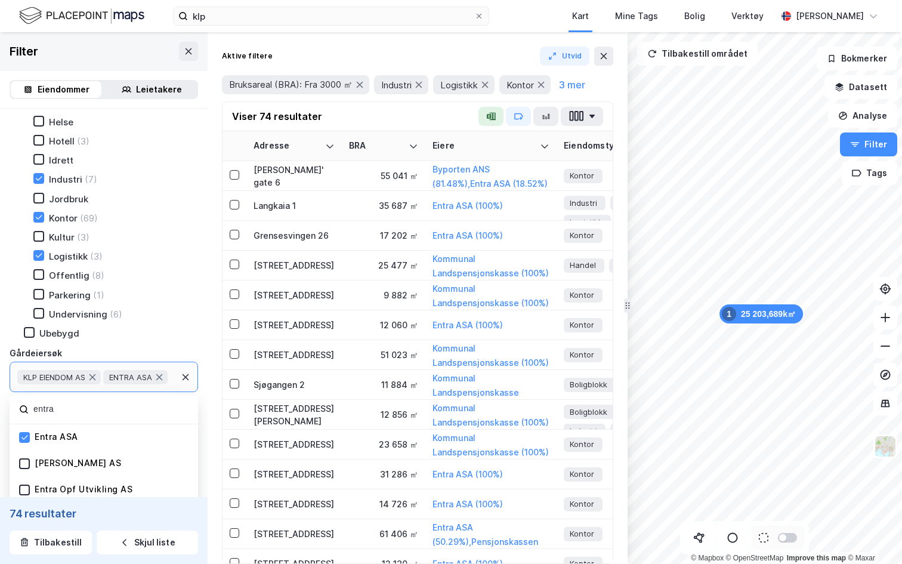
click at [51, 411] on input "entra" at bounding box center [110, 409] width 156 height 16
type input "ragde"
click at [23, 434] on icon at bounding box center [24, 437] width 8 height 8
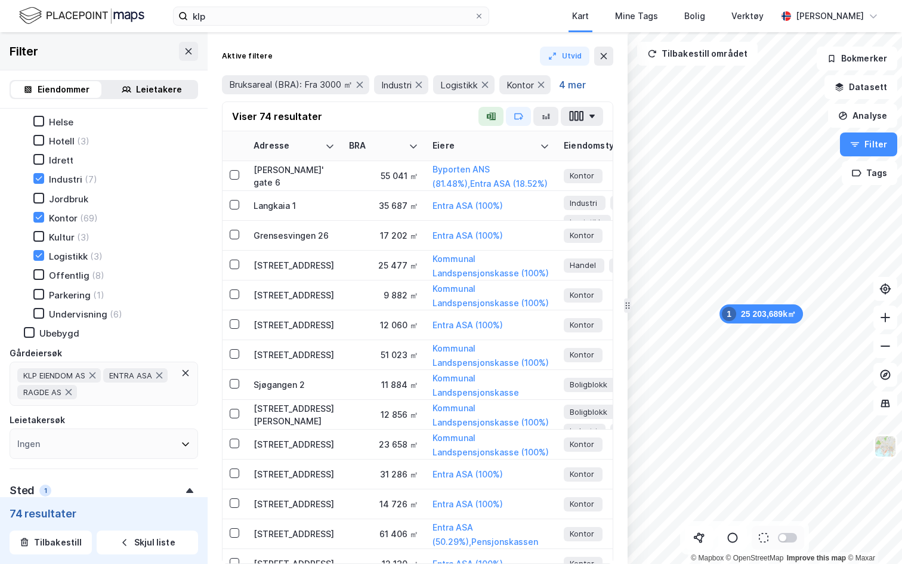
click at [566, 88] on button "4 mer" at bounding box center [572, 85] width 34 height 16
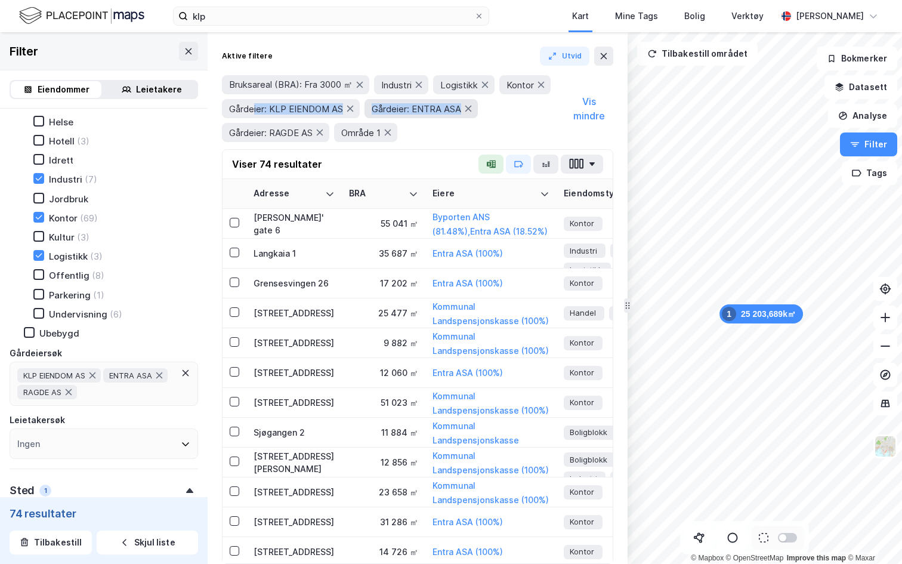
drag, startPoint x: 255, startPoint y: 104, endPoint x: 478, endPoint y: 104, distance: 223.6
click at [478, 104] on div "Bruksareal (BRA): Fra 3000 ㎡ Industri Logistikk Kontor Gårdeier: KLP EIENDOM AS…" at bounding box center [393, 108] width 342 height 67
click at [515, 163] on icon "button" at bounding box center [519, 164] width 8 height 5
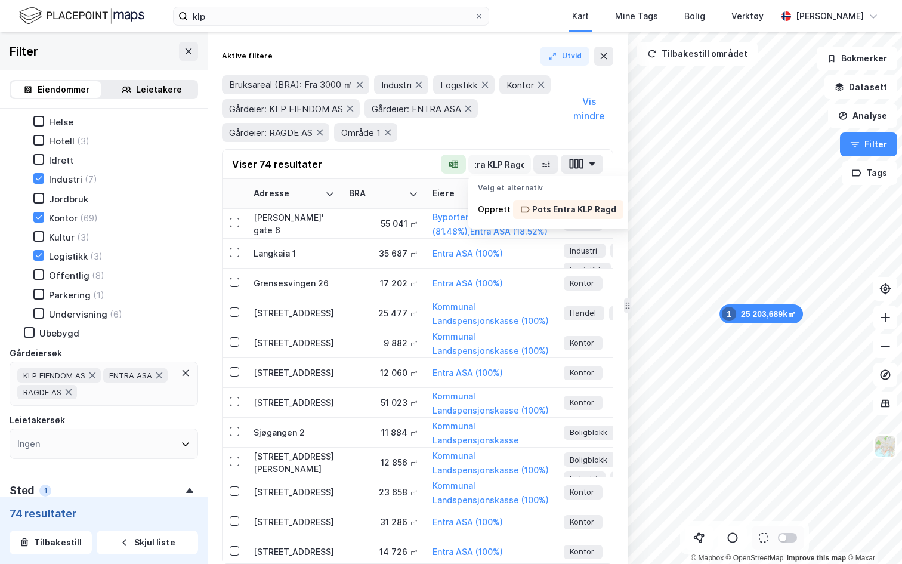
scroll to position [0, 38]
type input "Pots Entra KLP Ragde"
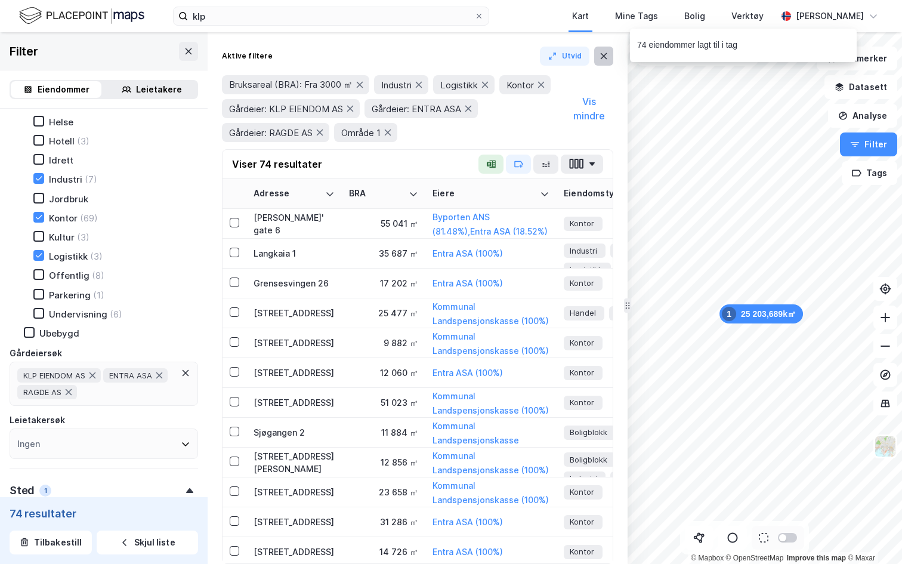
click at [603, 55] on icon at bounding box center [604, 56] width 10 height 10
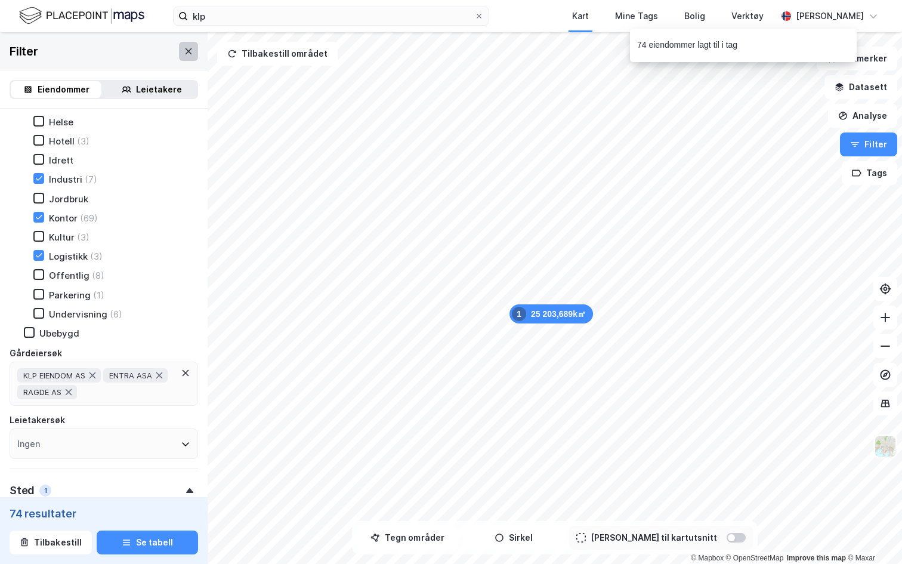
click at [182, 47] on button at bounding box center [188, 51] width 19 height 19
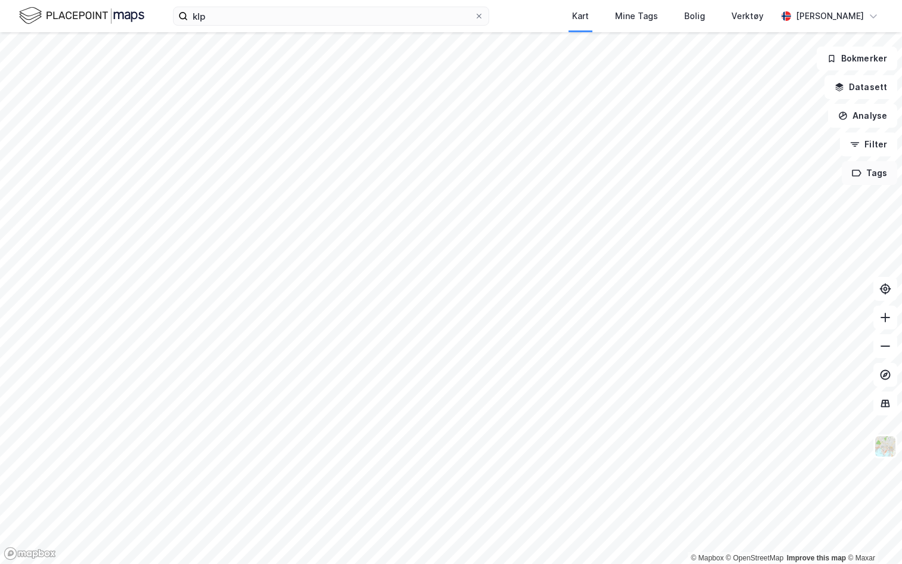
click at [870, 171] on button "Tags" at bounding box center [868, 173] width 55 height 24
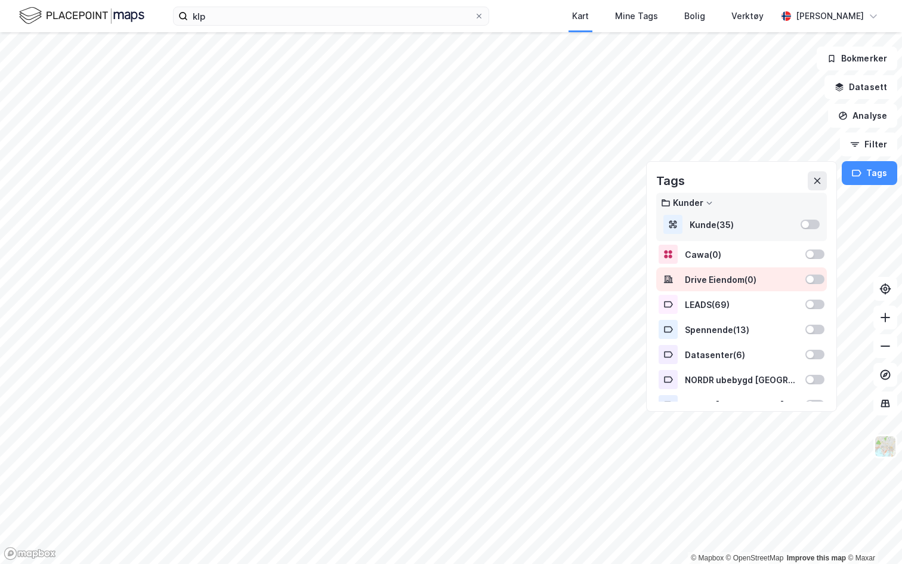
scroll to position [40, 0]
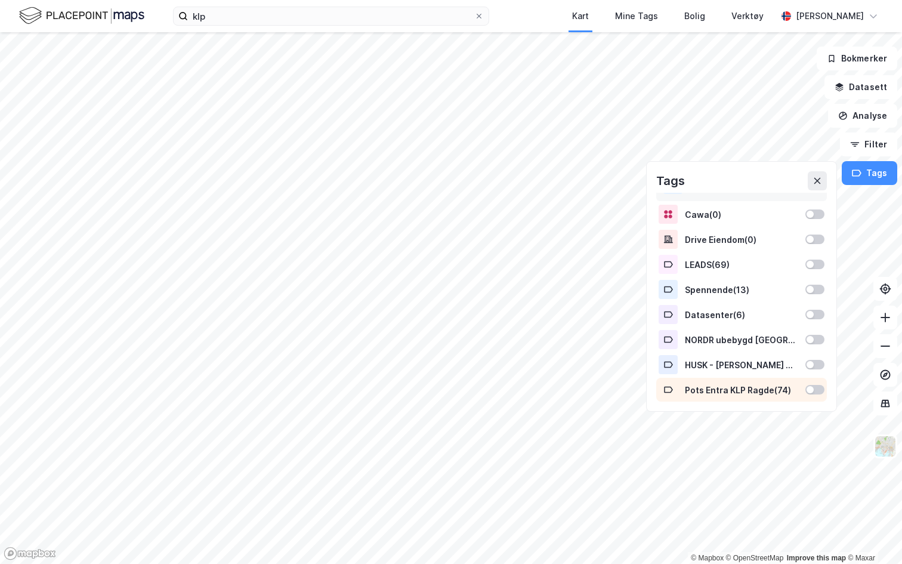
click at [749, 383] on div "Pots Entra KLP Ragde ( 74 )" at bounding box center [741, 389] width 171 height 24
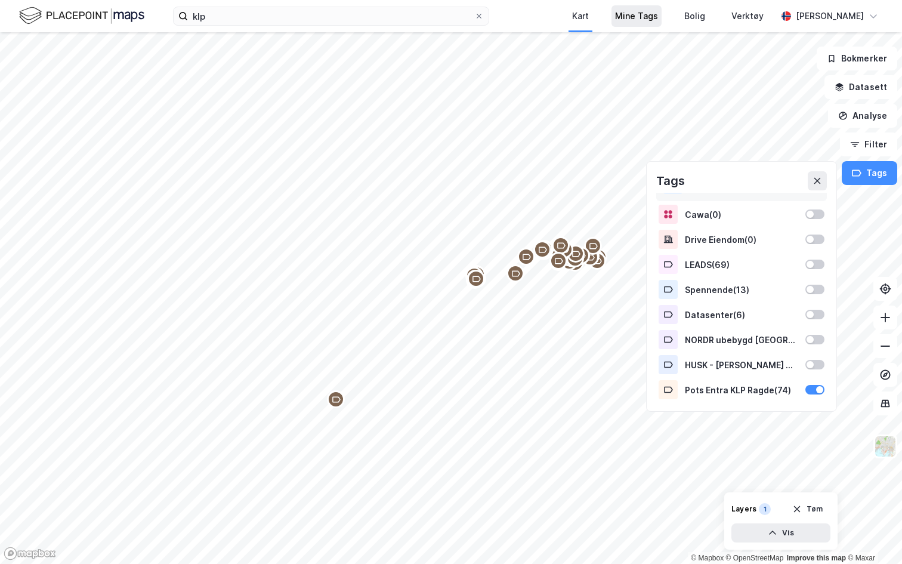
click at [634, 16] on div "Mine Tags" at bounding box center [636, 16] width 43 height 14
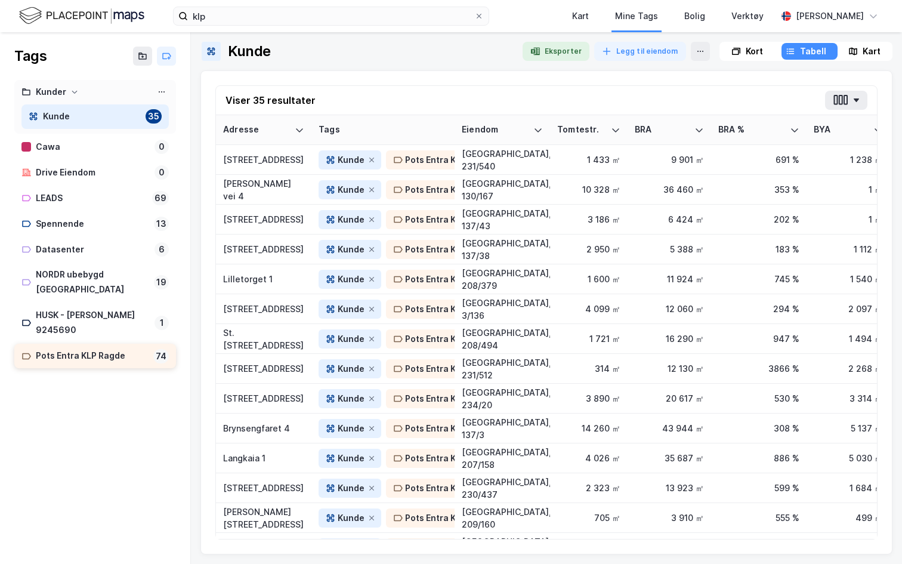
click at [90, 348] on div "Pots Entra KLP Ragde" at bounding box center [92, 355] width 113 height 15
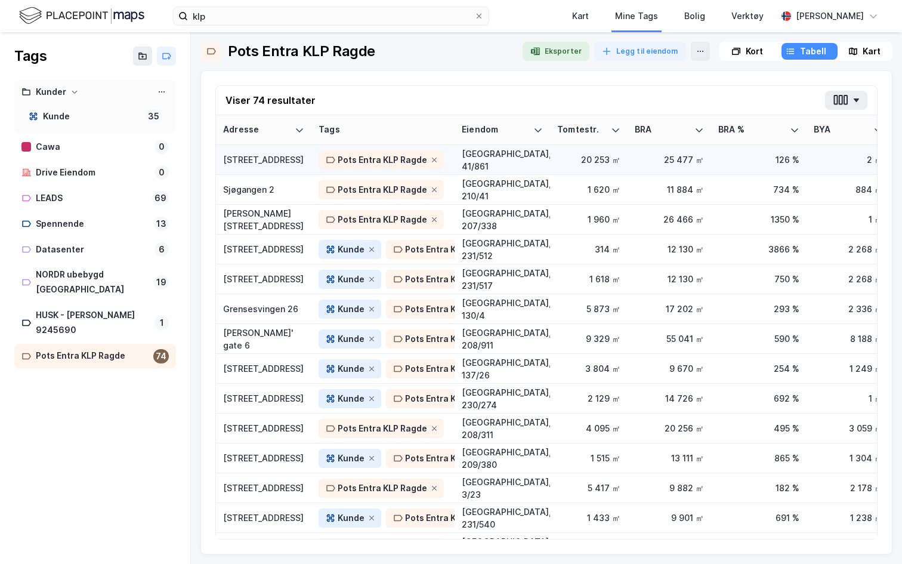
click at [276, 163] on div "Snarøyveien 57" at bounding box center [263, 159] width 81 height 13
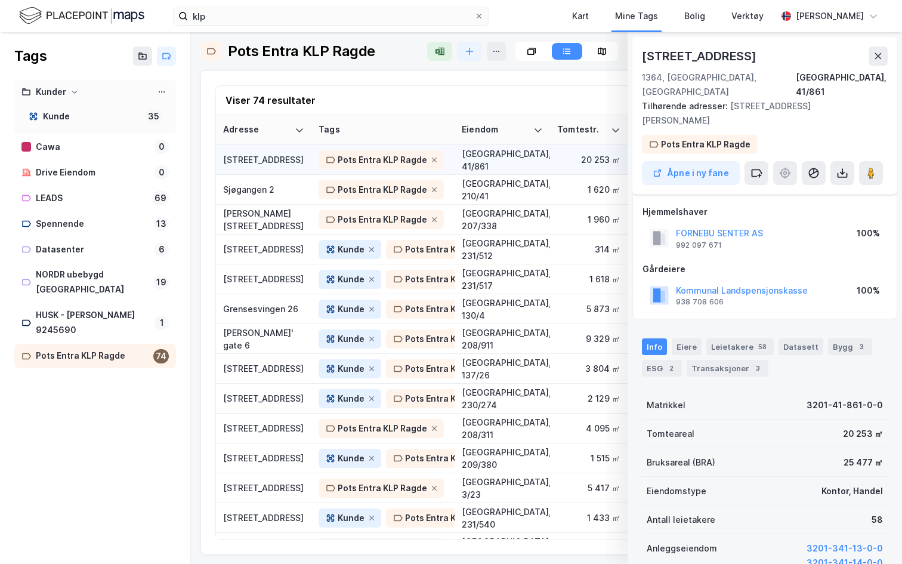
scroll to position [21, 0]
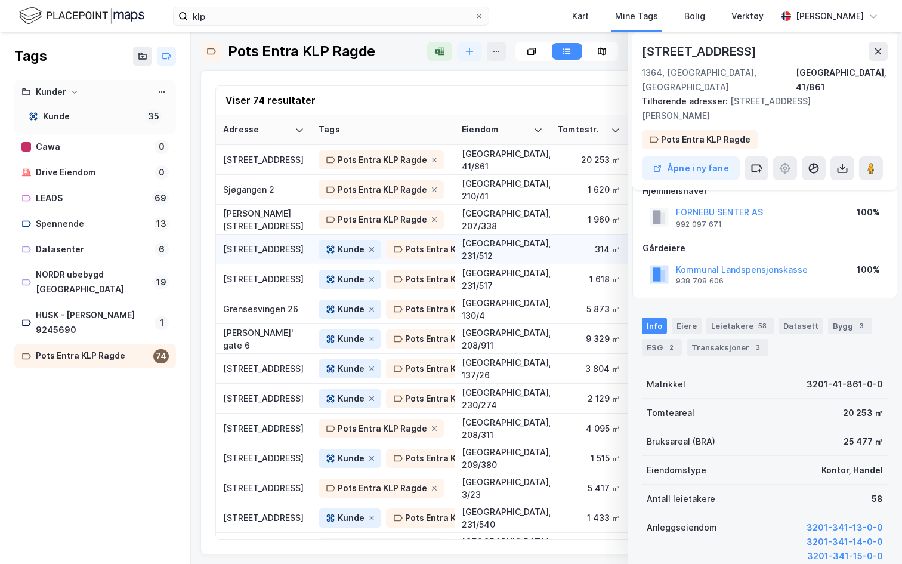
click at [268, 250] on div "Hagegata 22" at bounding box center [263, 249] width 81 height 13
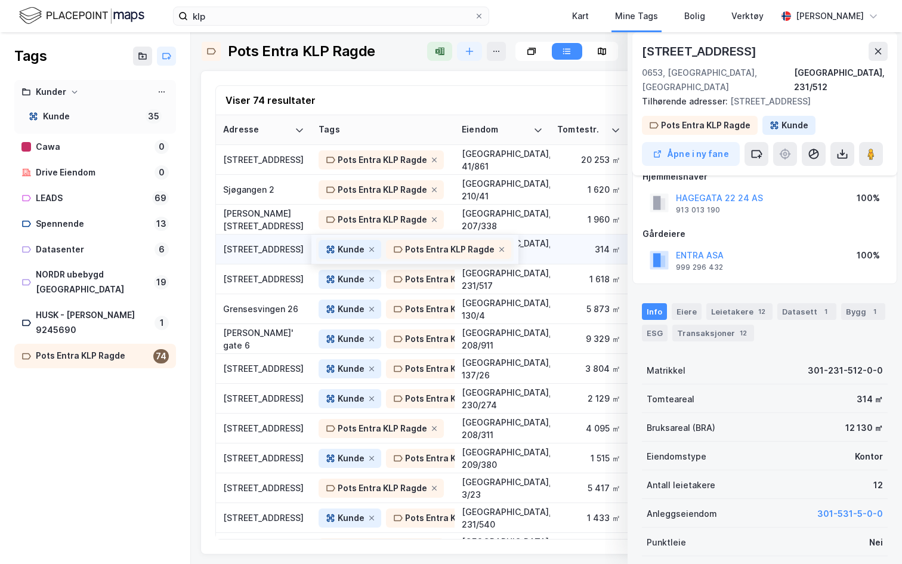
click at [416, 247] on div "Pots Entra KLP Ragde" at bounding box center [449, 249] width 89 height 14
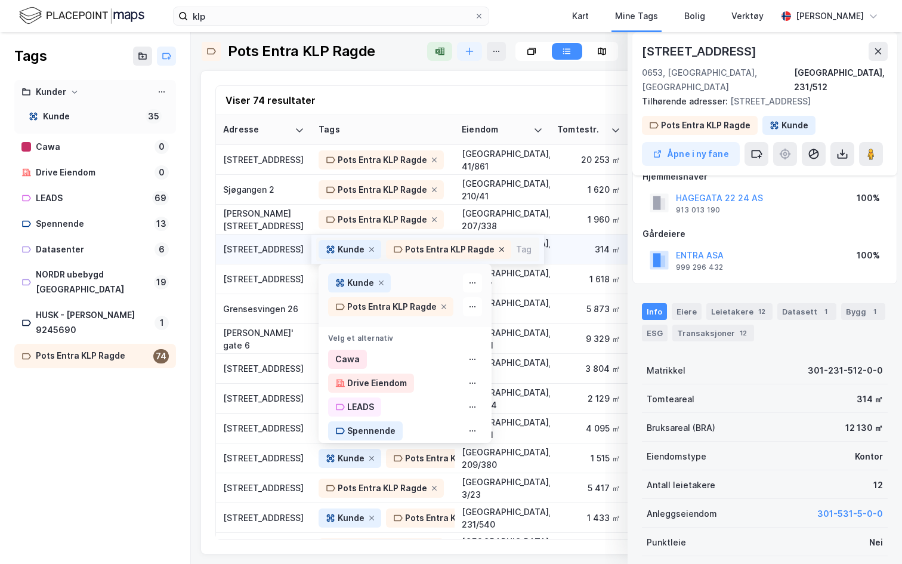
click at [498, 248] on icon at bounding box center [501, 249] width 7 height 7
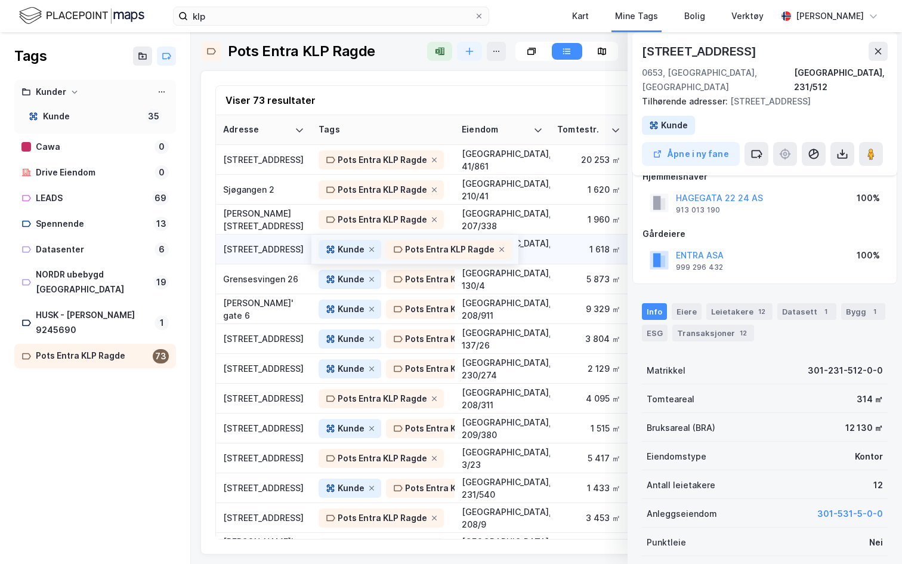
click at [448, 250] on div "Pots Entra KLP Ragde" at bounding box center [449, 249] width 89 height 14
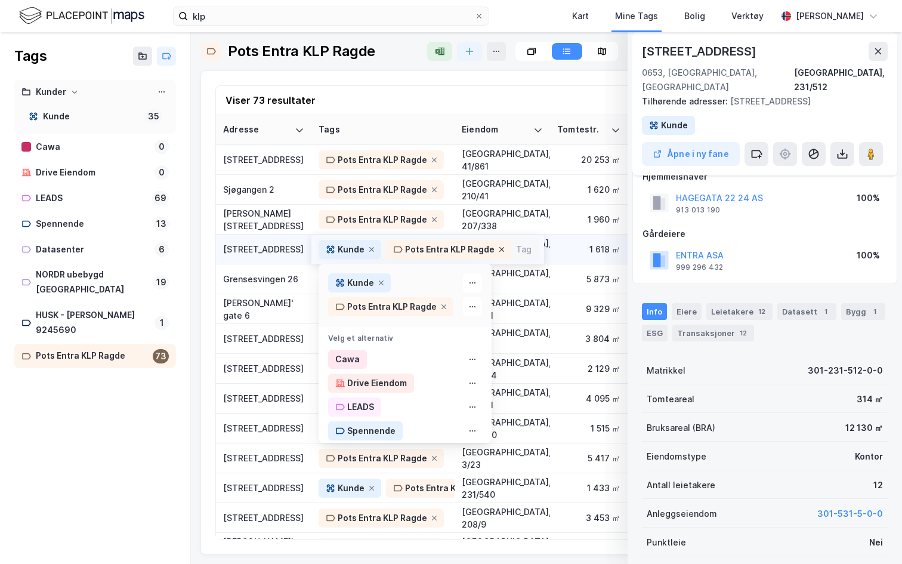
click at [500, 248] on icon at bounding box center [501, 249] width 7 height 7
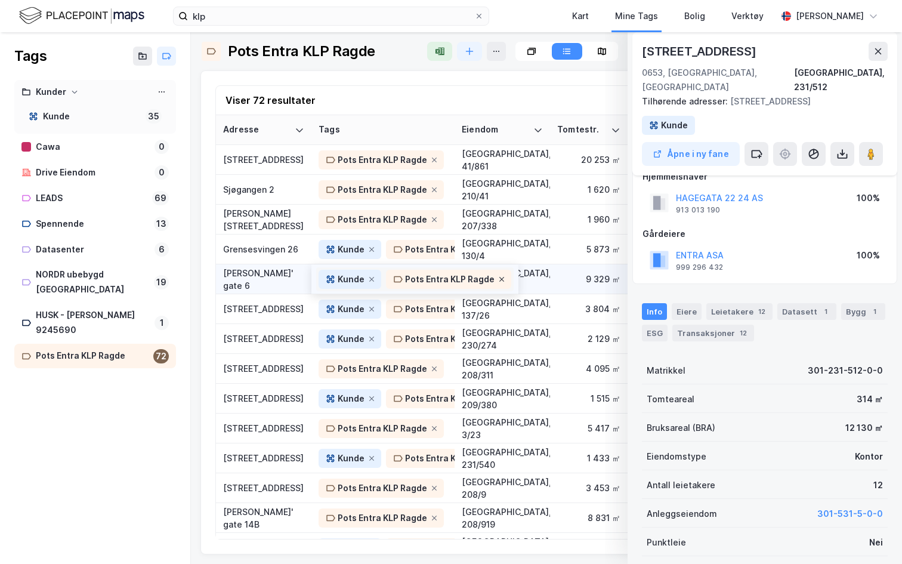
click at [499, 282] on icon at bounding box center [501, 278] width 7 height 7
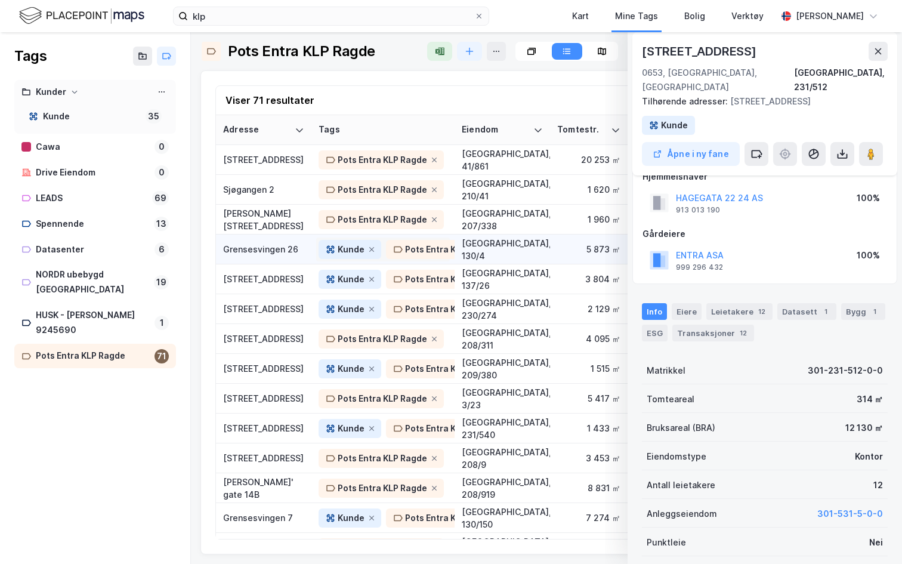
click at [441, 254] on div "Pots Entra KLP Ragde" at bounding box center [449, 249] width 89 height 14
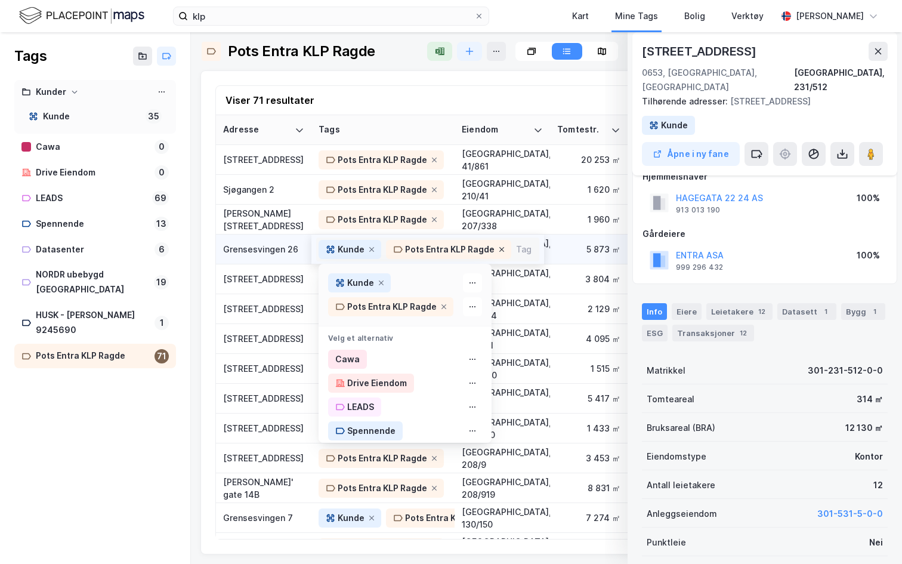
click at [498, 247] on icon at bounding box center [501, 249] width 7 height 7
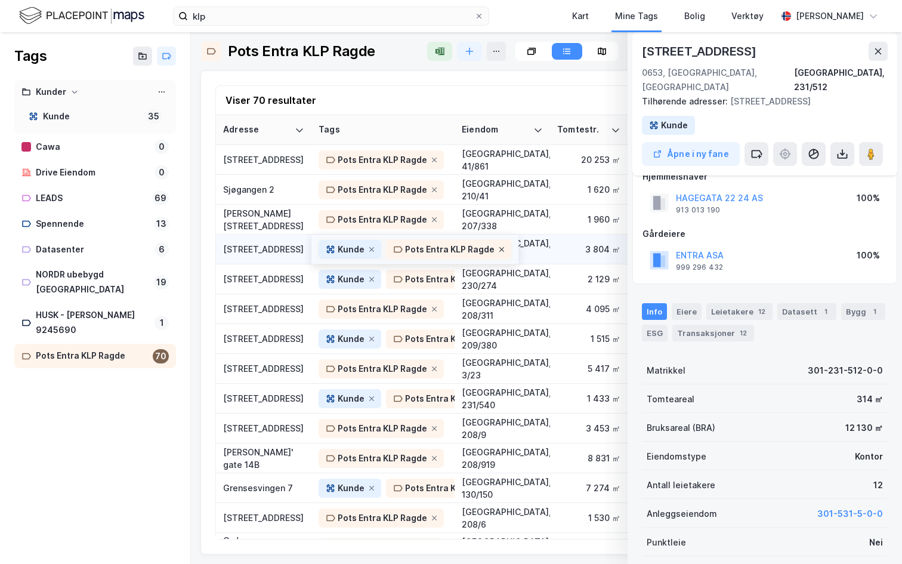
click at [499, 246] on icon at bounding box center [501, 249] width 7 height 7
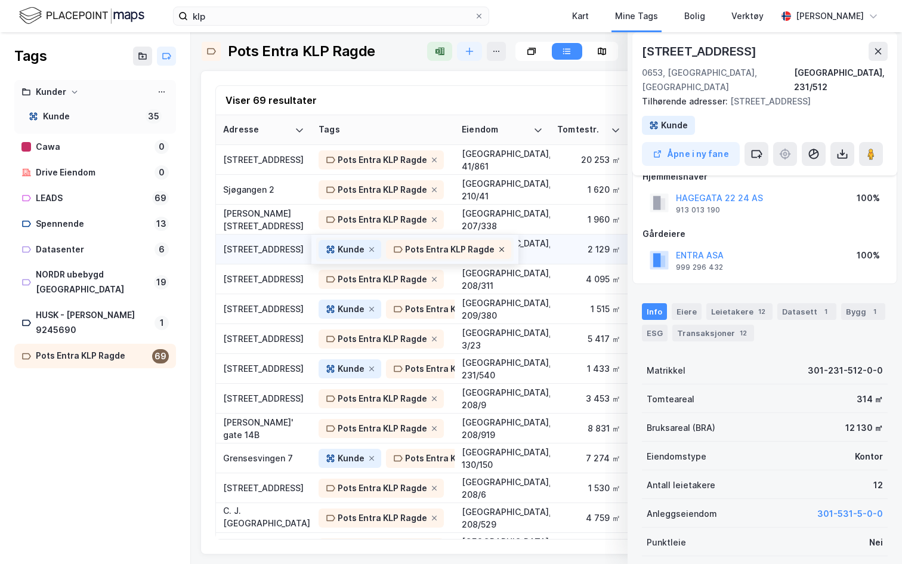
click at [499, 249] on icon at bounding box center [501, 249] width 5 height 5
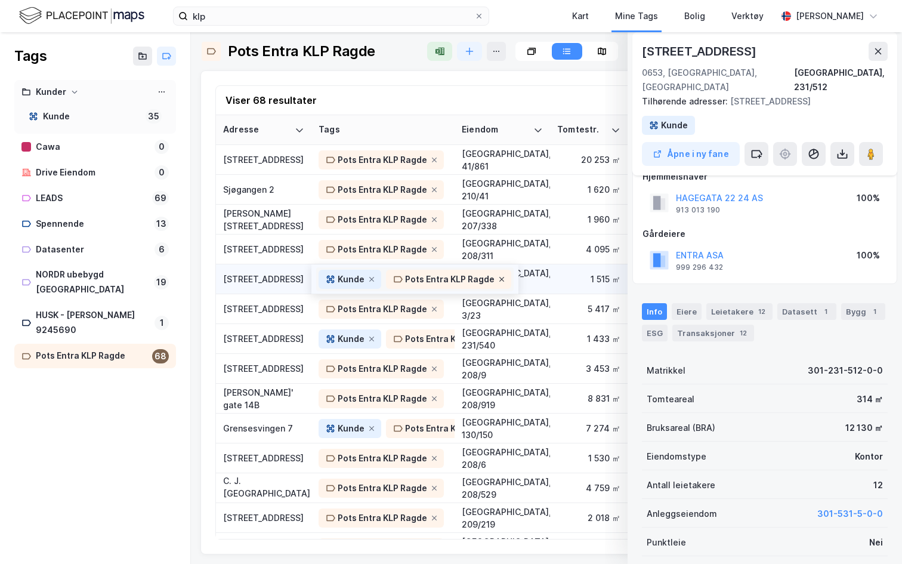
click at [500, 277] on icon at bounding box center [501, 278] width 7 height 7
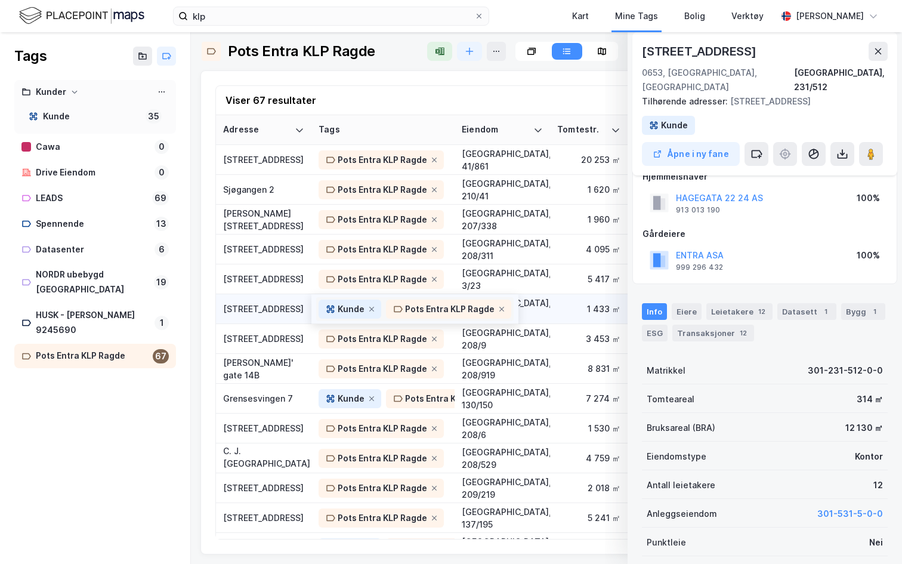
click at [442, 302] on div "Pots Entra KLP Ragde" at bounding box center [449, 309] width 89 height 14
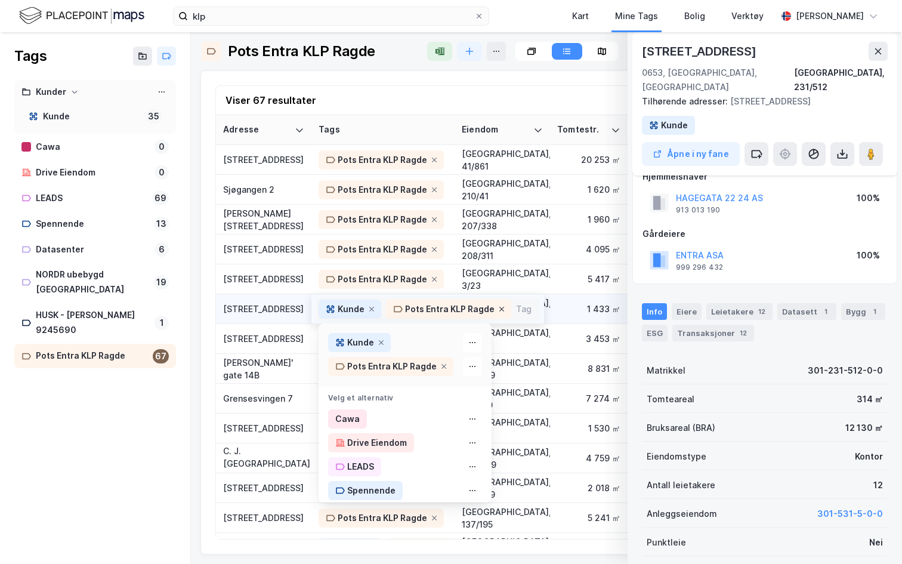
click at [498, 307] on icon at bounding box center [501, 308] width 7 height 7
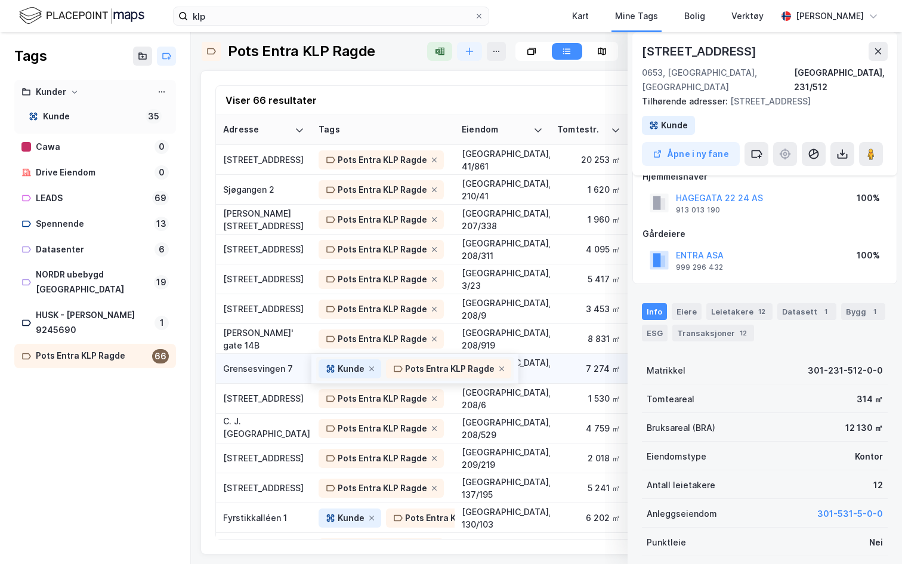
click at [352, 367] on div "Kunde" at bounding box center [351, 368] width 27 height 14
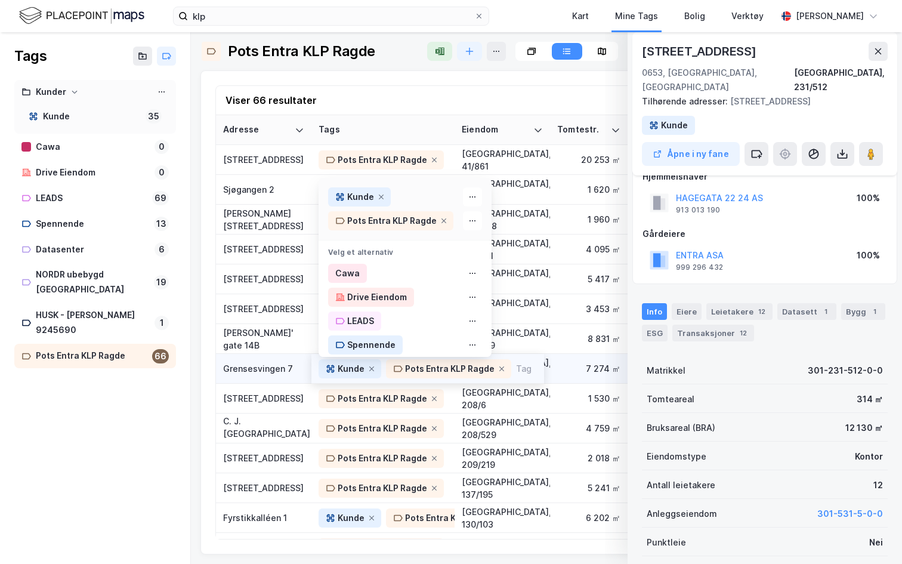
click at [564, 366] on div "7 274 ㎡" at bounding box center [588, 368] width 63 height 13
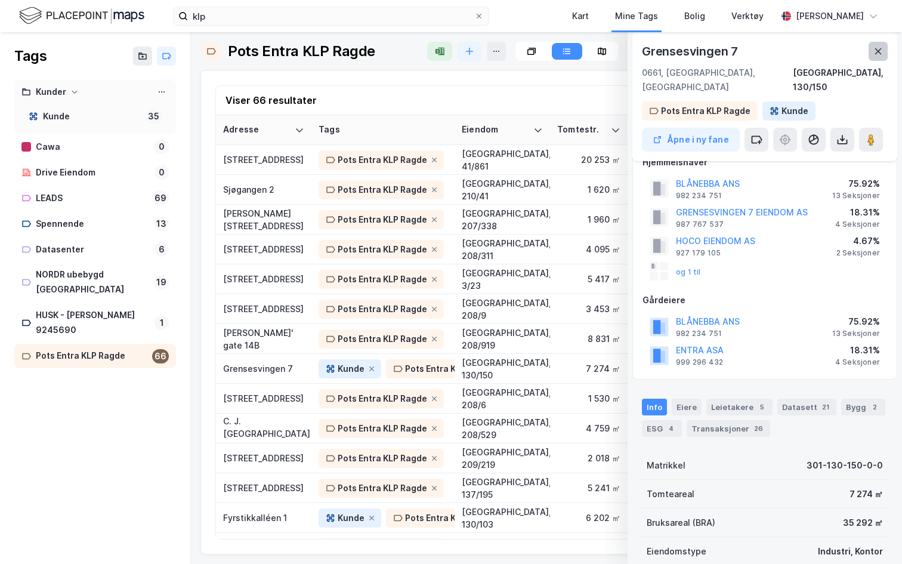
click at [876, 48] on icon at bounding box center [878, 52] width 10 height 10
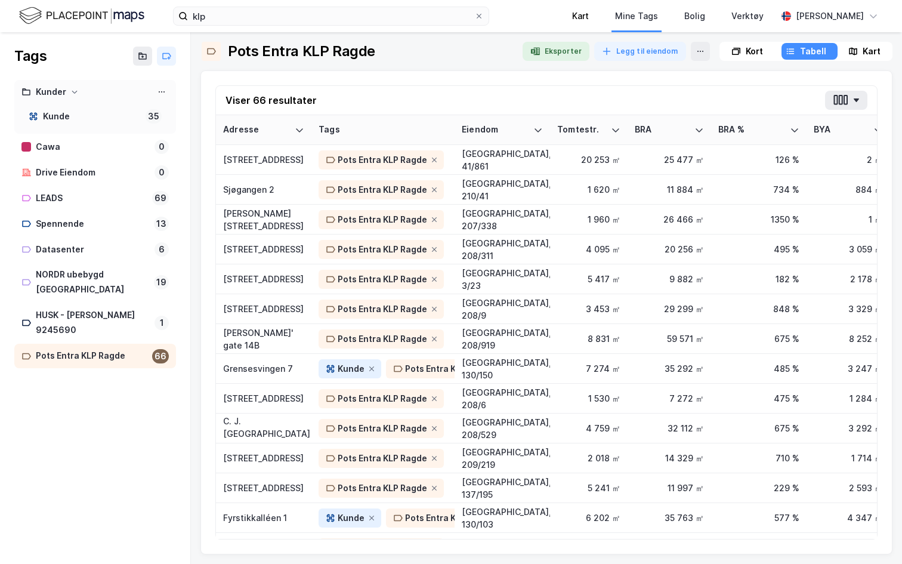
click at [579, 5] on div "Kart" at bounding box center [580, 16] width 43 height 32
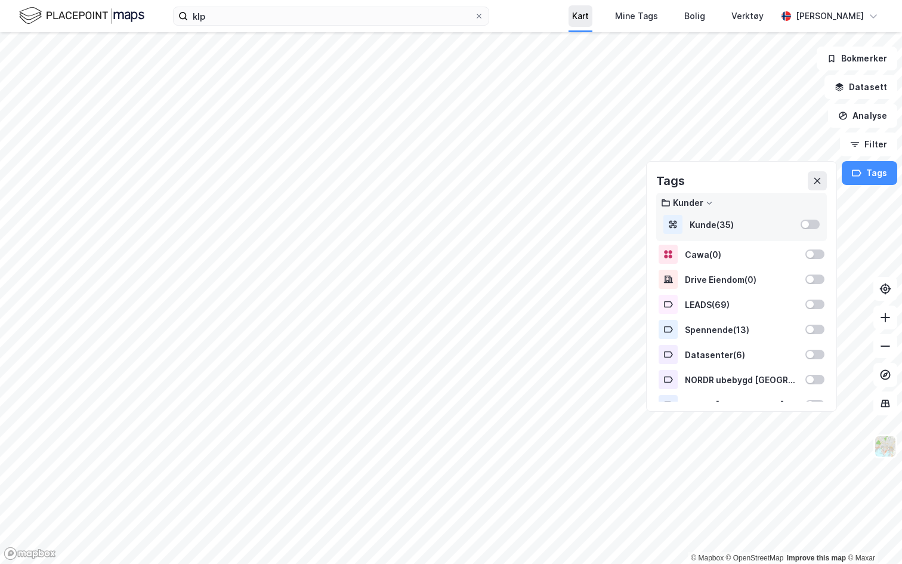
click at [572, 16] on div "Kart" at bounding box center [580, 16] width 17 height 14
click at [862, 148] on button "Filter" at bounding box center [868, 144] width 57 height 24
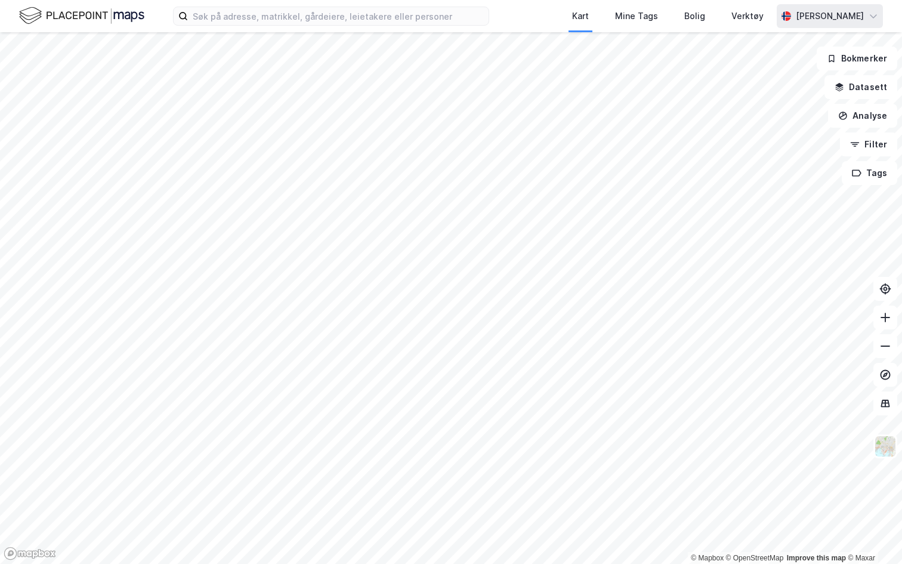
click at [797, 7] on div "[PERSON_NAME]" at bounding box center [829, 16] width 106 height 24
click at [795, 7] on div "[PERSON_NAME]" at bounding box center [829, 16] width 106 height 24
click at [844, 48] on button "Bokmerker" at bounding box center [856, 59] width 81 height 24
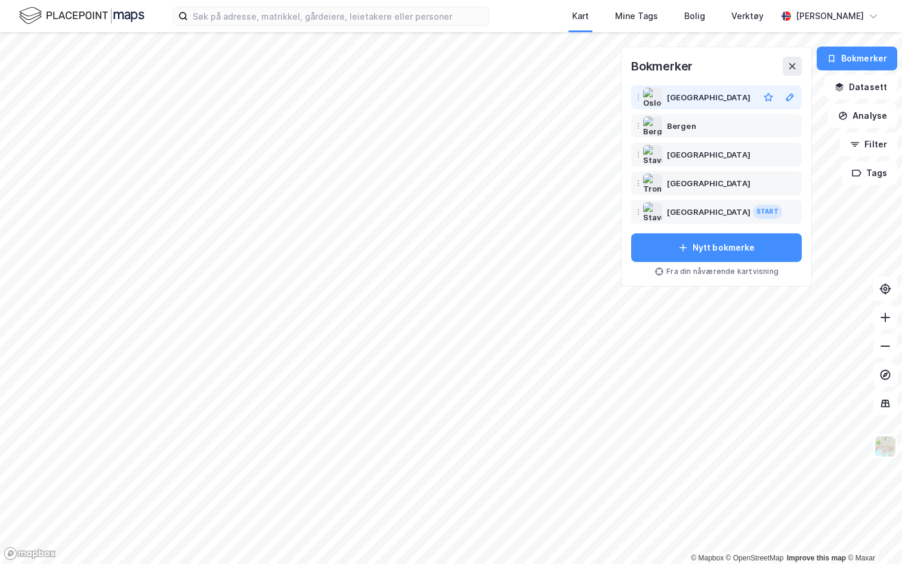
click at [710, 106] on div "[GEOGRAPHIC_DATA]" at bounding box center [716, 97] width 166 height 19
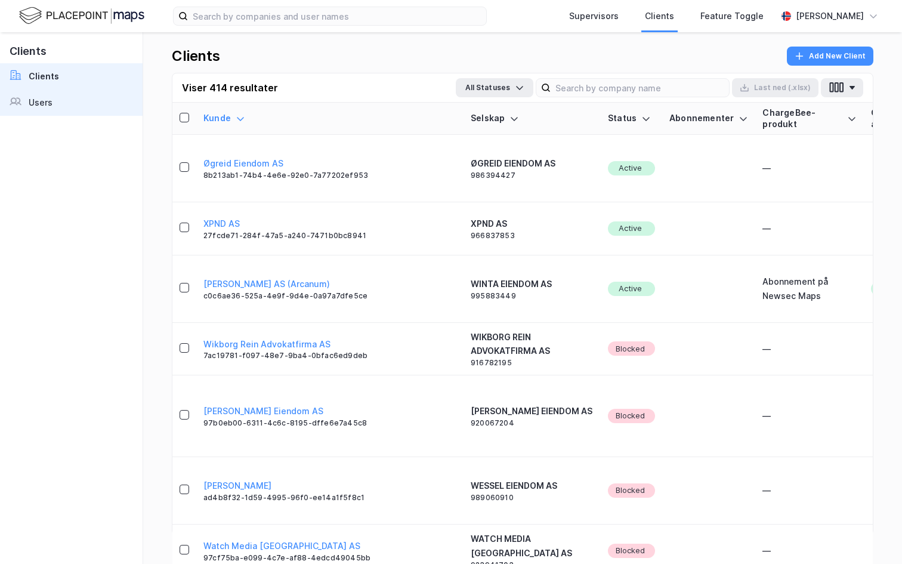
click at [47, 104] on div "Users" at bounding box center [41, 102] width 24 height 14
click at [50, 107] on div "Users" at bounding box center [41, 102] width 24 height 14
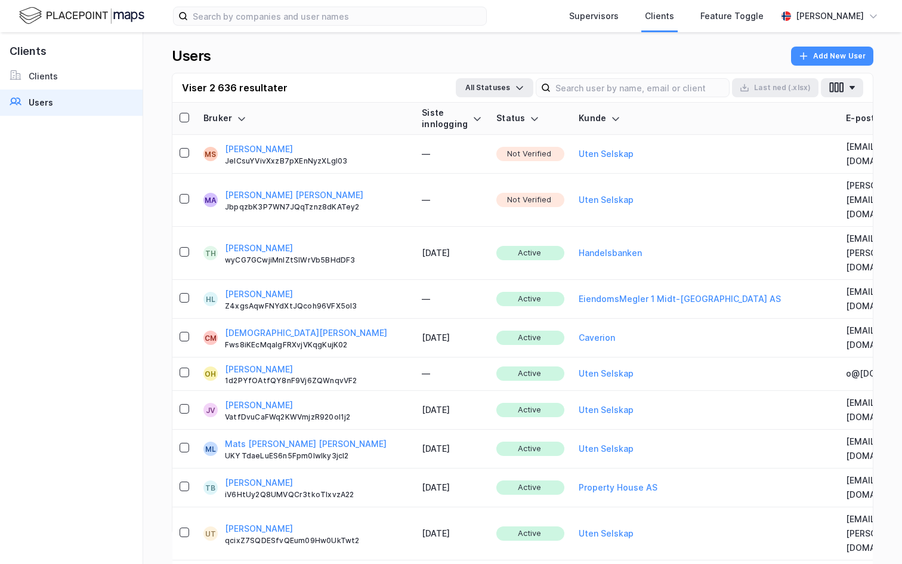
click at [256, 149] on button "[PERSON_NAME]" at bounding box center [259, 149] width 68 height 14
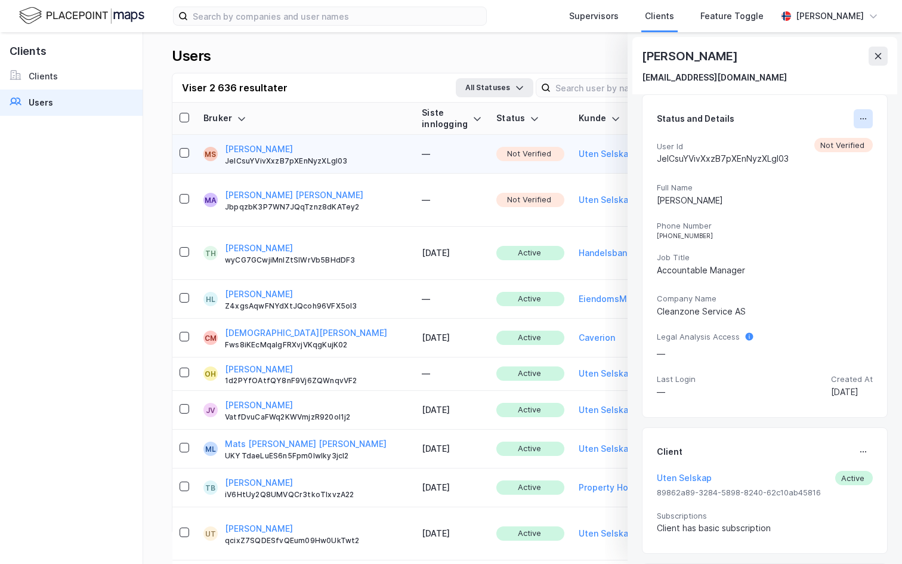
click at [857, 114] on button at bounding box center [862, 118] width 19 height 19
